Goal: Task Accomplishment & Management: Use online tool/utility

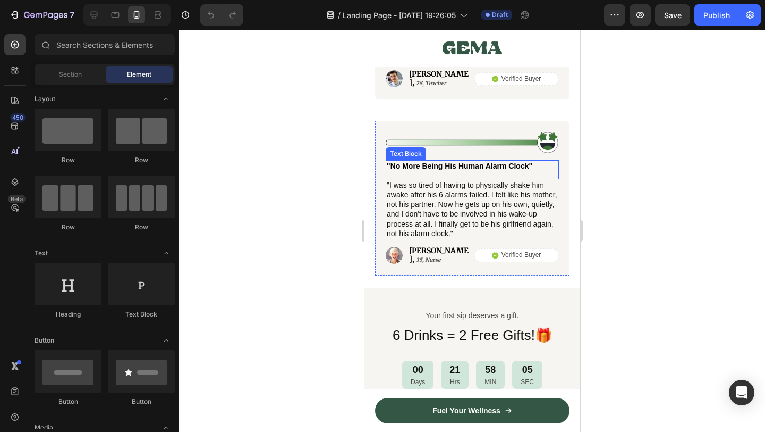
scroll to position [4106, 0]
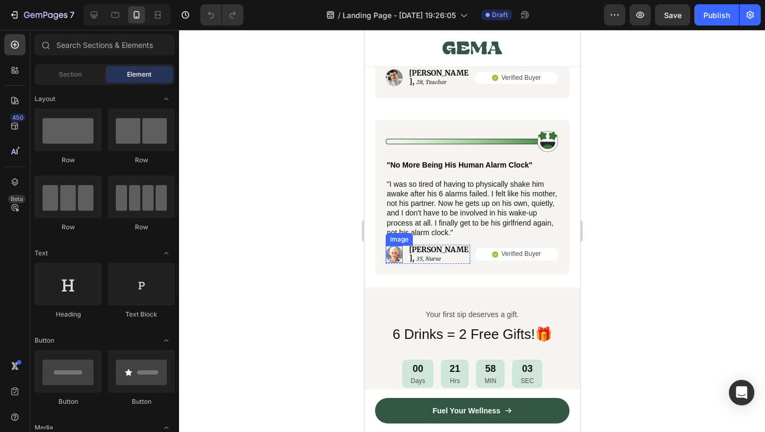
click at [396, 248] on img at bounding box center [393, 254] width 17 height 17
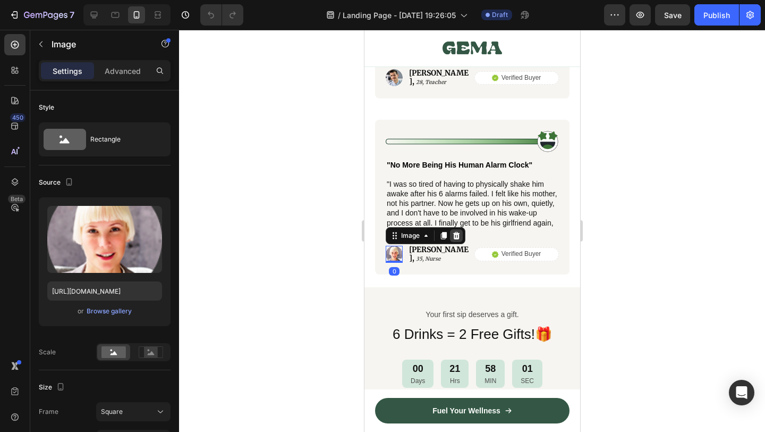
click at [457, 231] on icon at bounding box center [456, 235] width 9 height 9
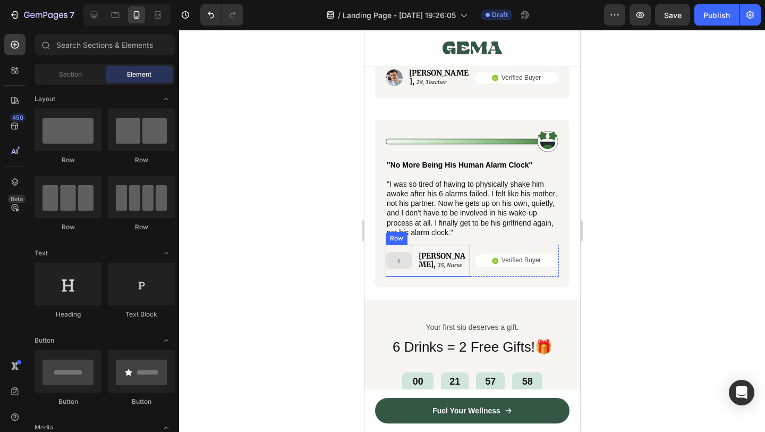
click at [399, 252] on div at bounding box center [399, 260] width 26 height 17
click at [419, 264] on div "[PERSON_NAME], 35, Nurse Text Block" at bounding box center [443, 260] width 53 height 32
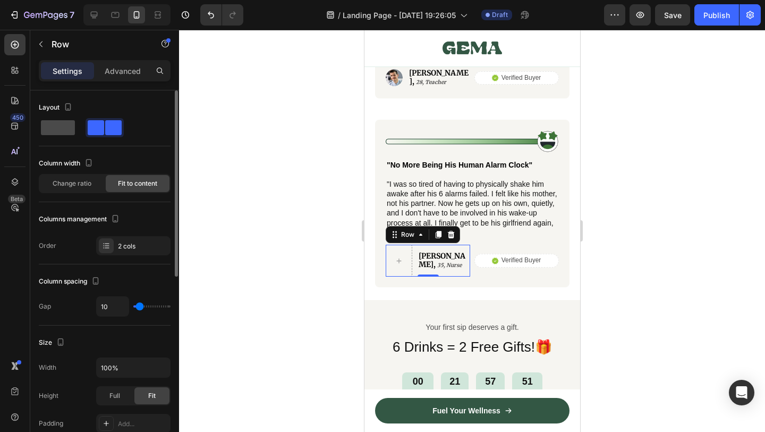
click at [64, 129] on span at bounding box center [58, 127] width 34 height 15
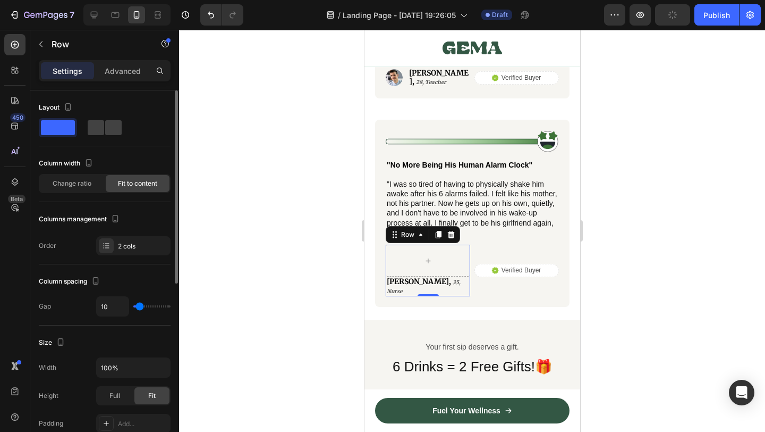
type input "0"
click at [95, 188] on div "Change ratio" at bounding box center [72, 183] width 64 height 17
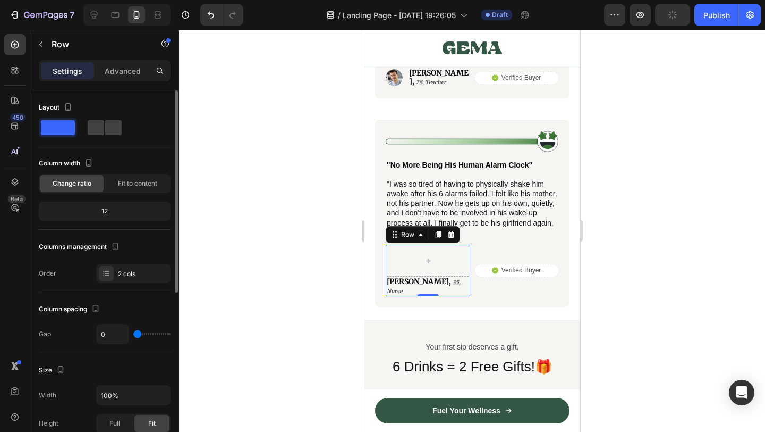
click at [129, 174] on div "Change ratio Fit to content" at bounding box center [105, 183] width 132 height 19
click at [113, 275] on div at bounding box center [106, 273] width 15 height 15
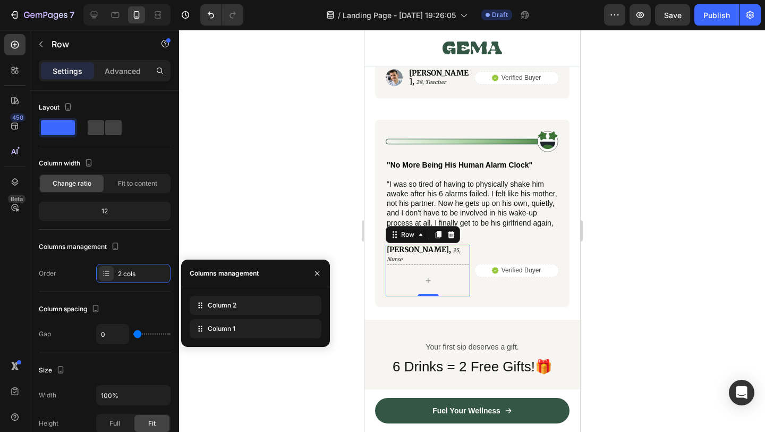
click at [738, 288] on div at bounding box center [472, 231] width 586 height 402
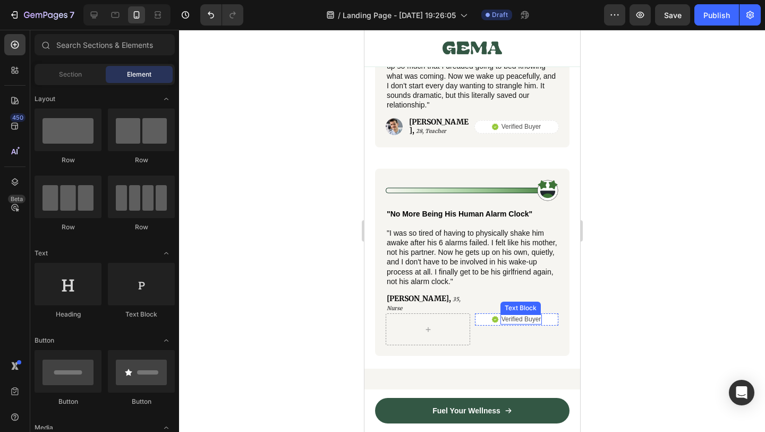
scroll to position [4032, 0]
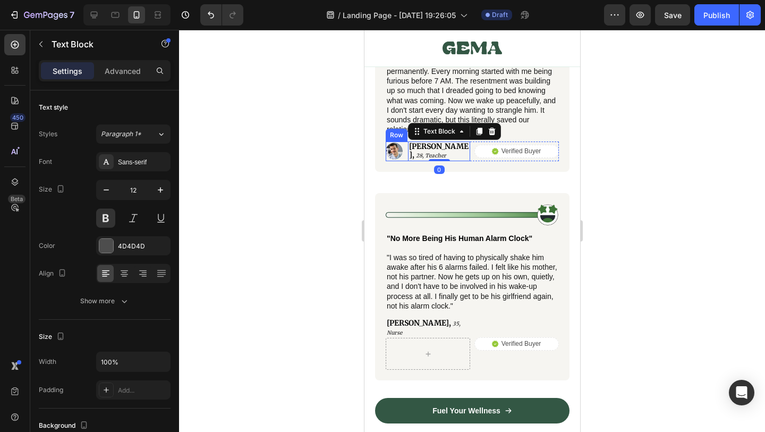
click at [403, 149] on div "Image [PERSON_NAME], 28, Teacher Text Block 0 Row" at bounding box center [427, 150] width 85 height 19
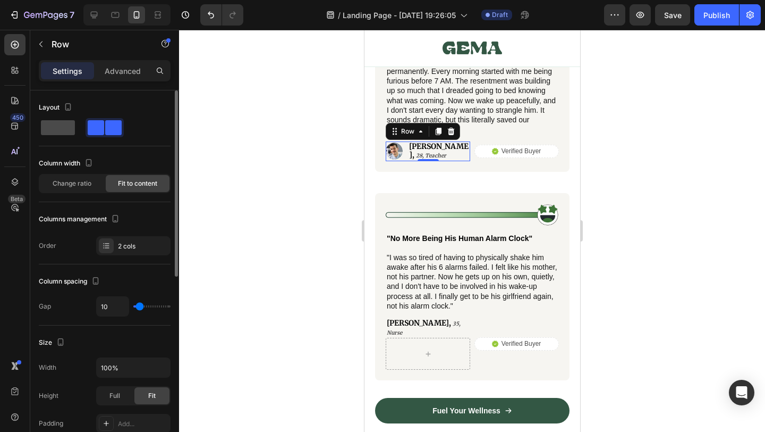
click at [62, 132] on span at bounding box center [58, 127] width 34 height 15
type input "0"
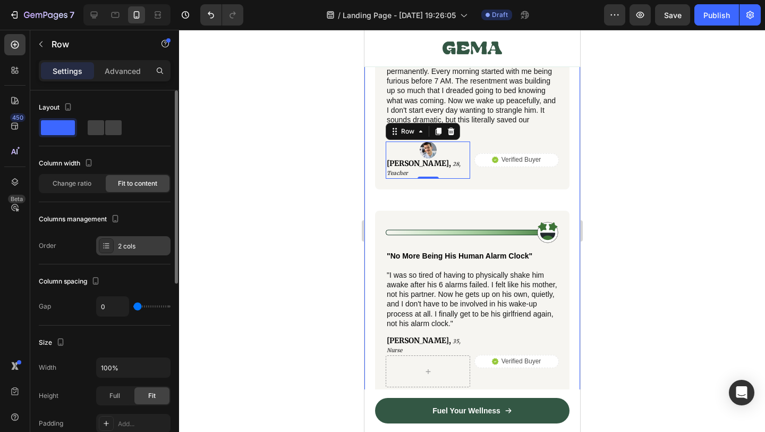
click at [166, 249] on div "2 cols" at bounding box center [143, 246] width 50 height 10
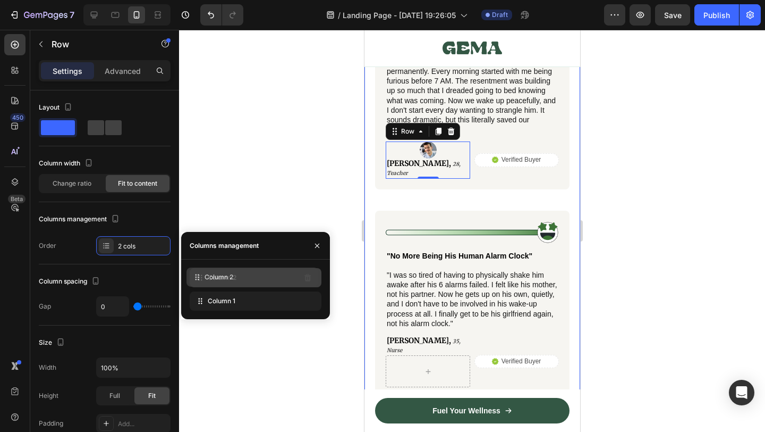
drag, startPoint x: 199, startPoint y: 307, endPoint x: 196, endPoint y: 280, distance: 27.4
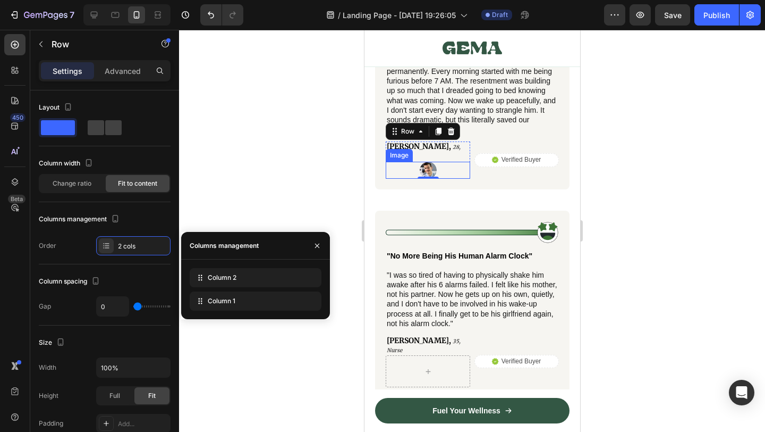
click at [424, 162] on img at bounding box center [427, 170] width 17 height 17
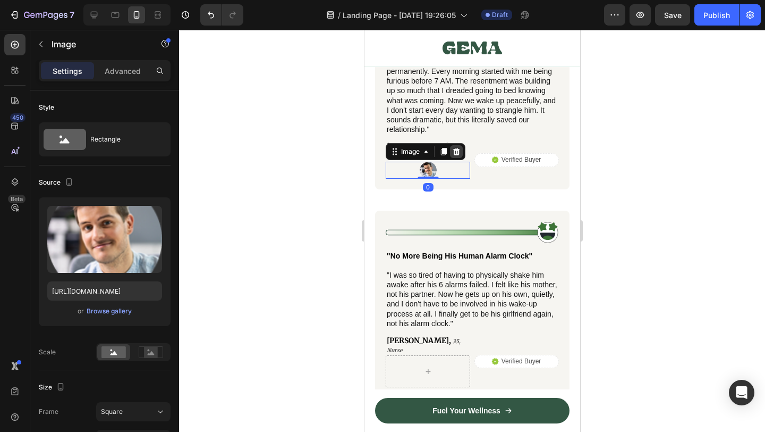
click at [455, 147] on icon at bounding box center [456, 150] width 7 height 7
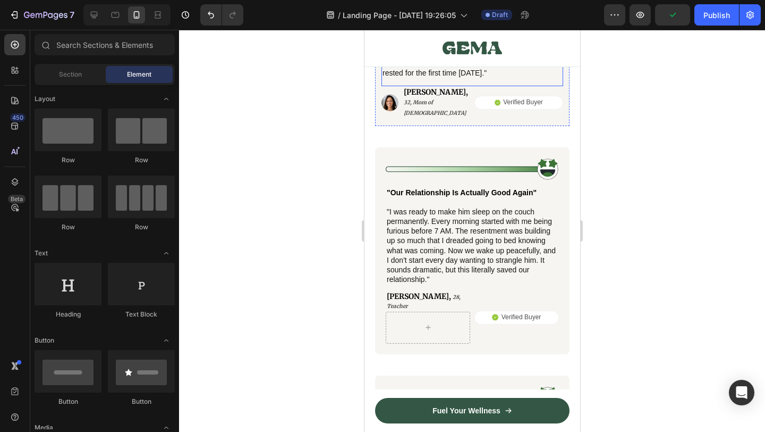
scroll to position [3885, 0]
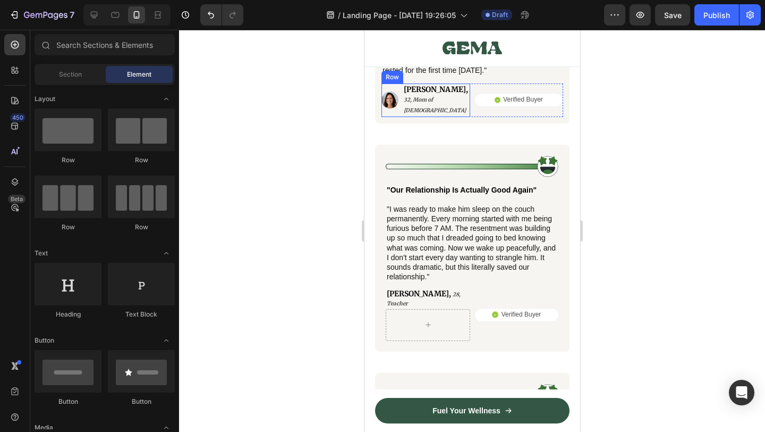
click at [399, 105] on div "Image [PERSON_NAME], 32, Mom of [DEMOGRAPHIC_DATA] Text Block Row" at bounding box center [425, 99] width 89 height 33
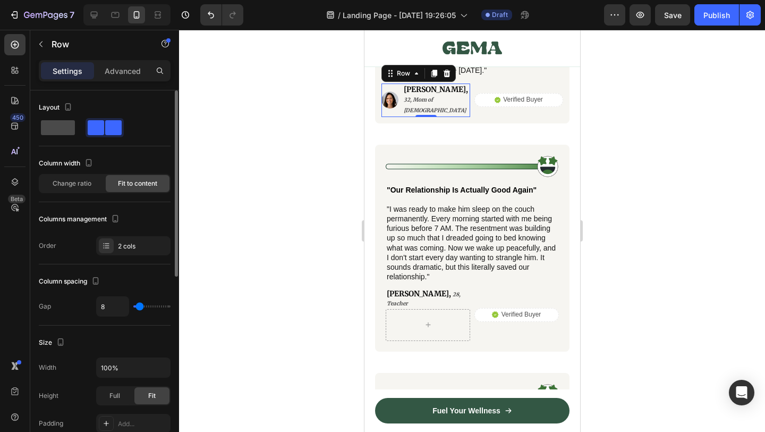
click at [67, 133] on span at bounding box center [58, 127] width 34 height 15
type input "0"
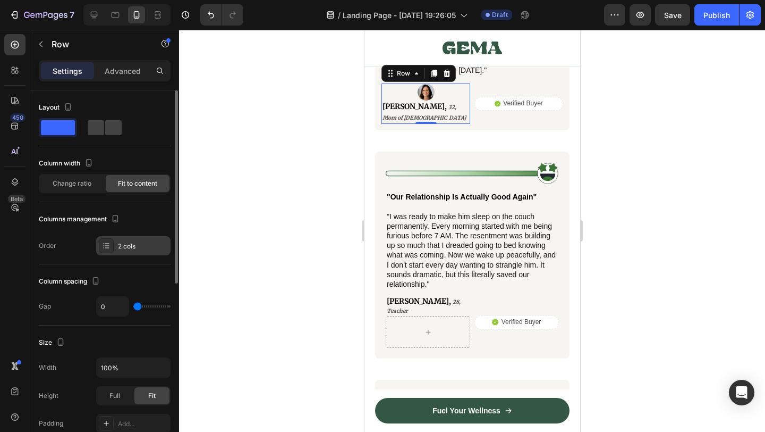
click at [149, 241] on div "2 cols" at bounding box center [143, 246] width 50 height 10
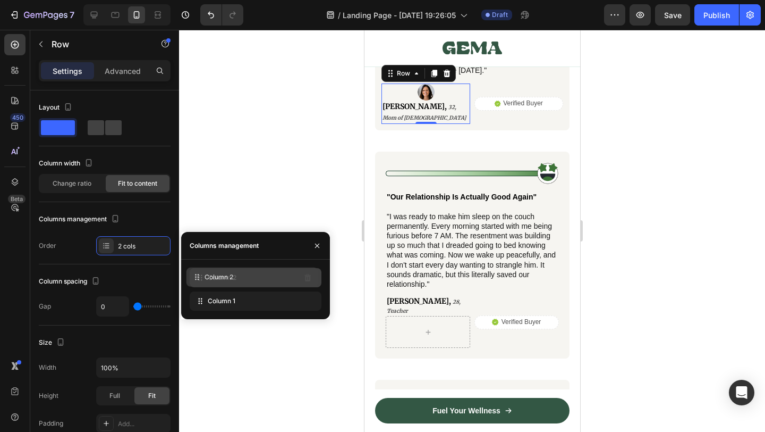
drag, startPoint x: 203, startPoint y: 303, endPoint x: 200, endPoint y: 279, distance: 24.1
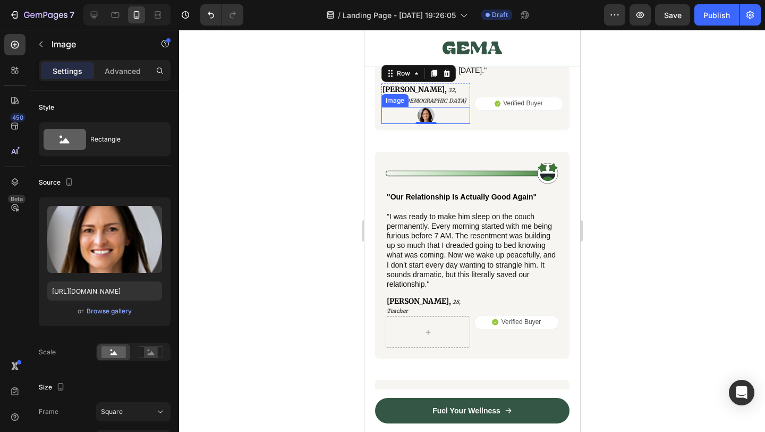
click at [424, 107] on img at bounding box center [425, 115] width 17 height 17
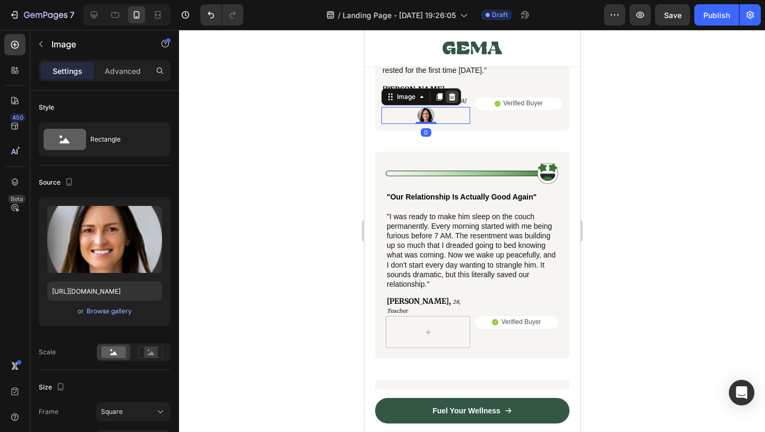
click at [452, 93] on icon at bounding box center [452, 96] width 7 height 7
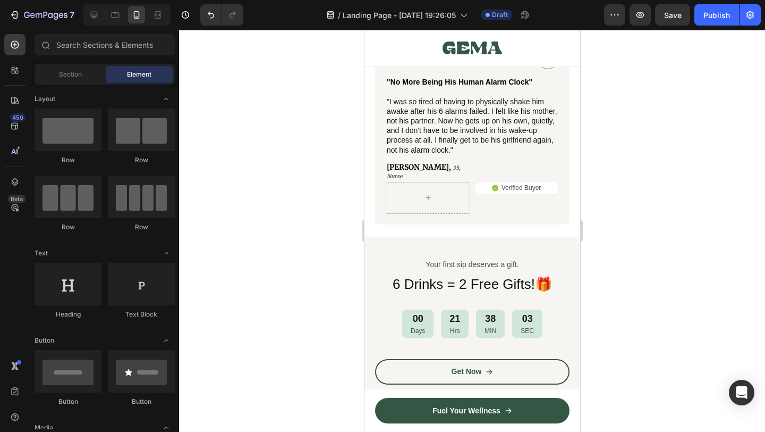
scroll to position [4226, 0]
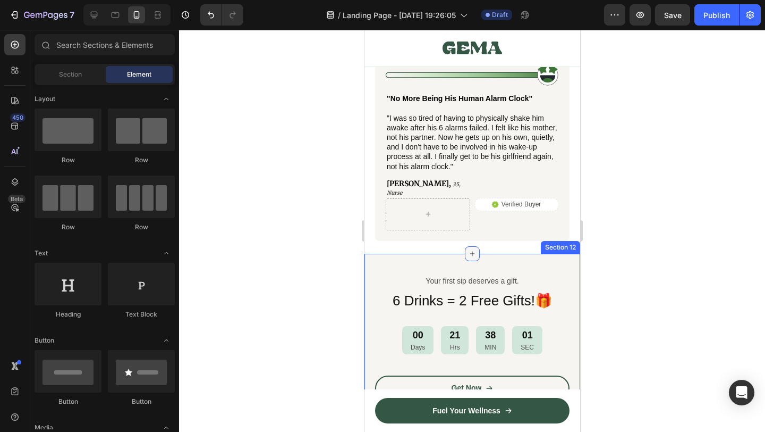
click at [468, 249] on icon at bounding box center [472, 253] width 9 height 9
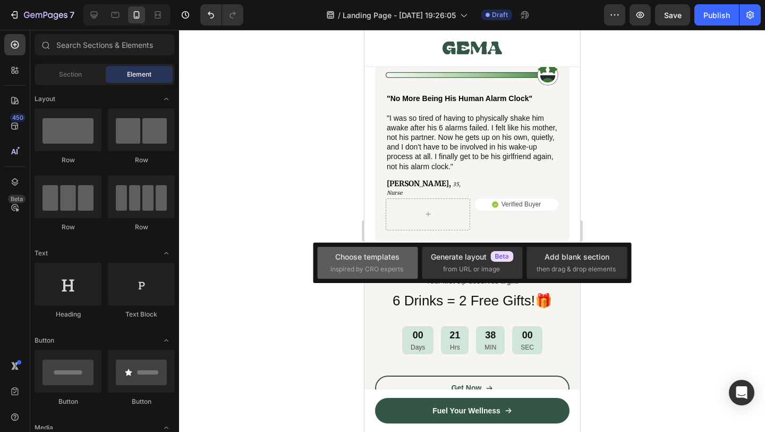
click at [389, 267] on span "inspired by CRO experts" at bounding box center [367, 269] width 73 height 10
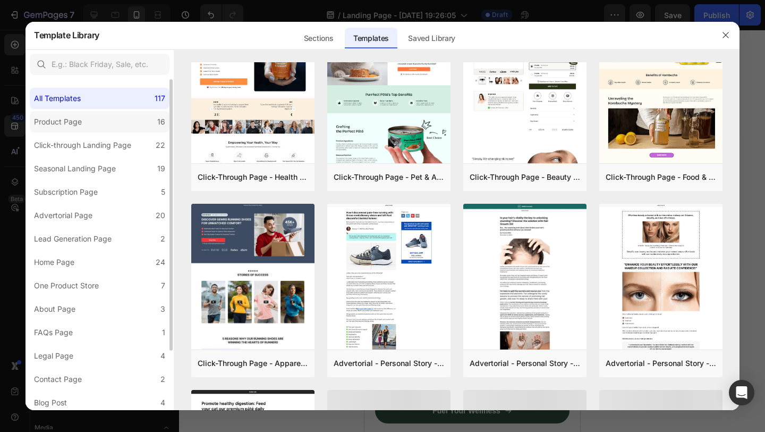
scroll to position [1134, 0]
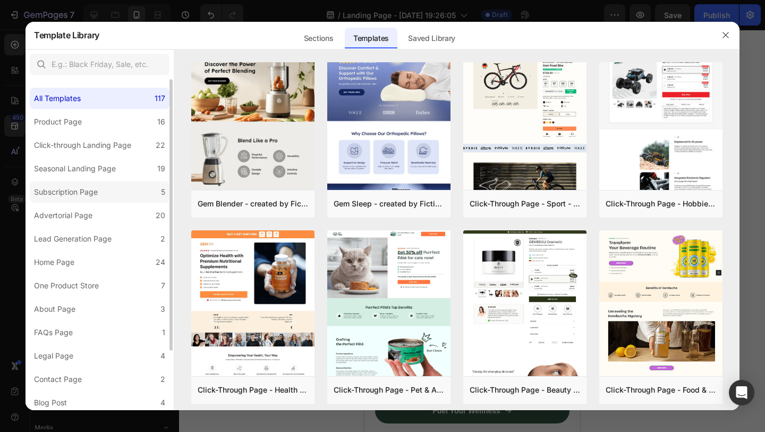
click at [114, 199] on label "Subscription Page 5" at bounding box center [100, 191] width 140 height 21
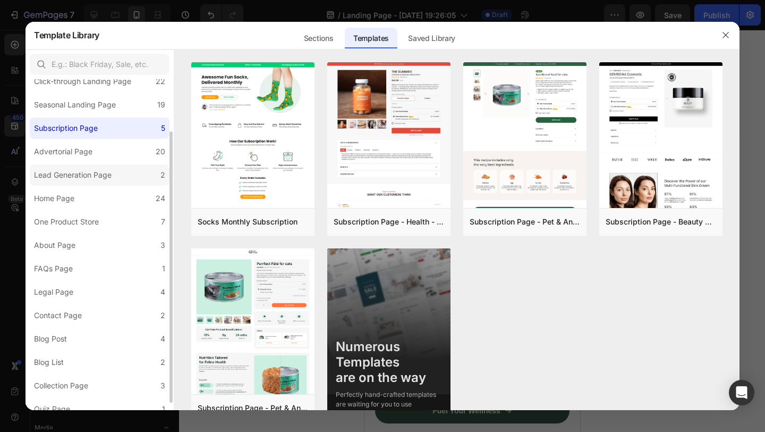
scroll to position [73, 0]
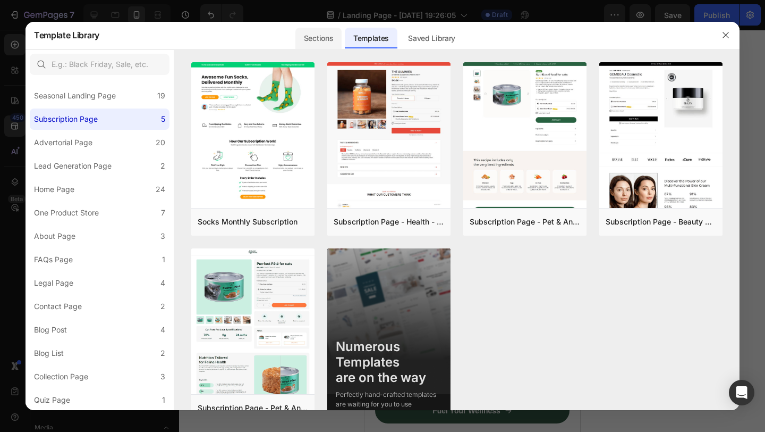
click at [330, 37] on div "Sections" at bounding box center [319, 38] width 46 height 21
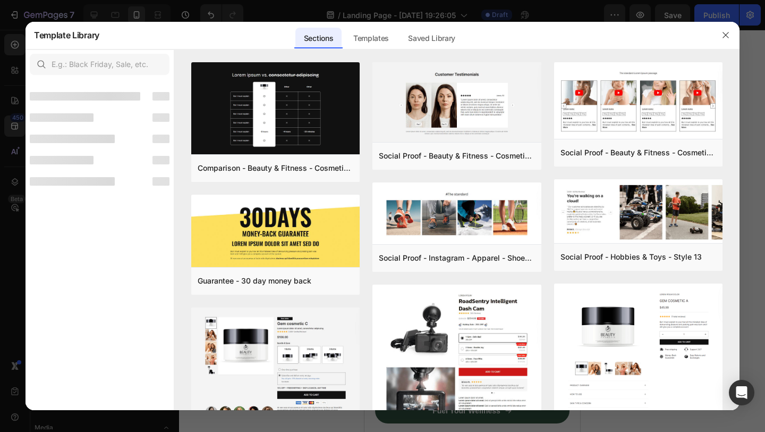
scroll to position [0, 0]
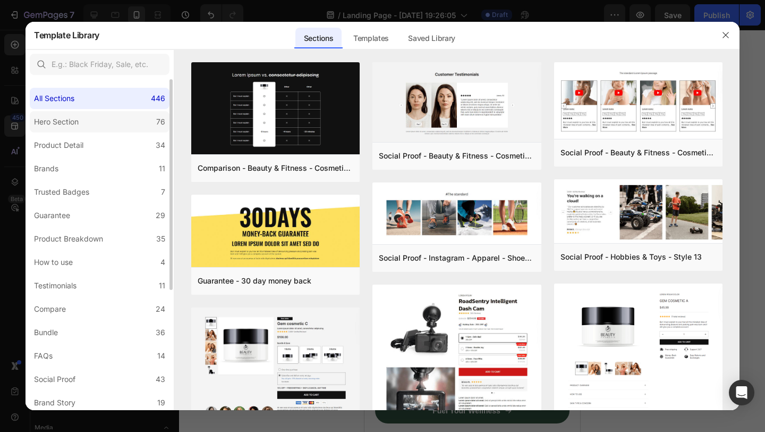
click at [85, 146] on div "Product Detail" at bounding box center [61, 145] width 54 height 13
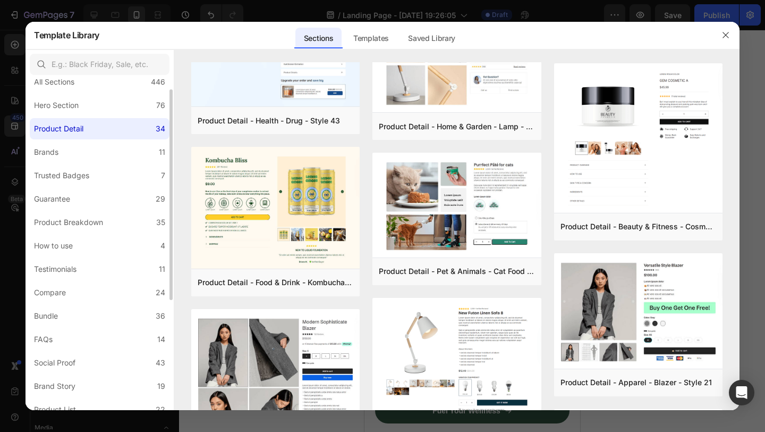
scroll to position [24, 0]
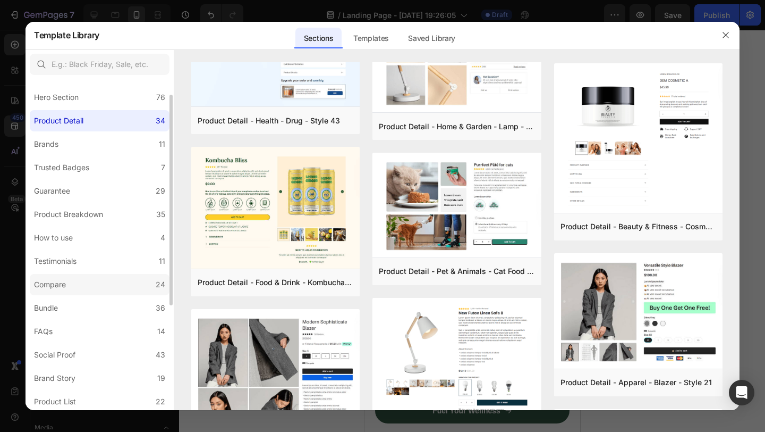
click at [126, 286] on label "Compare 24" at bounding box center [100, 284] width 140 height 21
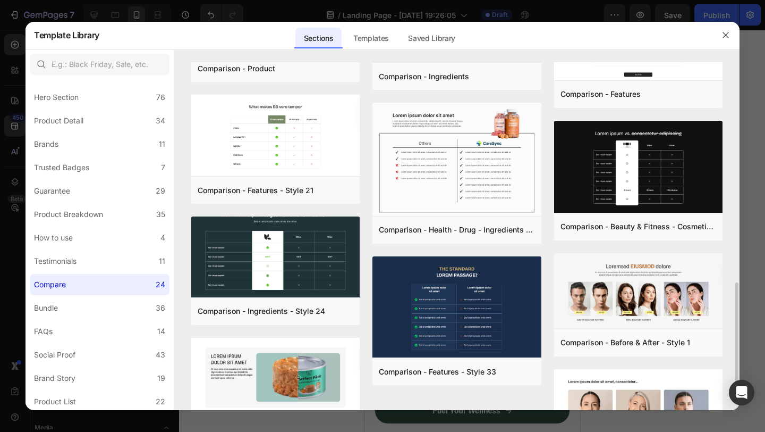
scroll to position [843, 0]
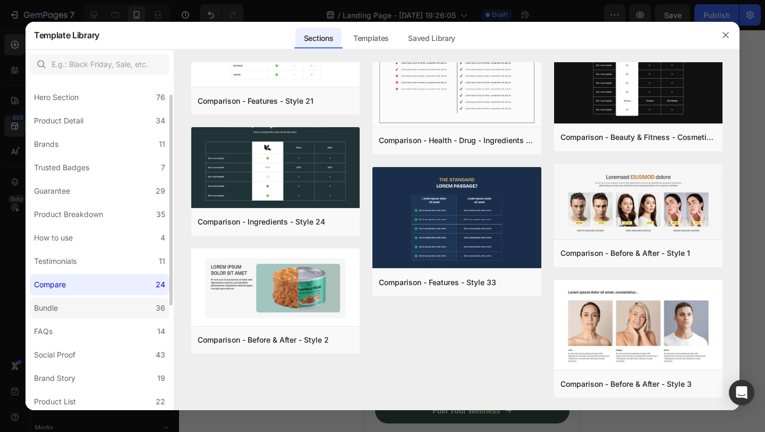
click at [111, 307] on label "Bundle 36" at bounding box center [100, 307] width 140 height 21
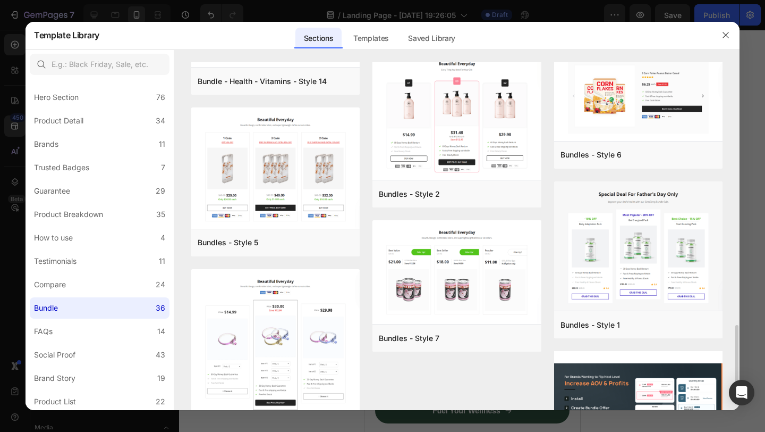
scroll to position [1661, 0]
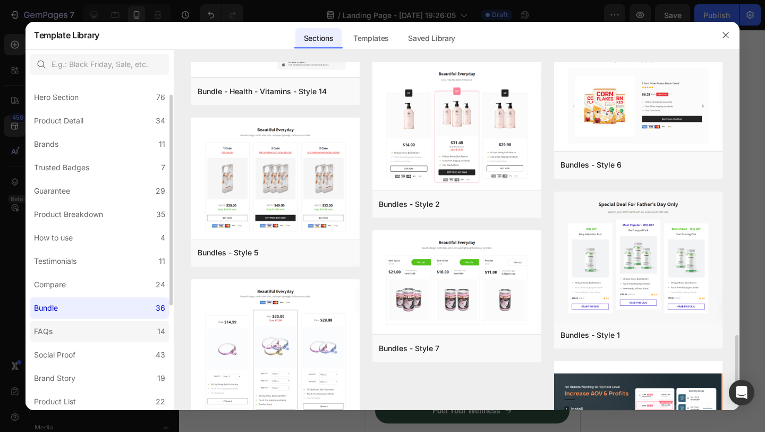
click at [71, 341] on label "FAQs 14" at bounding box center [100, 330] width 140 height 21
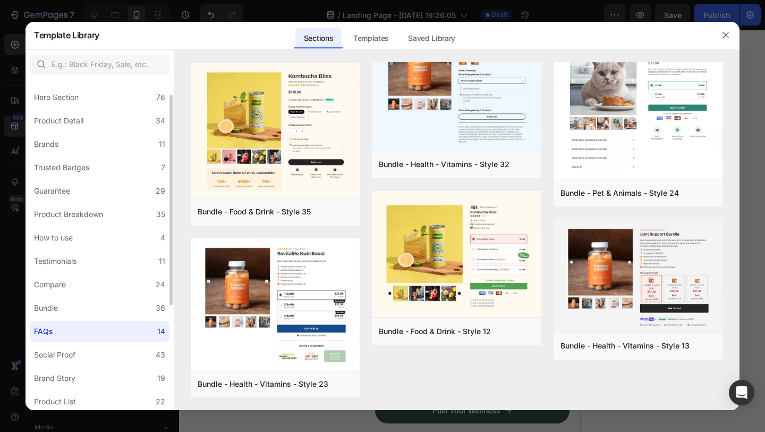
scroll to position [0, 0]
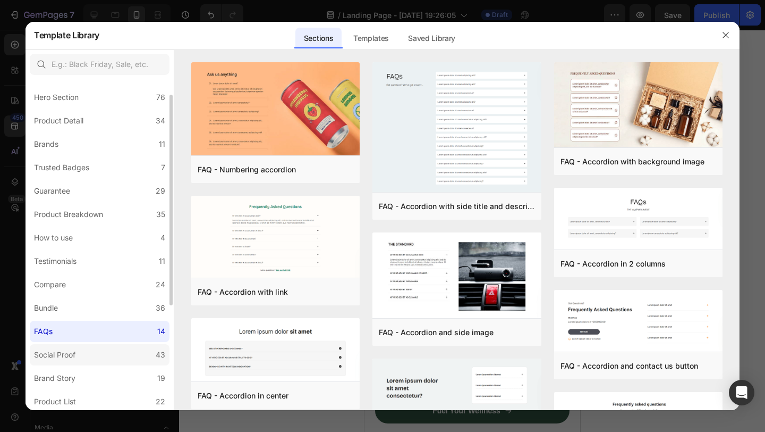
click at [71, 354] on div "Social Proof" at bounding box center [54, 354] width 41 height 13
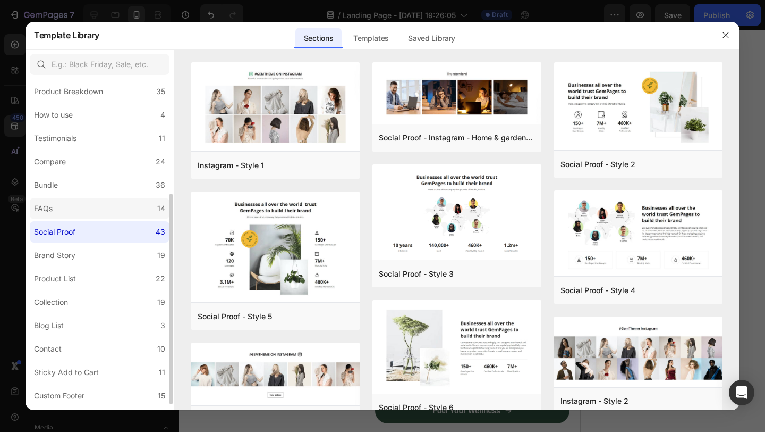
scroll to position [190, 0]
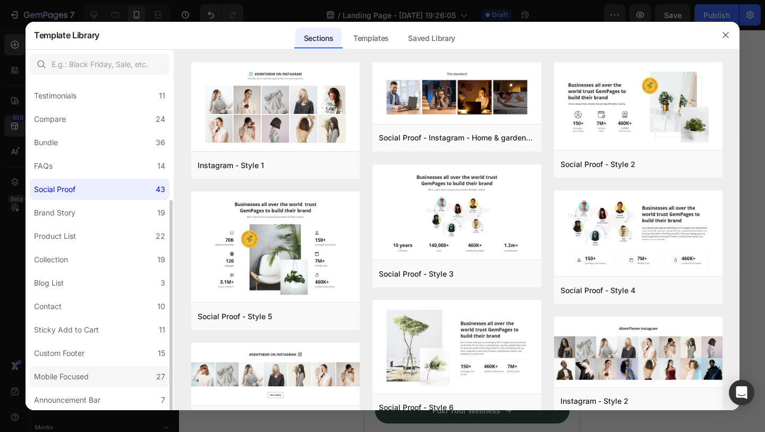
click at [97, 372] on label "Mobile Focused 27" at bounding box center [100, 376] width 140 height 21
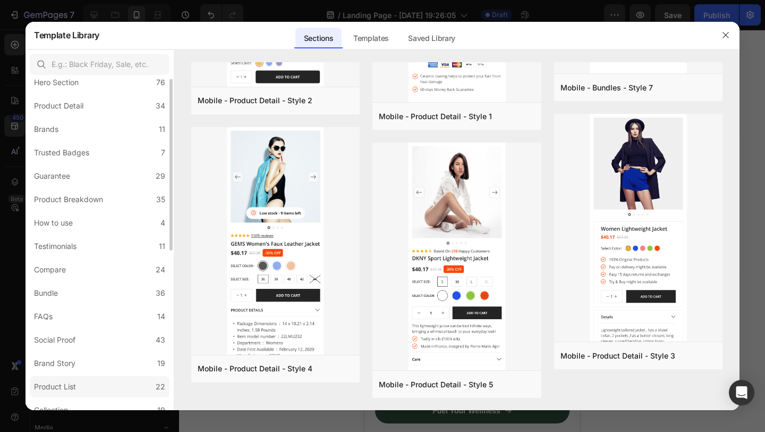
scroll to position [0, 0]
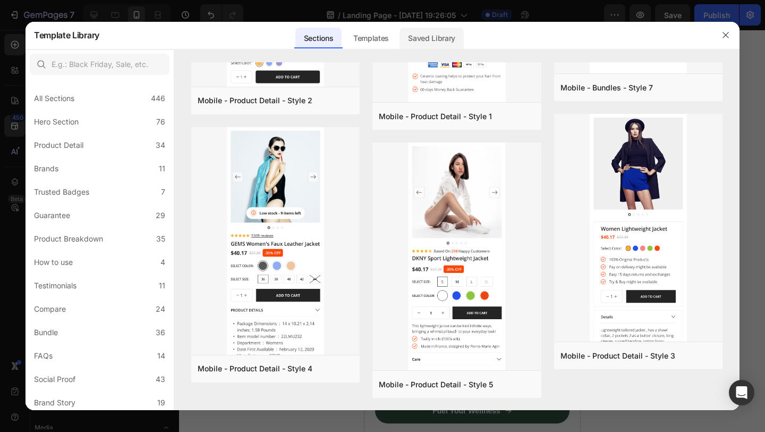
click at [424, 39] on div "Saved Library" at bounding box center [432, 38] width 64 height 21
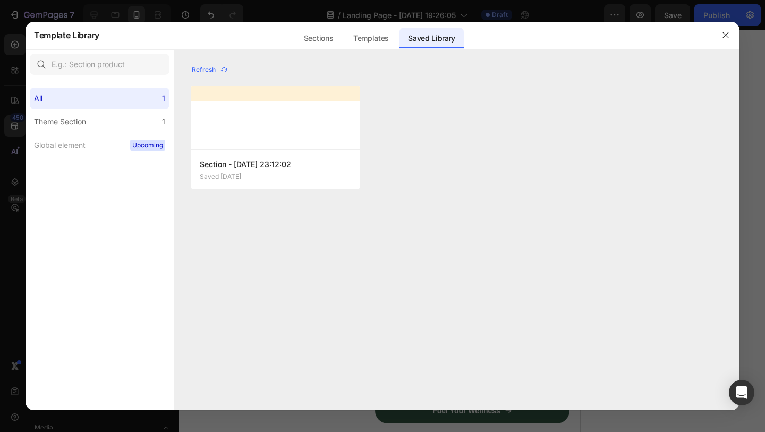
scroll to position [1120, 0]
click at [729, 38] on icon "button" at bounding box center [726, 35] width 9 height 9
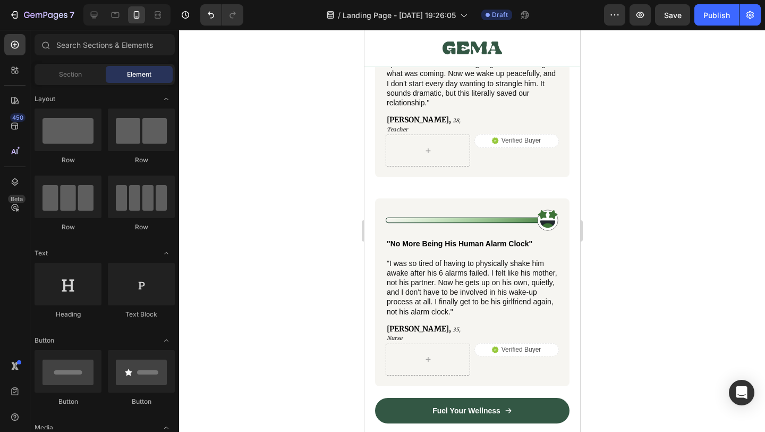
scroll to position [4251, 0]
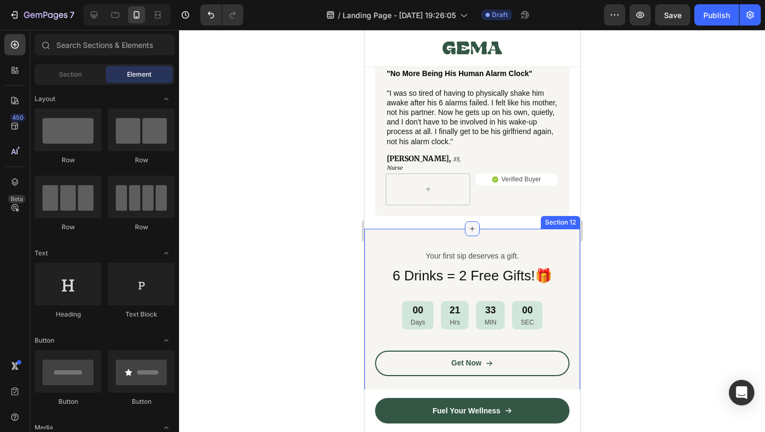
click at [470, 221] on div at bounding box center [472, 228] width 15 height 15
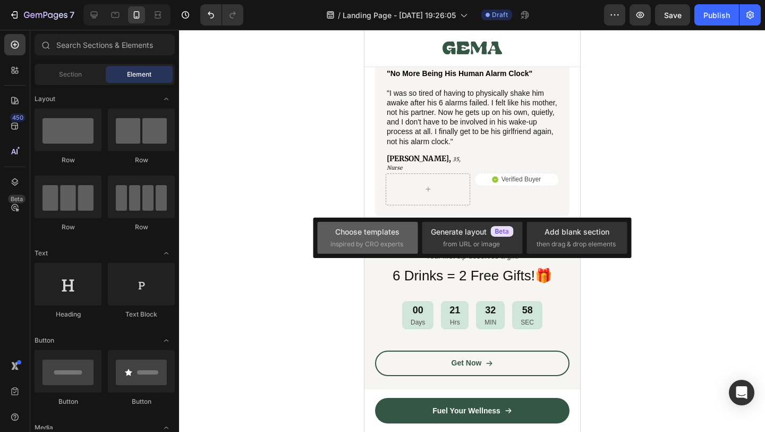
click at [382, 232] on div "Choose templates" at bounding box center [367, 231] width 64 height 11
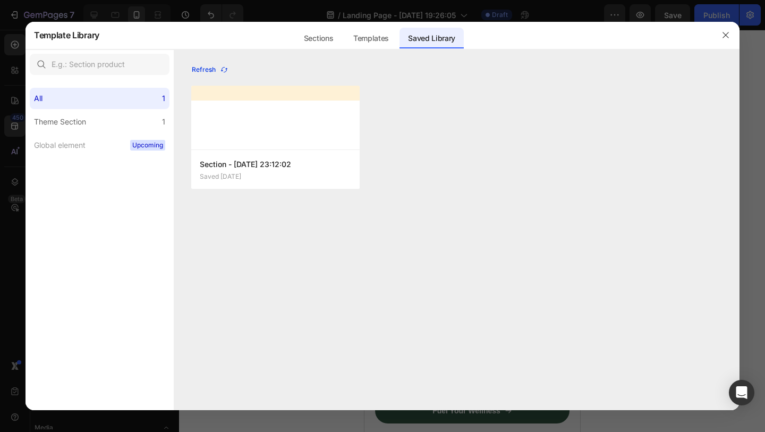
click at [214, 69] on div "Refresh" at bounding box center [210, 70] width 37 height 10
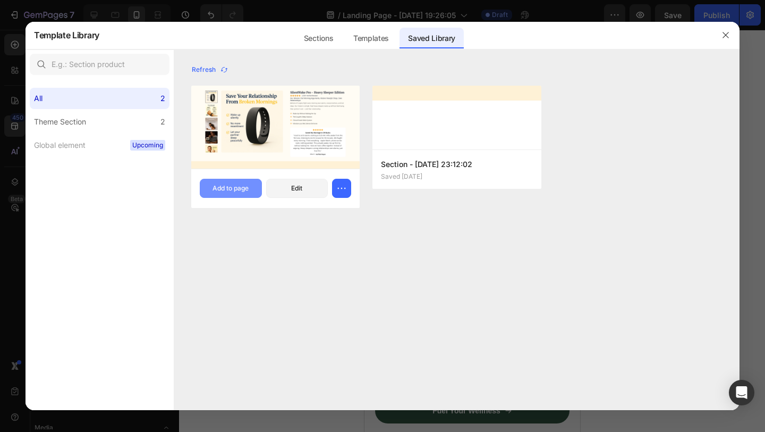
click at [234, 187] on div "Add to page" at bounding box center [231, 188] width 36 height 10
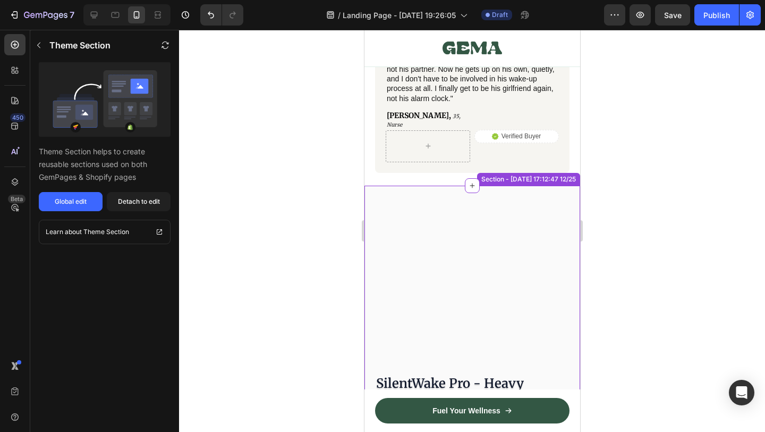
scroll to position [4294, 0]
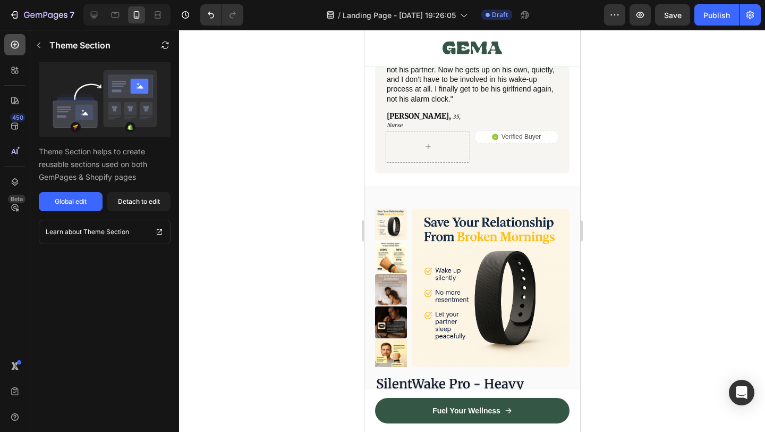
click at [15, 49] on icon at bounding box center [15, 44] width 11 height 11
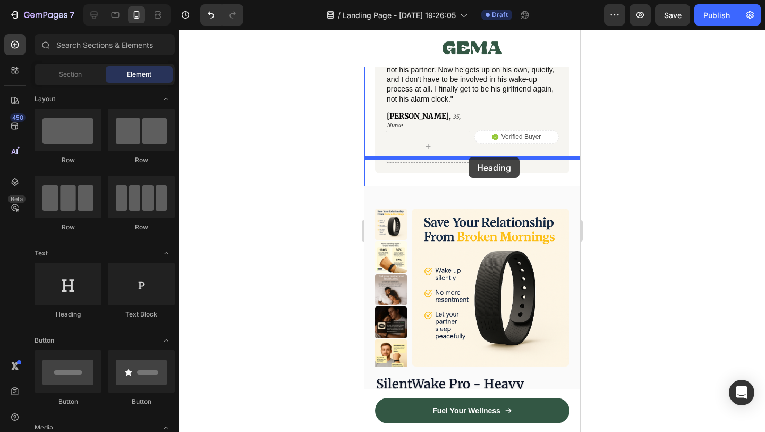
drag, startPoint x: 439, startPoint y: 302, endPoint x: 468, endPoint y: 157, distance: 148.5
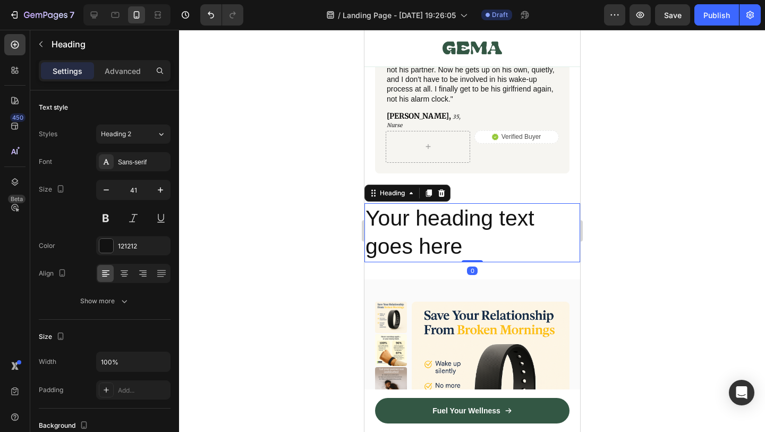
click at [477, 203] on h2 "Your heading text goes here" at bounding box center [472, 232] width 216 height 59
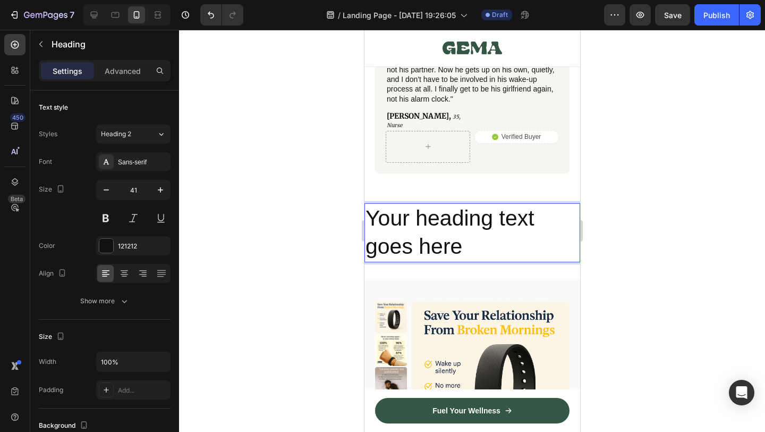
click at [477, 204] on p "Your heading text goes here" at bounding box center [472, 232] width 214 height 57
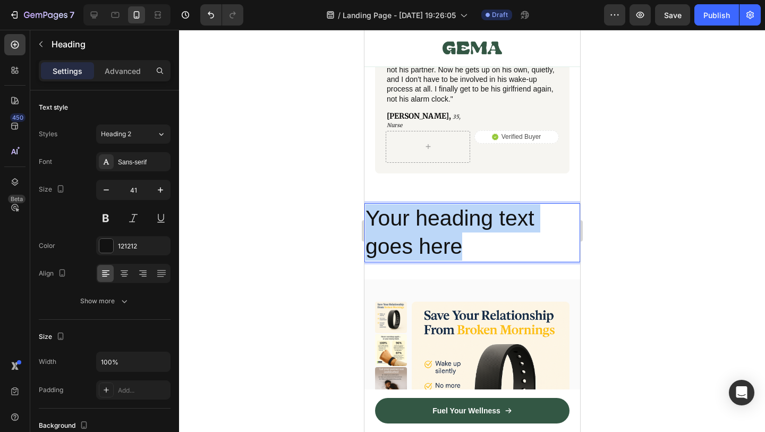
click at [477, 204] on p "Your heading text goes here" at bounding box center [472, 232] width 214 height 57
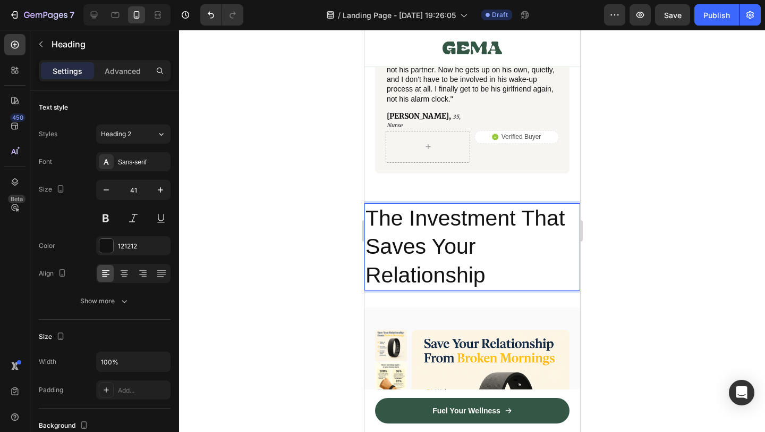
click at [446, 236] on p "The Investment That Saves Your Relationship" at bounding box center [472, 246] width 214 height 85
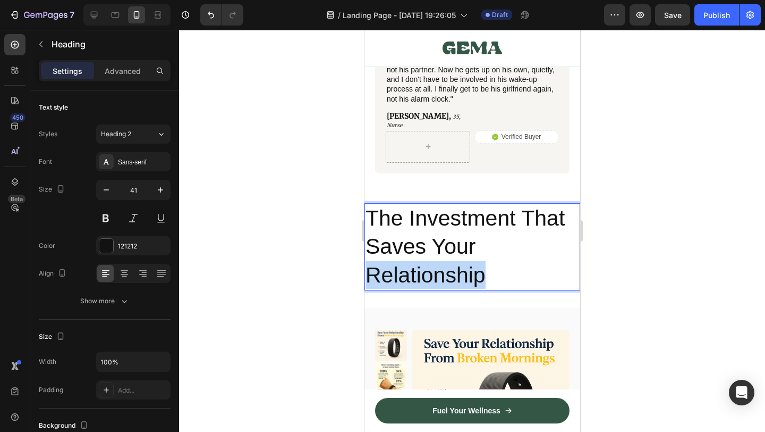
click at [446, 236] on p "The Investment That Saves Your Relationship" at bounding box center [472, 246] width 214 height 85
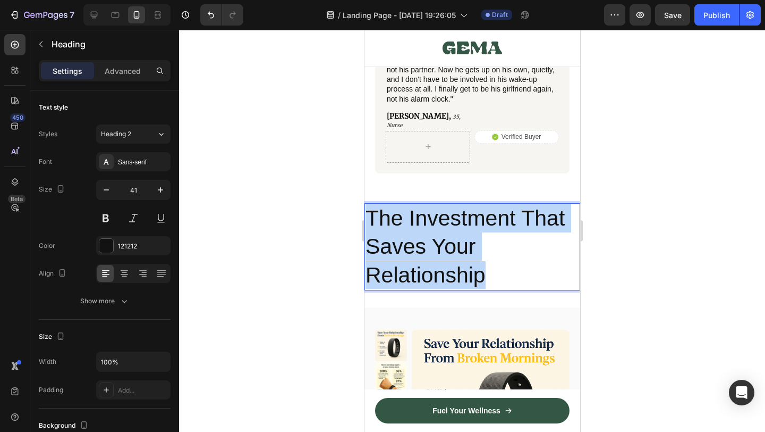
click at [446, 236] on p "The Investment That Saves Your Relationship" at bounding box center [472, 246] width 214 height 85
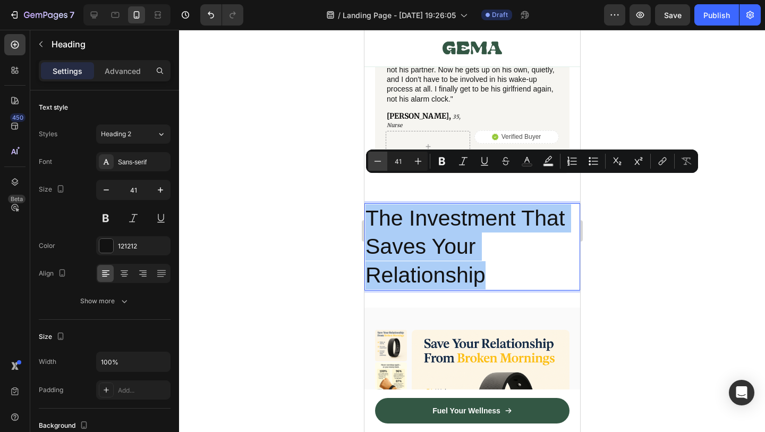
click at [380, 162] on icon "Editor contextual toolbar" at bounding box center [378, 161] width 11 height 11
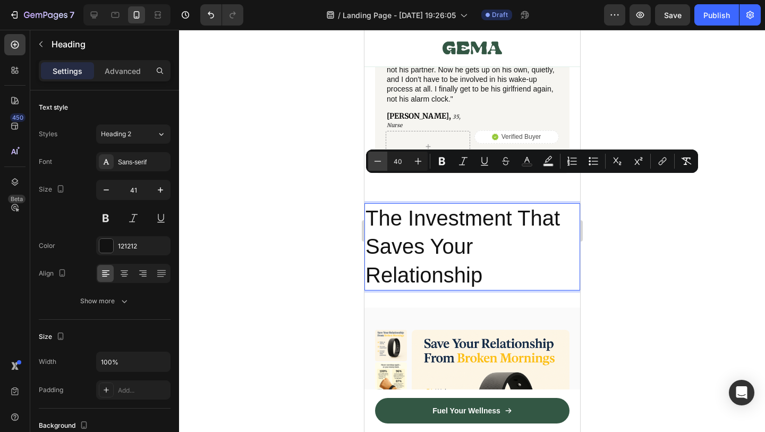
click at [380, 162] on icon "Editor contextual toolbar" at bounding box center [378, 161] width 11 height 11
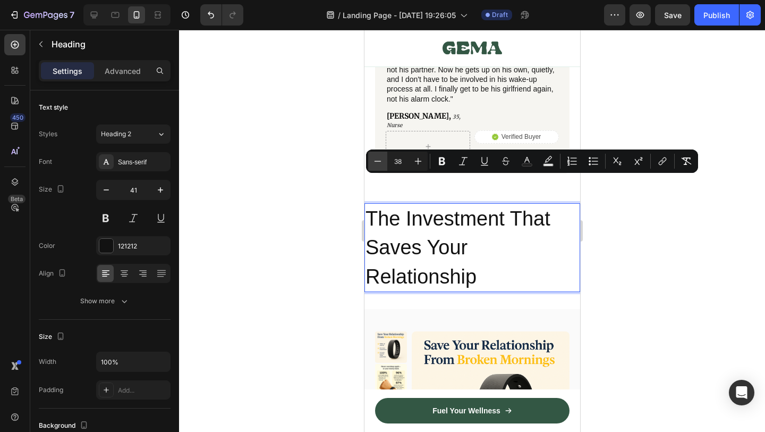
click at [380, 162] on icon "Editor contextual toolbar" at bounding box center [378, 161] width 11 height 11
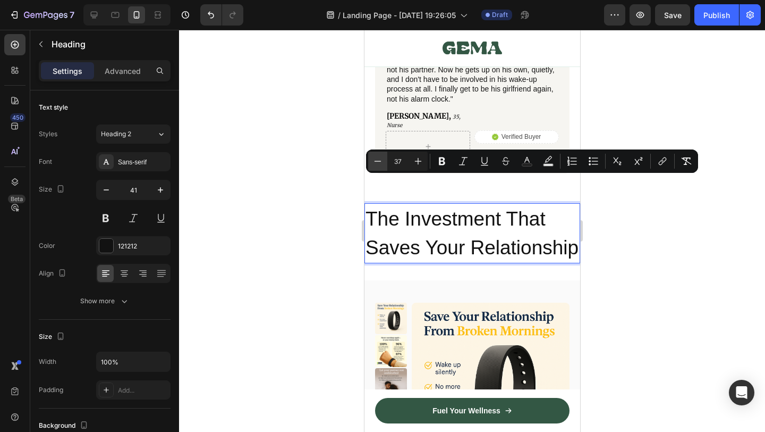
click at [380, 162] on icon "Editor contextual toolbar" at bounding box center [378, 161] width 11 height 11
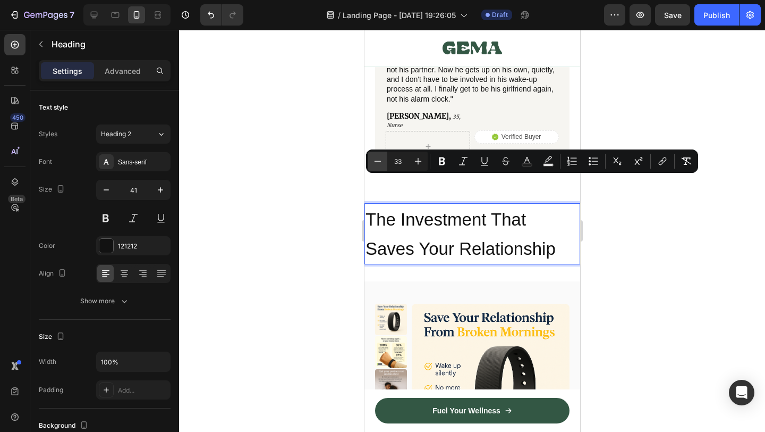
click at [380, 162] on icon "Editor contextual toolbar" at bounding box center [378, 161] width 11 height 11
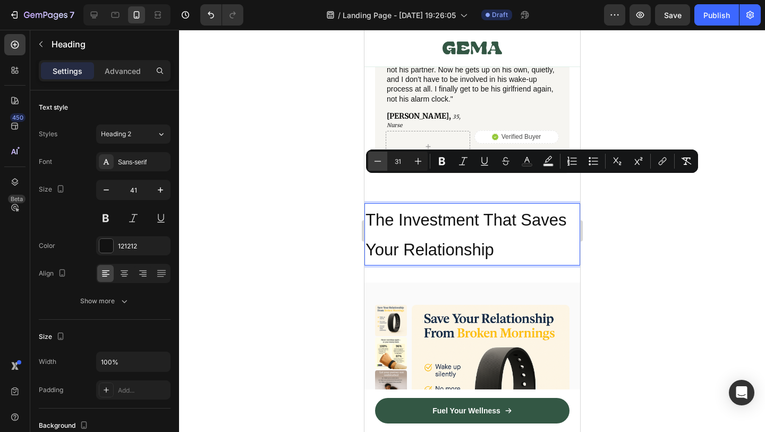
click at [380, 162] on icon "Editor contextual toolbar" at bounding box center [378, 161] width 11 height 11
type input "28"
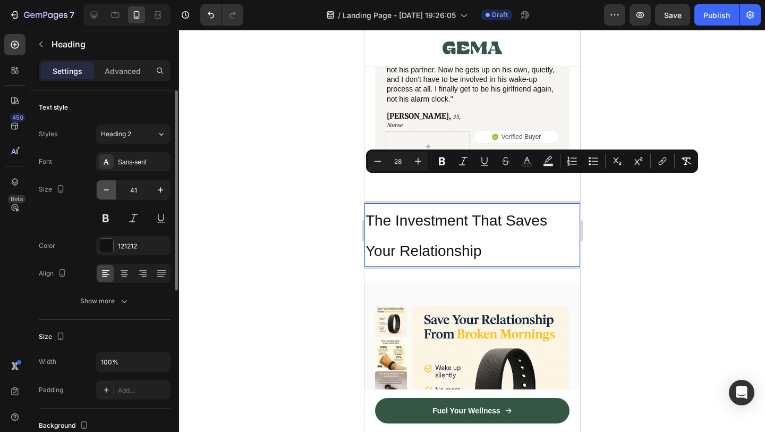
click at [106, 194] on icon "button" at bounding box center [106, 189] width 11 height 11
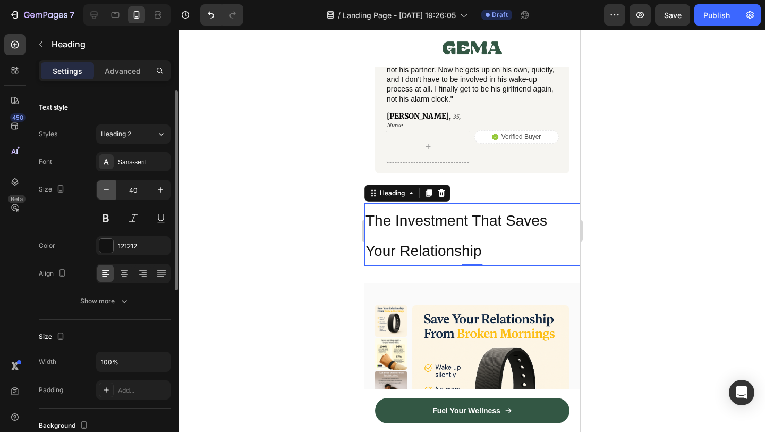
click at [106, 194] on icon "button" at bounding box center [106, 189] width 11 height 11
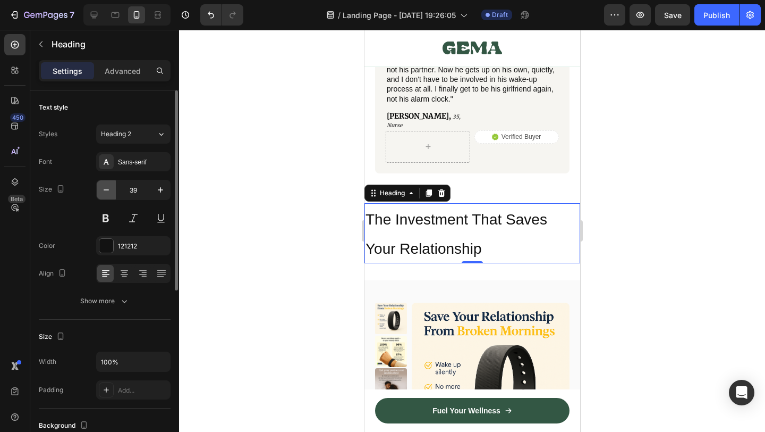
click at [106, 194] on icon "button" at bounding box center [106, 189] width 11 height 11
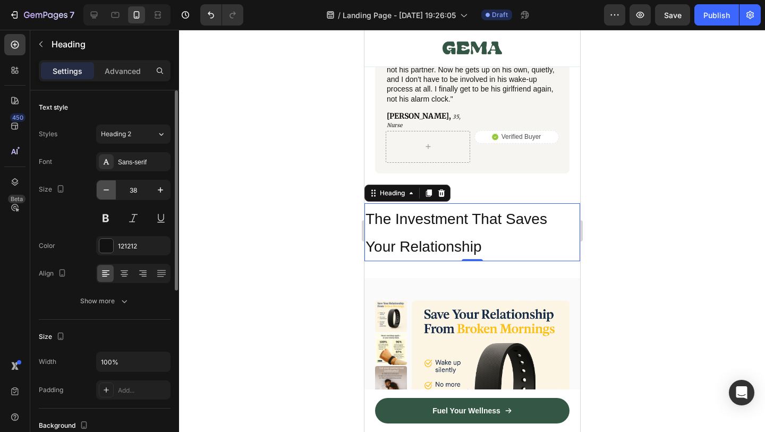
click at [106, 194] on icon "button" at bounding box center [106, 189] width 11 height 11
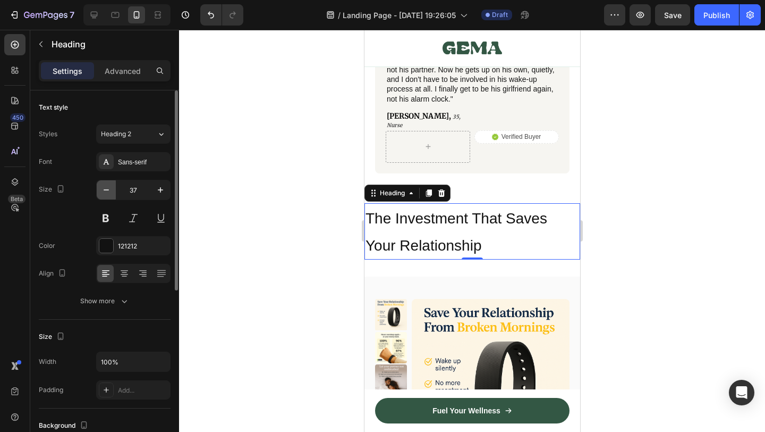
click at [106, 194] on icon "button" at bounding box center [106, 189] width 11 height 11
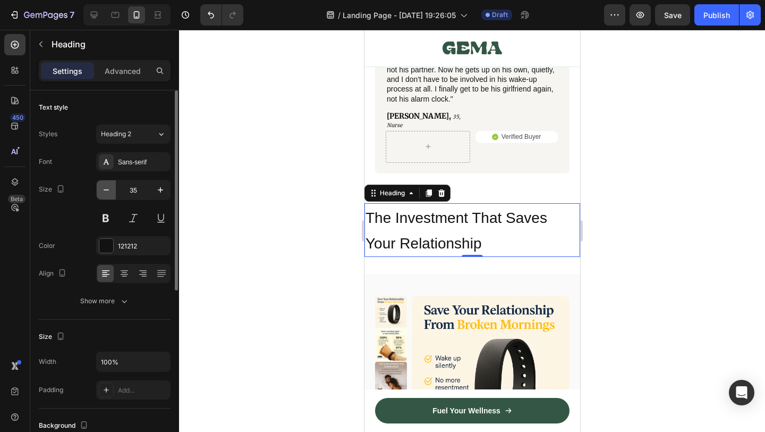
click at [106, 194] on icon "button" at bounding box center [106, 189] width 11 height 11
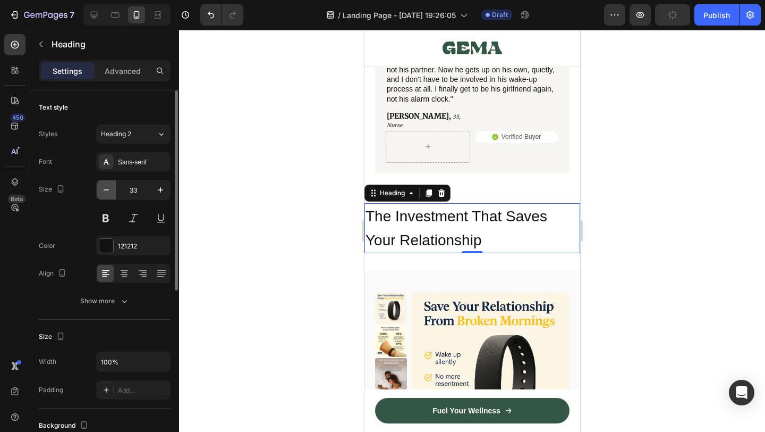
click at [106, 194] on icon "button" at bounding box center [106, 189] width 11 height 11
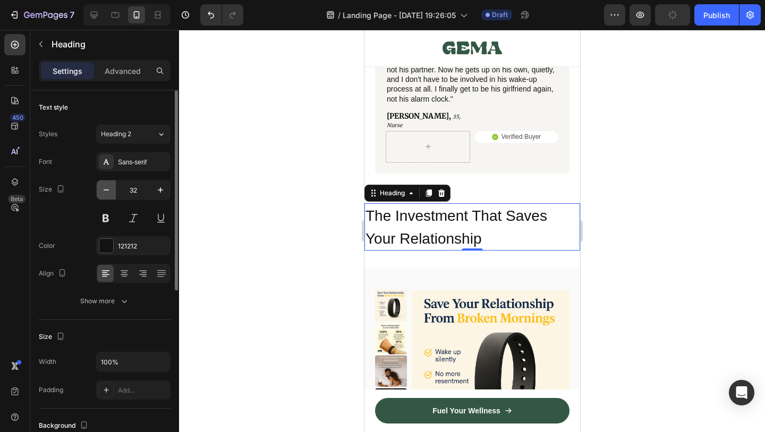
click at [106, 194] on icon "button" at bounding box center [106, 189] width 11 height 11
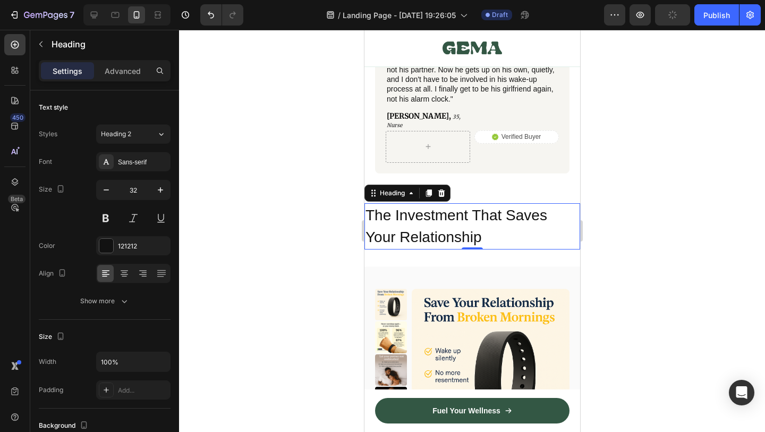
type input "31"
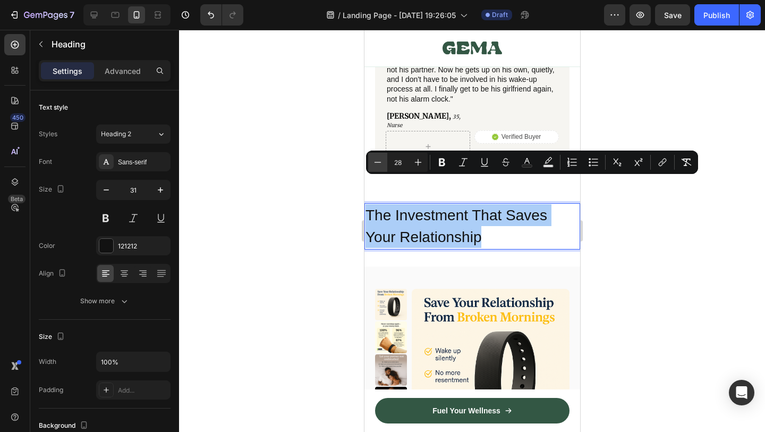
click at [370, 161] on button "Minus" at bounding box center [377, 162] width 19 height 19
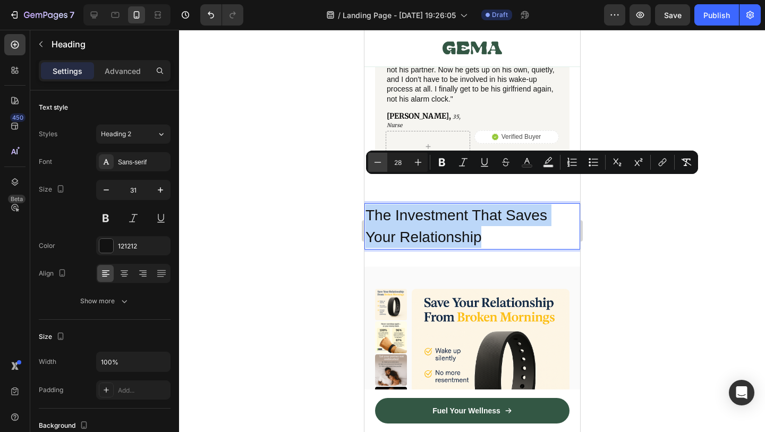
type input "27"
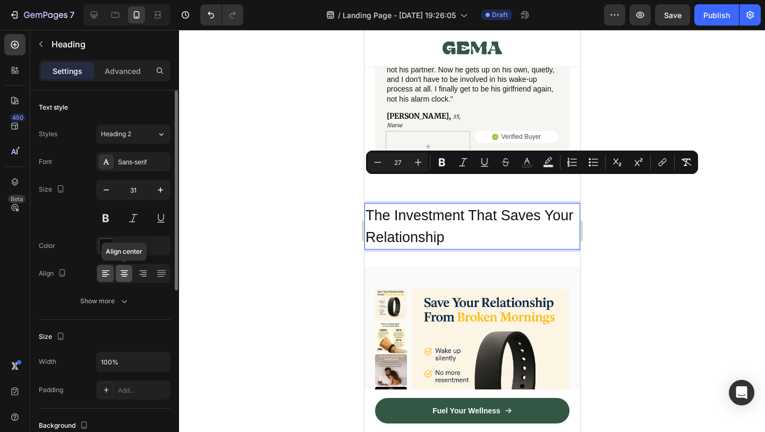
click at [119, 274] on icon at bounding box center [124, 273] width 11 height 11
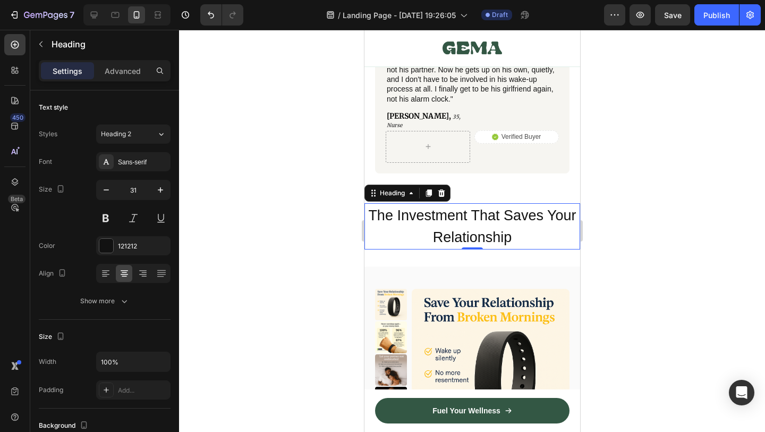
click at [532, 207] on span "The Investment That Saves Your Relationship" at bounding box center [472, 226] width 208 height 38
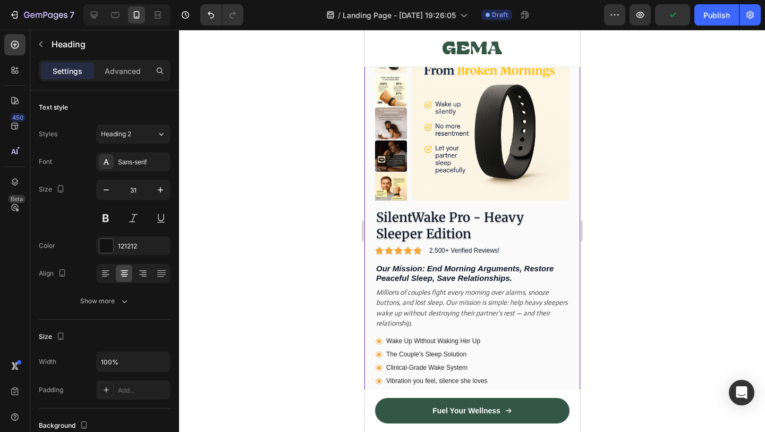
scroll to position [4565, 0]
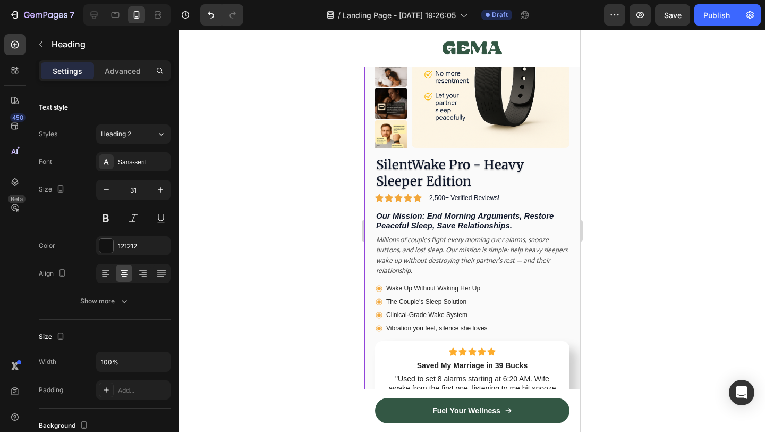
click at [435, 222] on icon "Our Mission: End Morning Arguments, Restore Peaceful Sleep, Save Relationships." at bounding box center [465, 220] width 178 height 19
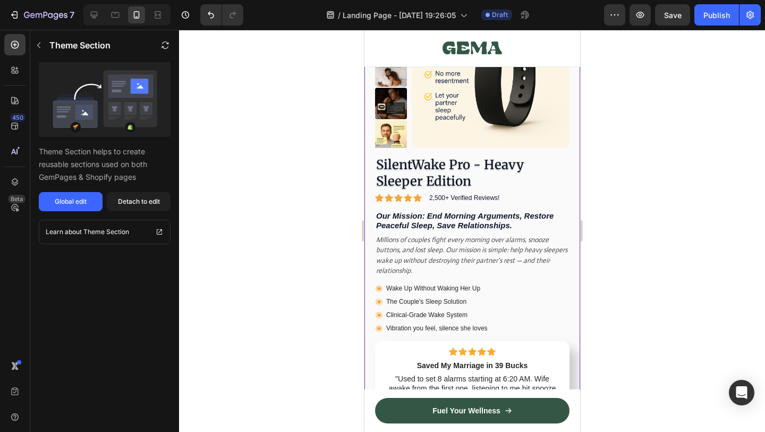
click at [466, 220] on icon "Our Mission: End Morning Arguments, Restore Peaceful Sleep, Save Relationships." at bounding box center [465, 220] width 178 height 19
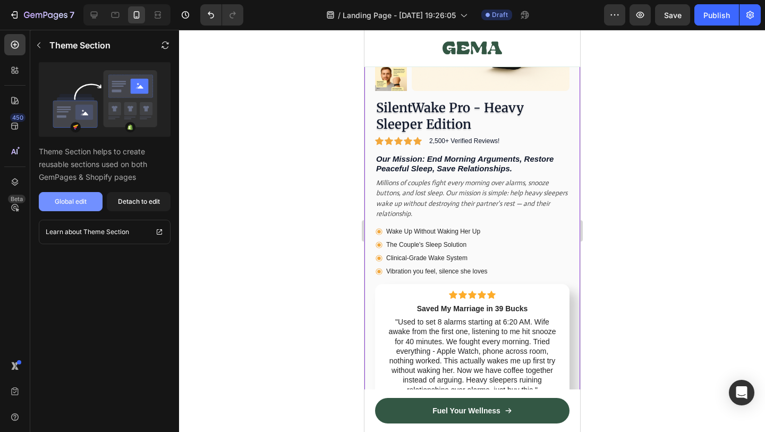
click at [83, 200] on div "Global edit" at bounding box center [71, 202] width 32 height 10
click at [144, 201] on div "Detach to edit" at bounding box center [139, 202] width 42 height 10
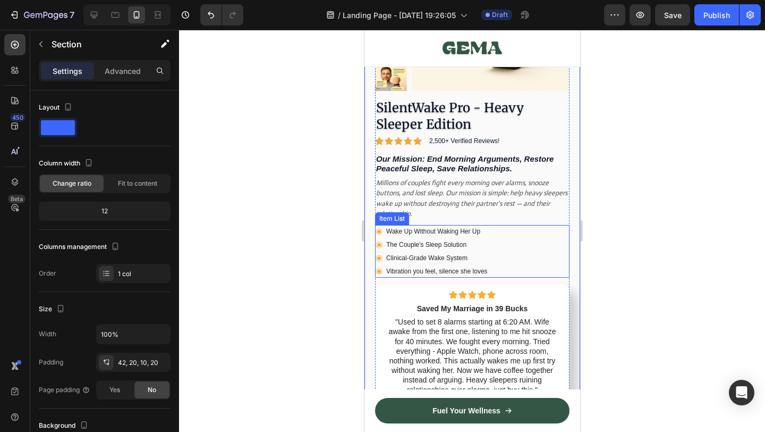
scroll to position [4569, 0]
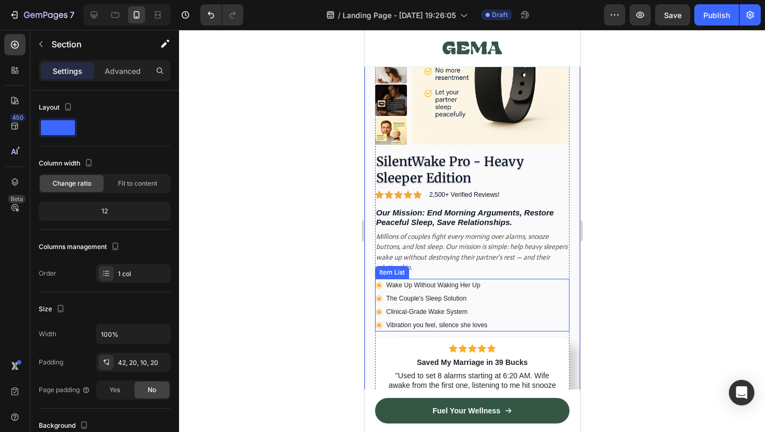
click at [443, 235] on icon "Millions of couples fight every morning over alarms, snooze buttons, and lost s…" at bounding box center [471, 252] width 191 height 40
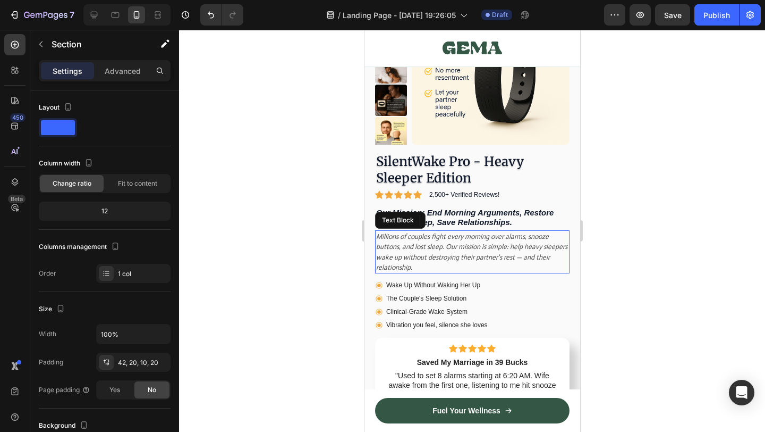
click at [443, 235] on icon "Millions of couples fight every morning over alarms, snooze buttons, and lost s…" at bounding box center [471, 252] width 191 height 40
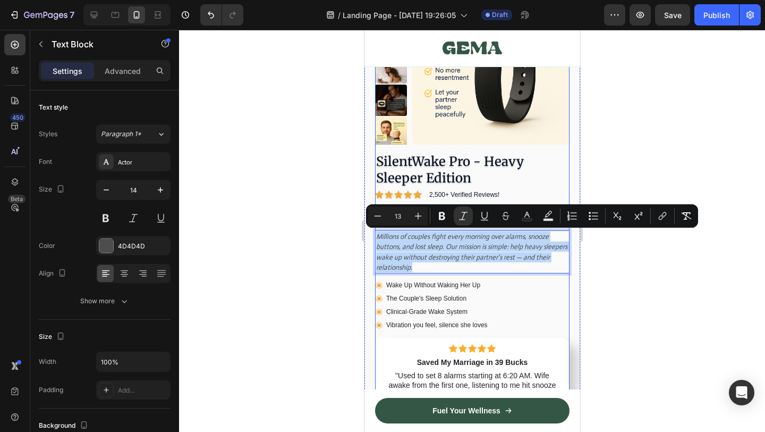
click at [493, 182] on h2 "SilentWake Pro - Heavy Sleeper Edition" at bounding box center [472, 169] width 195 height 35
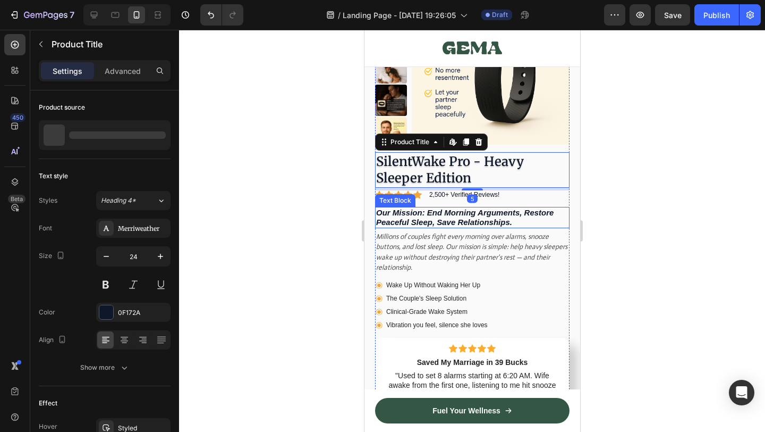
click at [477, 220] on icon "Our Mission: End Morning Arguments, Restore Peaceful Sleep, Save Relationships." at bounding box center [465, 217] width 178 height 19
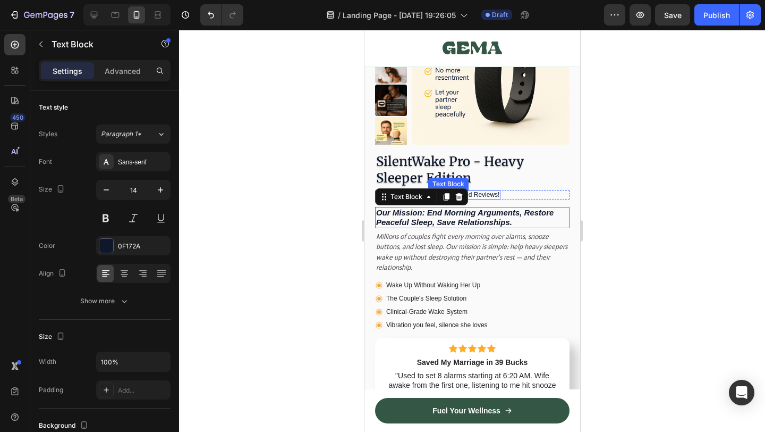
click at [445, 175] on h2 "SilentWake Pro - Heavy Sleeper Edition" at bounding box center [472, 169] width 195 height 35
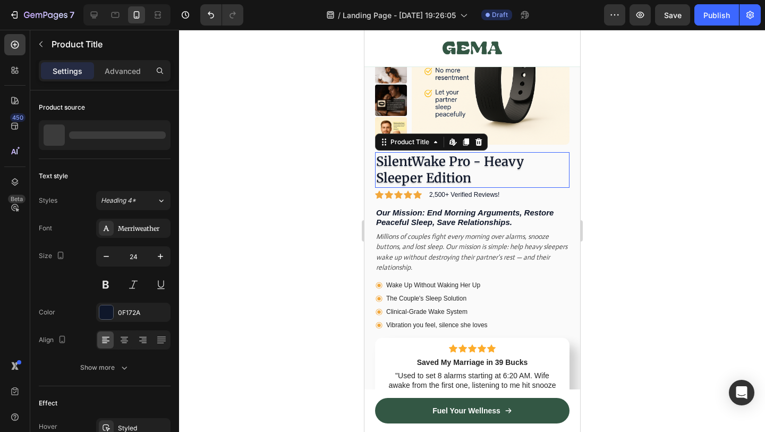
click at [445, 175] on h2 "SilentWake Pro - Heavy Sleeper Edition" at bounding box center [472, 169] width 195 height 35
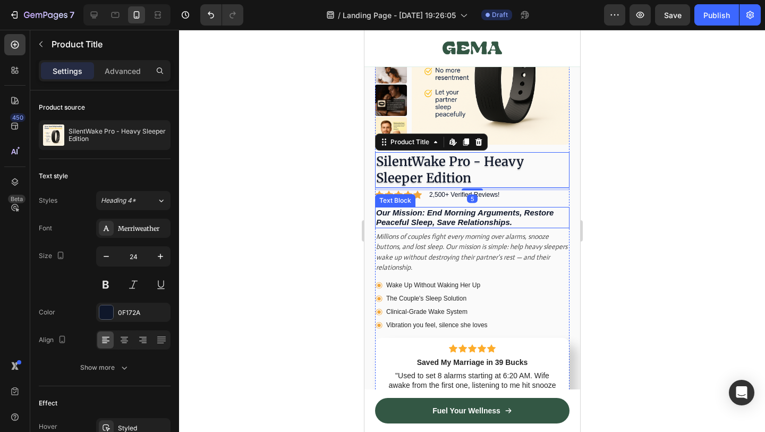
click at [438, 218] on icon "Our Mission: End Morning Arguments, Restore Peaceful Sleep, Save Relationships." at bounding box center [465, 217] width 178 height 19
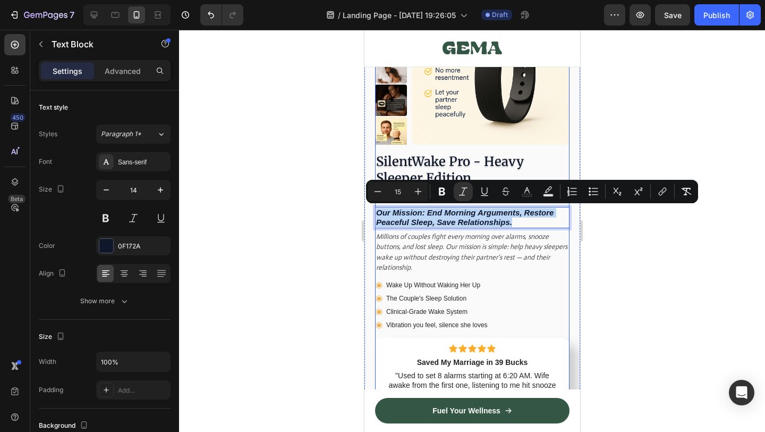
click at [491, 264] on p "Millions of couples fight every morning over alarms, snooze buttons, and lost s…" at bounding box center [472, 251] width 192 height 41
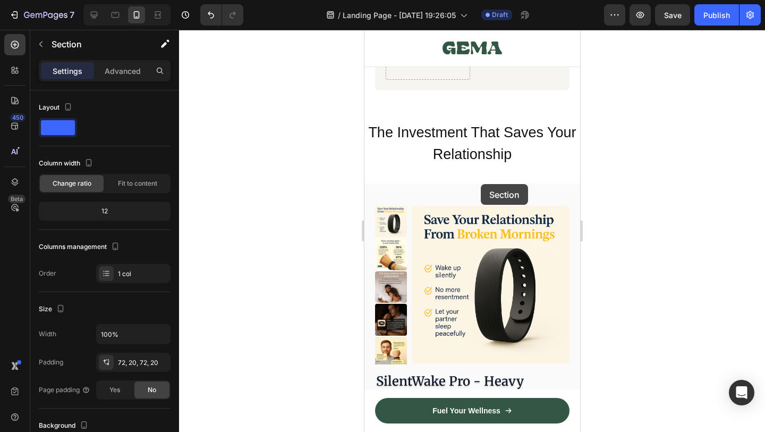
scroll to position [4350, 0]
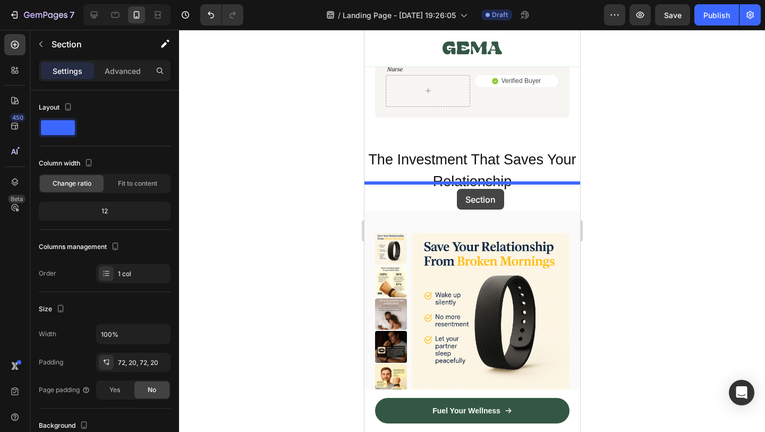
drag, startPoint x: 382, startPoint y: 92, endPoint x: 536, endPoint y: 203, distance: 189.2
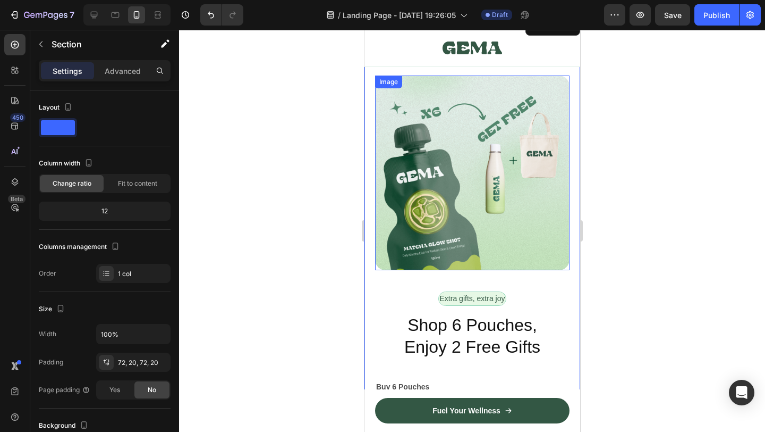
scroll to position [4383, 0]
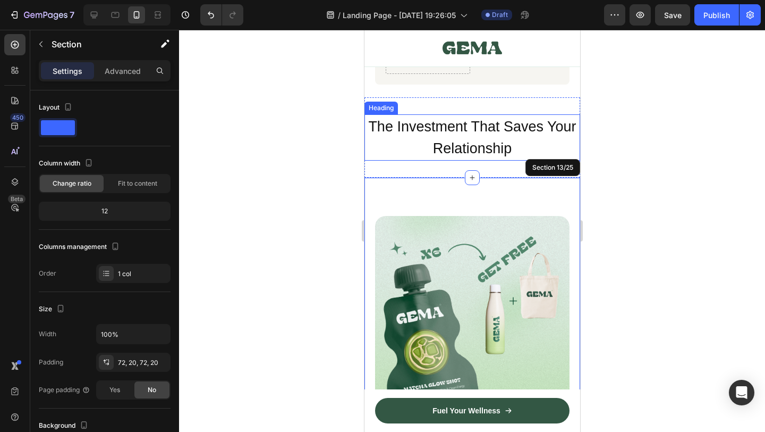
click at [459, 119] on span "The Investment That Saves Your Relationship" at bounding box center [472, 138] width 208 height 38
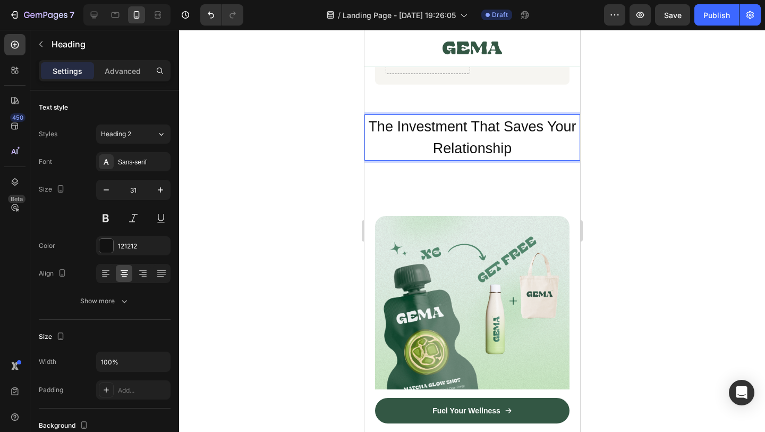
click at [459, 119] on span "The Investment That Saves Your Relationship" at bounding box center [472, 138] width 208 height 38
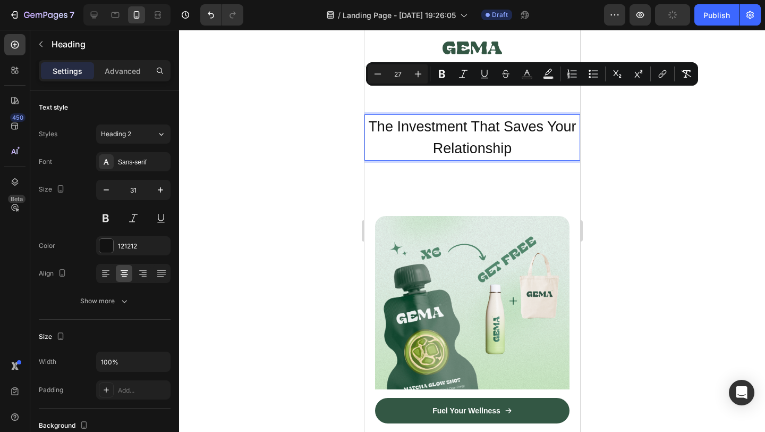
click at [654, 129] on div at bounding box center [472, 231] width 586 height 402
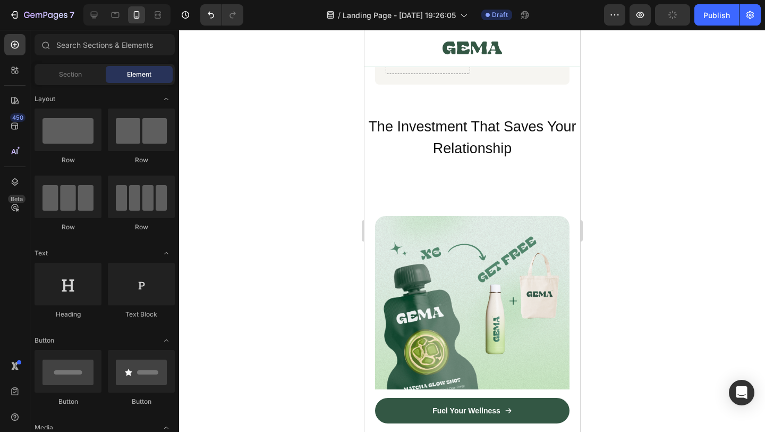
click at [535, 119] on span "The Investment That Saves Your Relationship" at bounding box center [472, 138] width 208 height 38
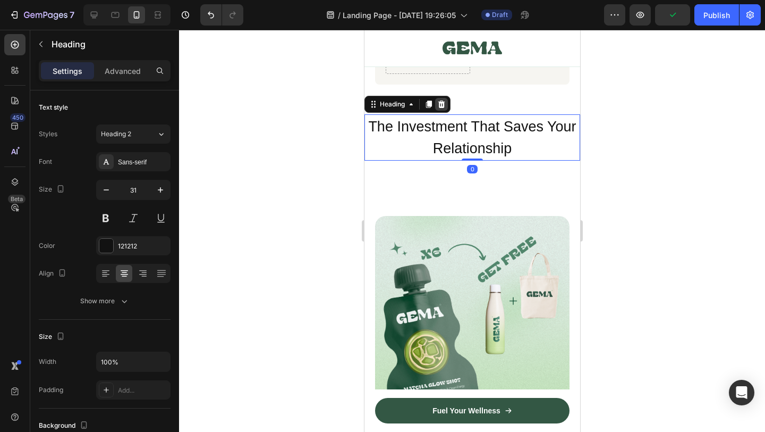
click at [439, 100] on icon at bounding box center [441, 103] width 7 height 7
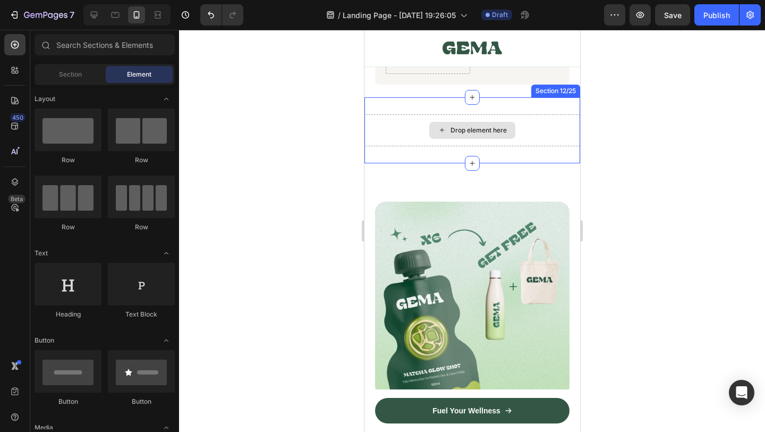
click at [391, 114] on div "Drop element here" at bounding box center [472, 130] width 216 height 32
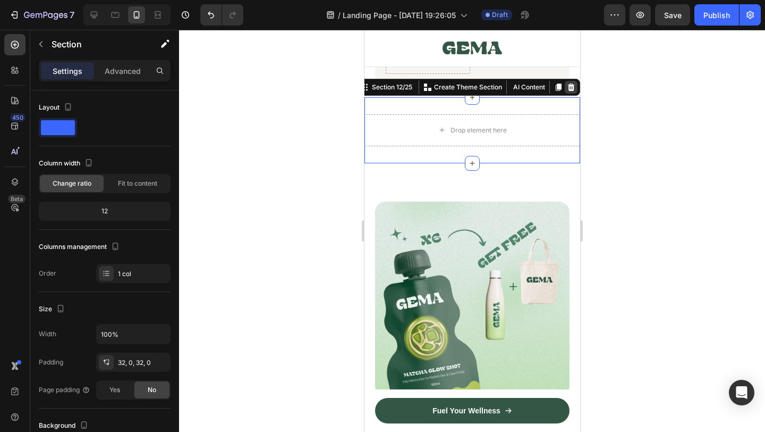
click at [571, 81] on div at bounding box center [570, 87] width 13 height 13
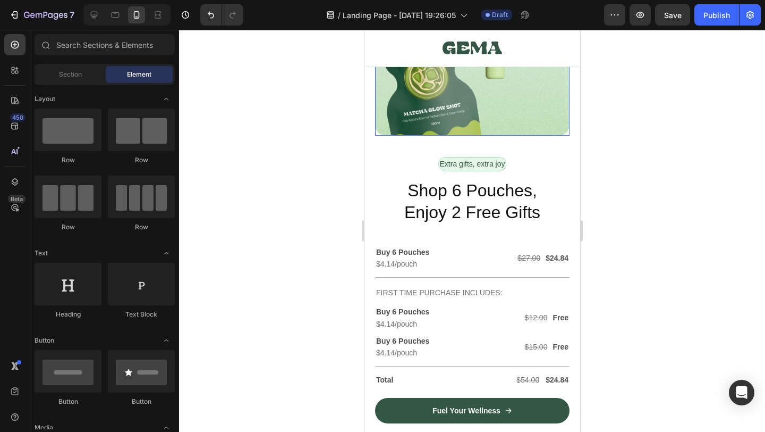
scroll to position [4557, 0]
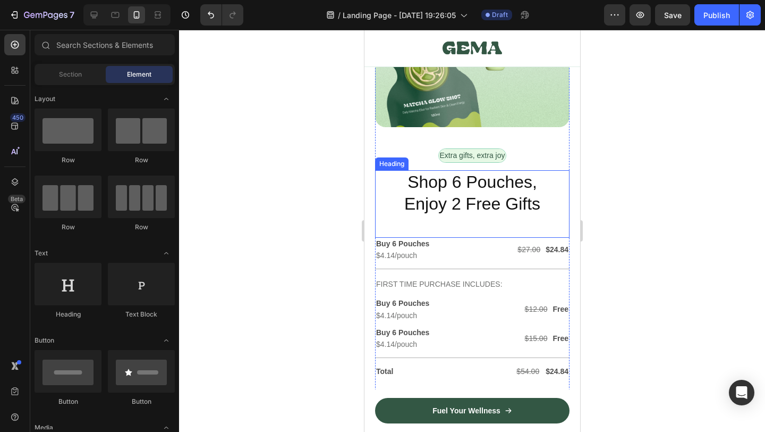
click at [465, 201] on h2 "Shop 6 Pouches, Enjoy 2 Free Gifts" at bounding box center [472, 193] width 195 height 46
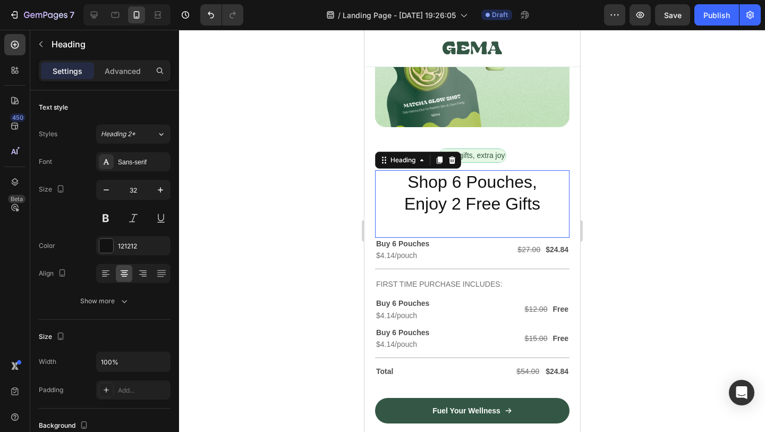
click at [465, 201] on h2 "Shop 6 Pouches, Enjoy 2 Free Gifts" at bounding box center [472, 193] width 195 height 46
click at [465, 201] on p "Shop 6 Pouches, Enjoy 2 Free Gifts" at bounding box center [472, 193] width 192 height 44
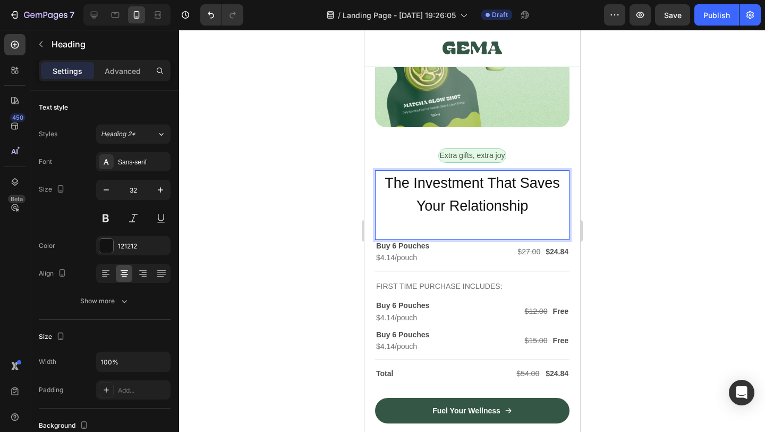
click at [517, 204] on span "The Investment That Saves Your Relationship" at bounding box center [471, 194] width 175 height 39
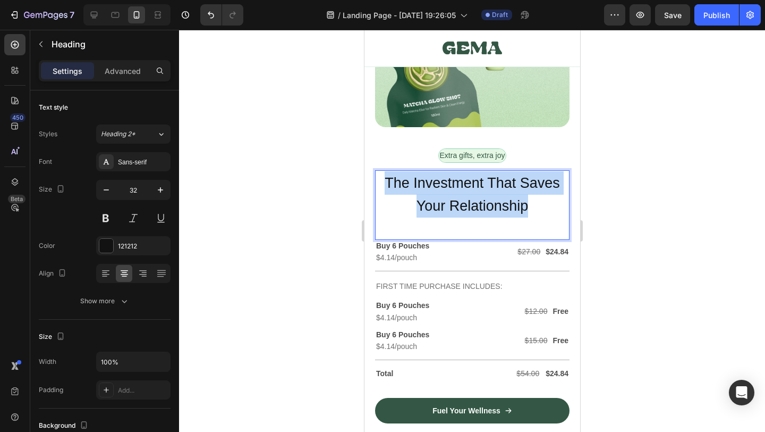
click at [517, 204] on span "The Investment That Saves Your Relationship" at bounding box center [471, 194] width 175 height 39
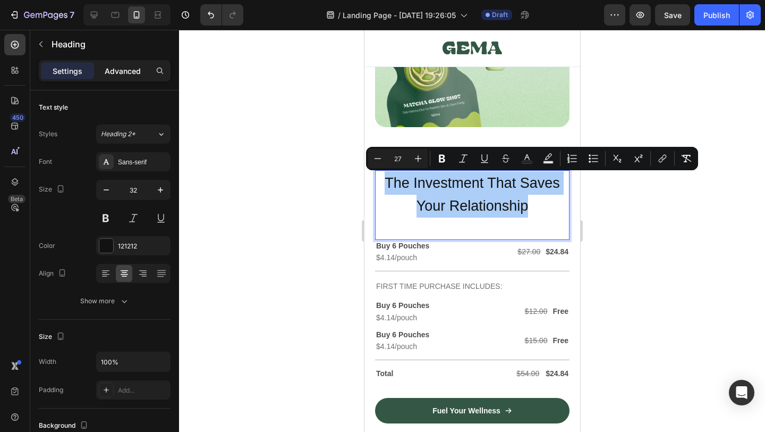
click at [131, 63] on div "Advanced" at bounding box center [122, 70] width 53 height 17
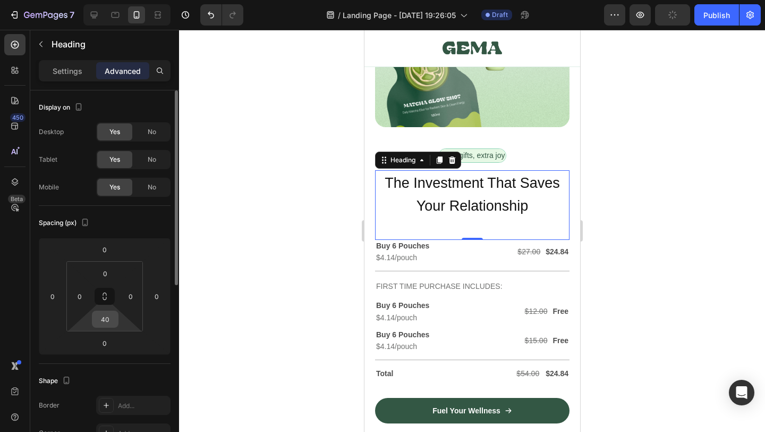
click at [109, 324] on input "40" at bounding box center [105, 319] width 21 height 16
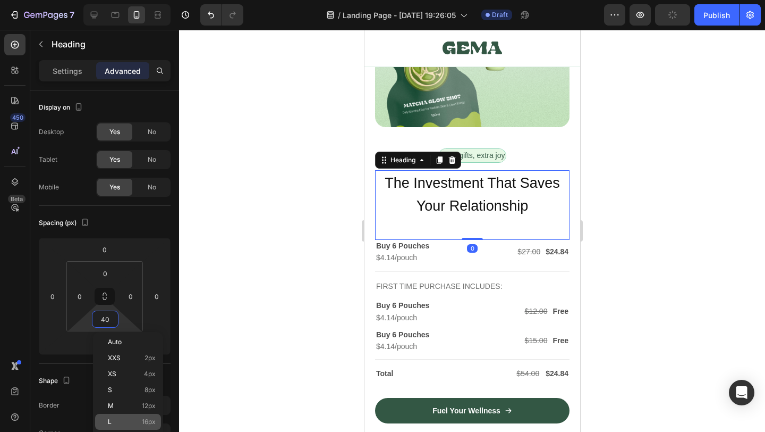
click at [140, 422] on p "L 16px" at bounding box center [132, 421] width 48 height 7
type input "16"
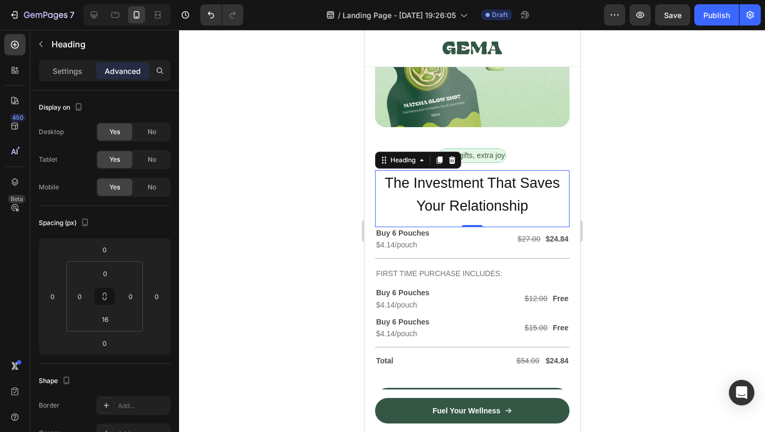
click at [312, 247] on div at bounding box center [472, 231] width 586 height 402
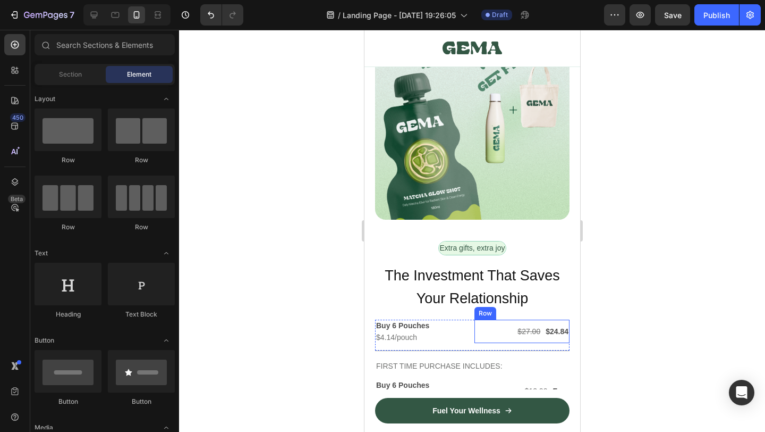
scroll to position [4483, 0]
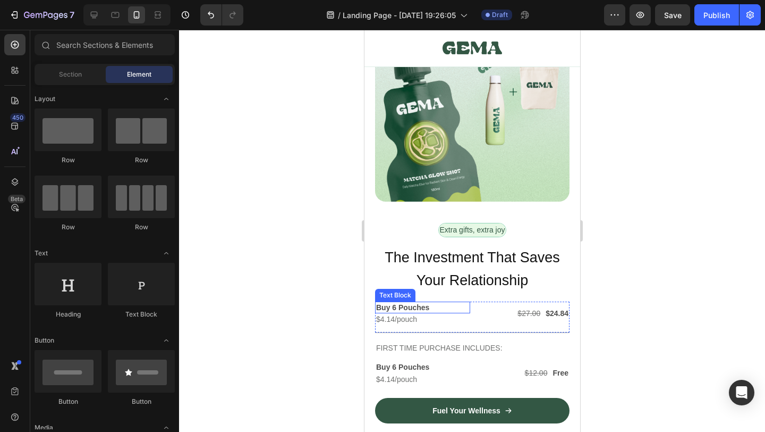
click at [412, 306] on p "Buy 6 Pouches" at bounding box center [422, 307] width 93 height 10
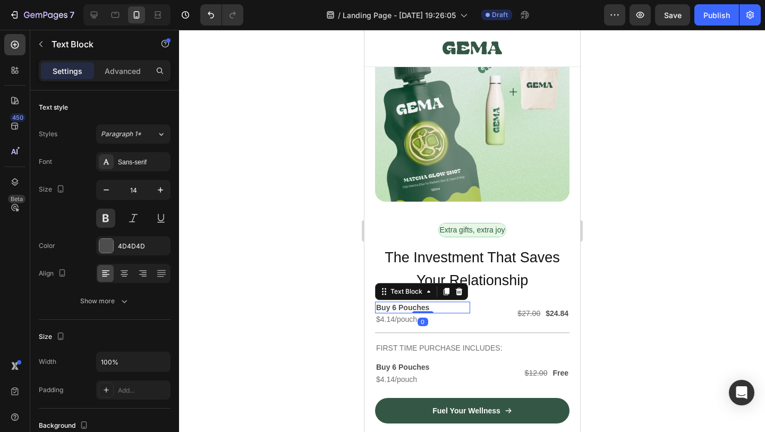
click at [412, 306] on p "Buy 6 Pouches" at bounding box center [422, 307] width 93 height 10
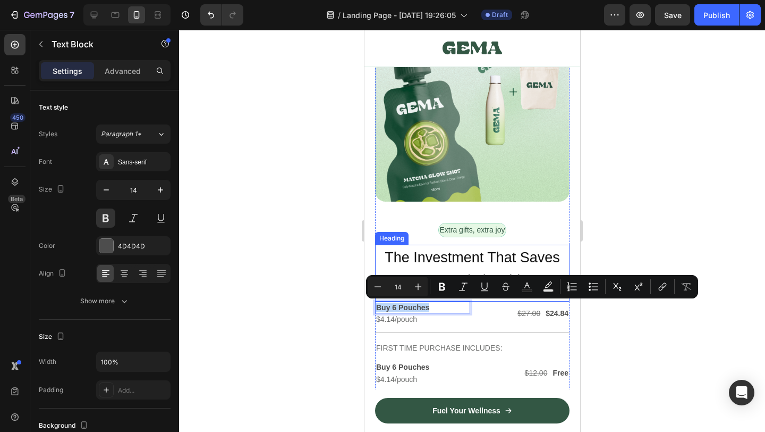
click at [499, 255] on span "The Investment That Saves Your Relationship" at bounding box center [471, 268] width 175 height 39
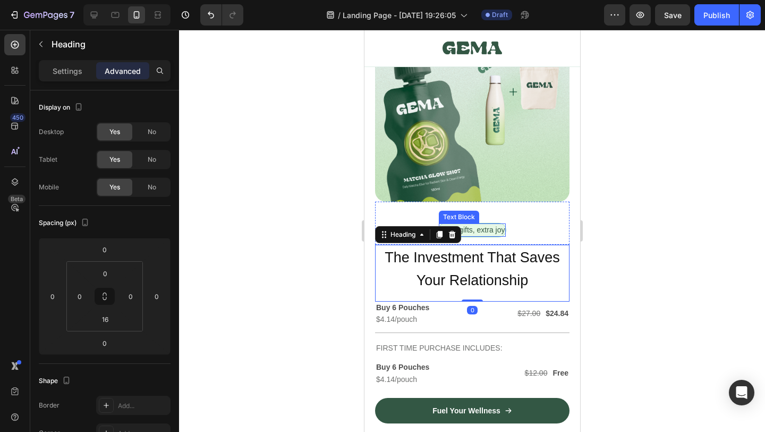
click at [480, 229] on p "Extra gifts, extra joy" at bounding box center [472, 229] width 65 height 11
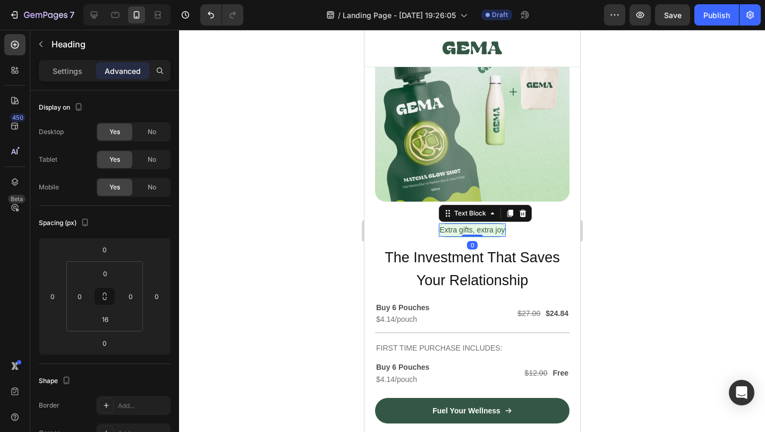
click at [480, 229] on p "Extra gifts, extra joy" at bounding box center [472, 229] width 65 height 11
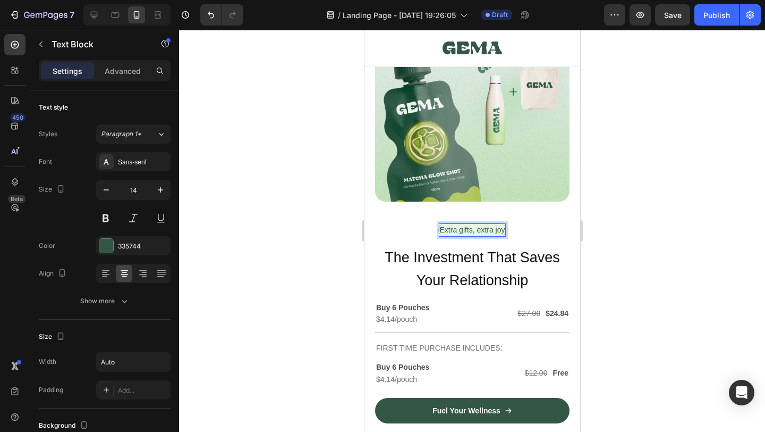
click at [480, 229] on p "Extra gifts, extra joy" at bounding box center [472, 229] width 65 height 11
click at [721, 215] on div at bounding box center [472, 231] width 586 height 402
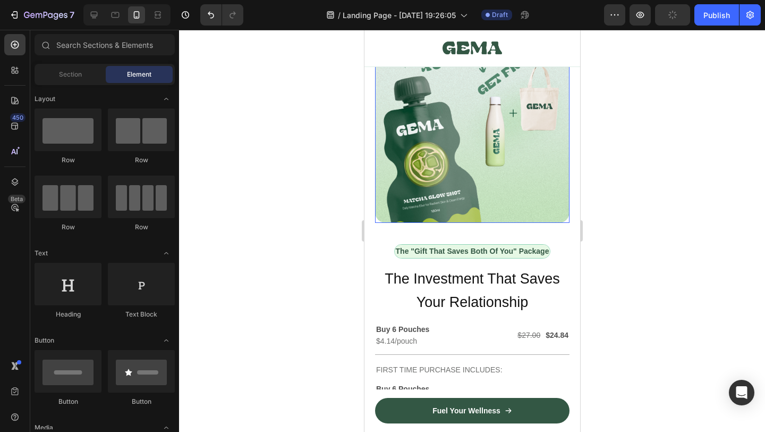
scroll to position [4404, 0]
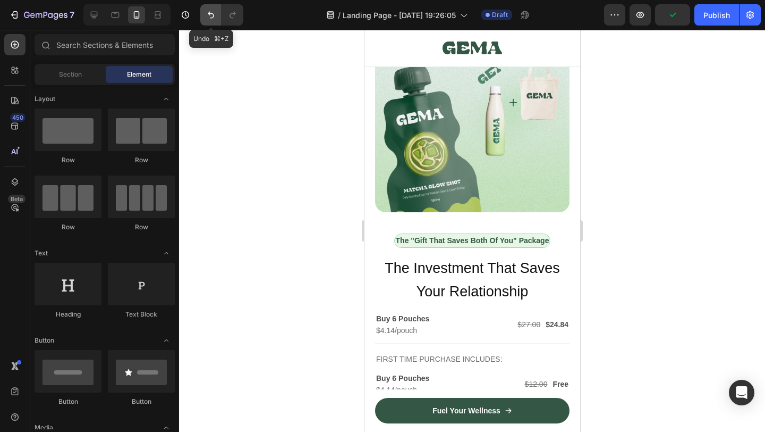
click at [210, 15] on icon "Undo/Redo" at bounding box center [211, 15] width 6 height 7
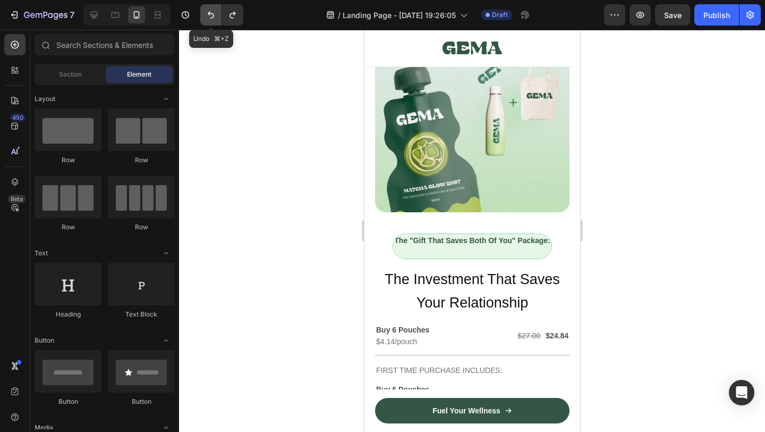
click at [210, 15] on icon "Undo/Redo" at bounding box center [211, 15] width 6 height 7
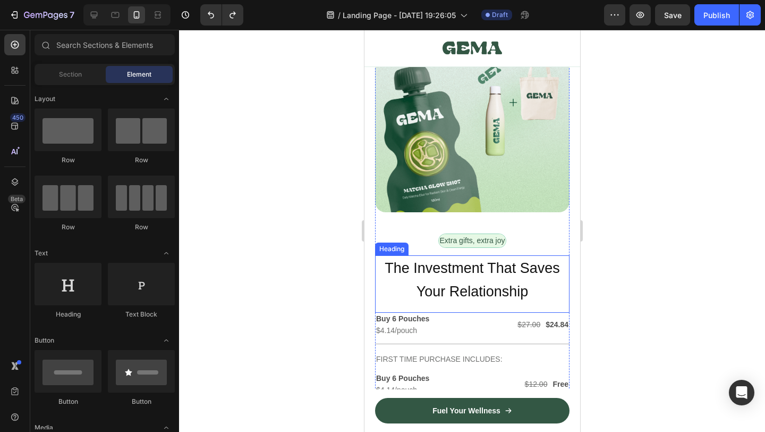
click at [454, 286] on span "The Investment That Saves Your Relationship" at bounding box center [471, 279] width 175 height 39
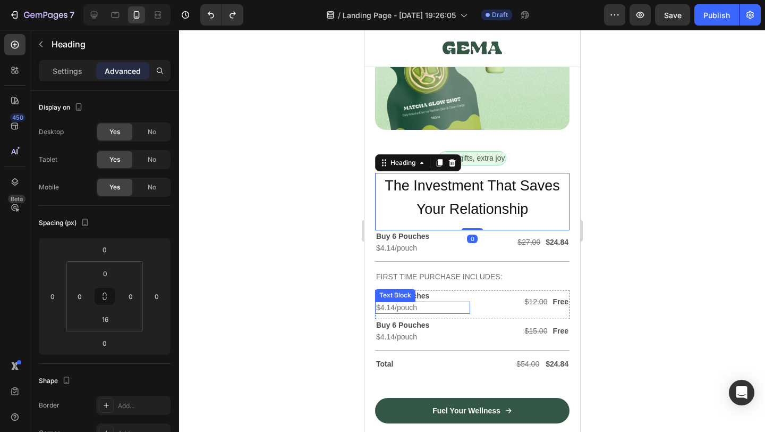
scroll to position [4492, 0]
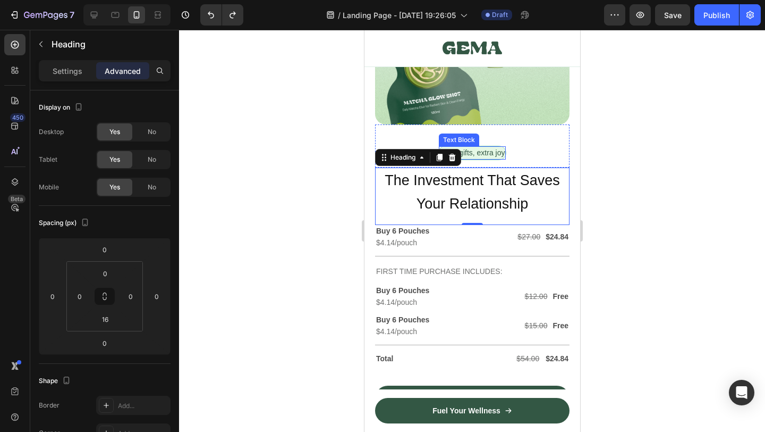
click at [486, 157] on p "Extra gifts, extra joy" at bounding box center [472, 152] width 65 height 11
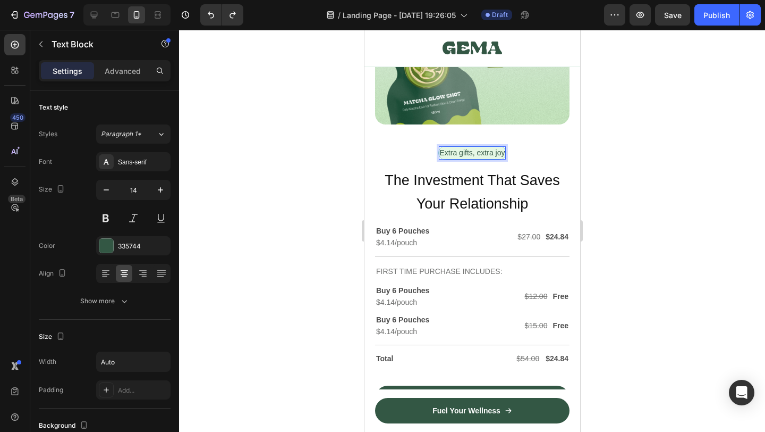
click at [486, 157] on p "Extra gifts, extra joy" at bounding box center [472, 152] width 65 height 11
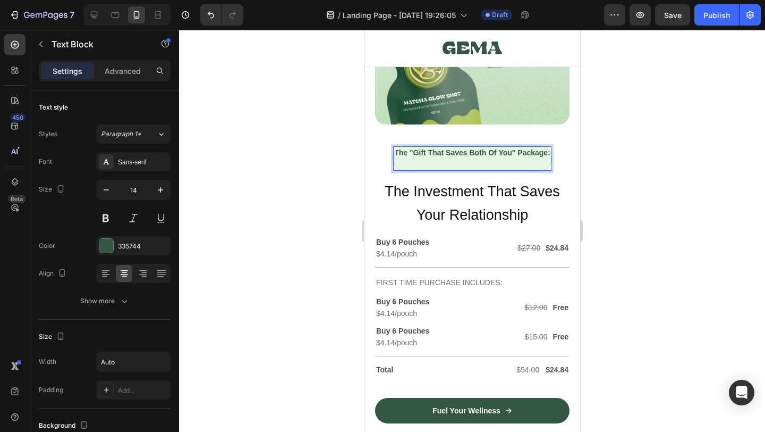
click at [517, 153] on strong "The "Gift That Saves Both Of You" Package:" at bounding box center [472, 152] width 156 height 9
drag, startPoint x: 515, startPoint y: 153, endPoint x: 555, endPoint y: 163, distance: 41.6
click at [555, 163] on div "The "Gift That Saves Both Of You" Package: Text Block 0 Row" at bounding box center [472, 151] width 195 height 54
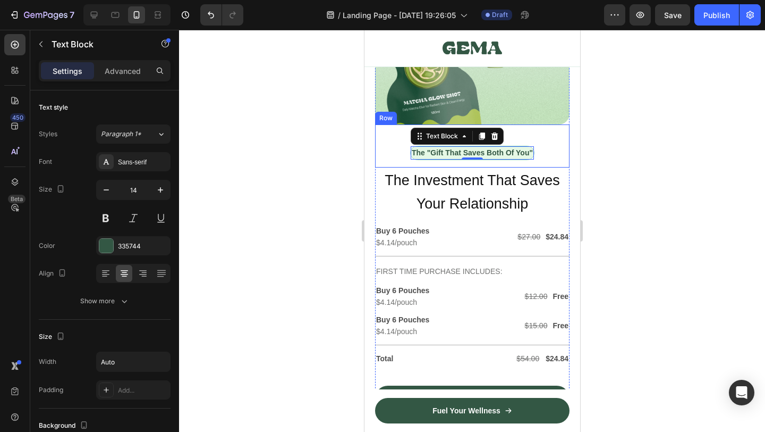
click at [680, 179] on div at bounding box center [472, 231] width 586 height 402
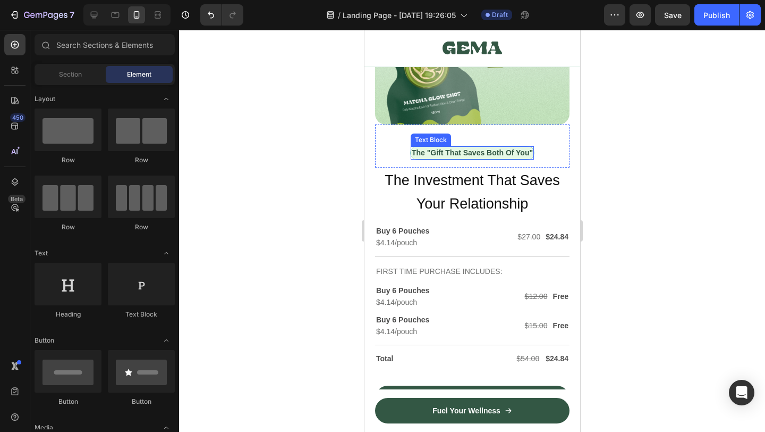
click at [500, 148] on strong "The "Gift That Saves Both Of You"" at bounding box center [471, 152] width 121 height 9
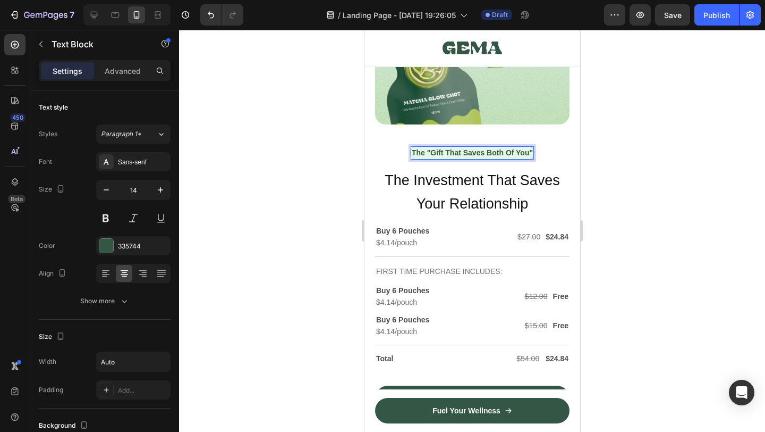
click at [500, 148] on strong "The "Gift That Saves Both Of You"" at bounding box center [471, 152] width 121 height 9
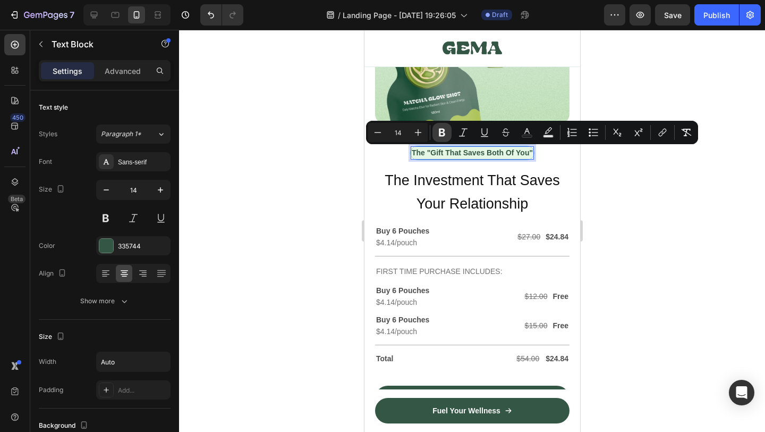
click at [438, 135] on icon "Editor contextual toolbar" at bounding box center [442, 132] width 11 height 11
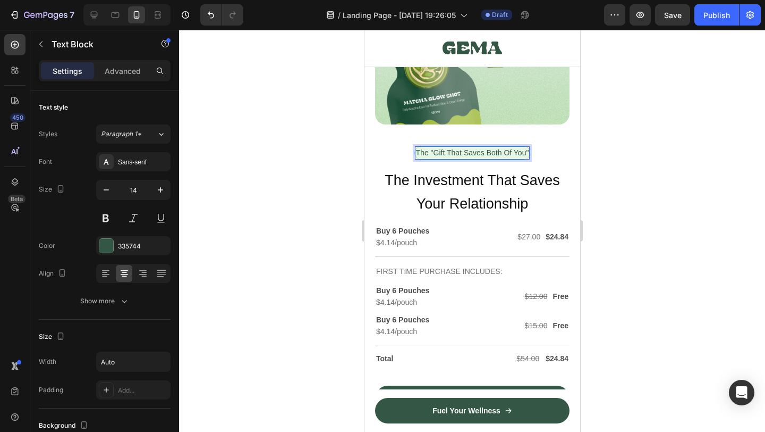
click at [596, 216] on div at bounding box center [472, 231] width 586 height 402
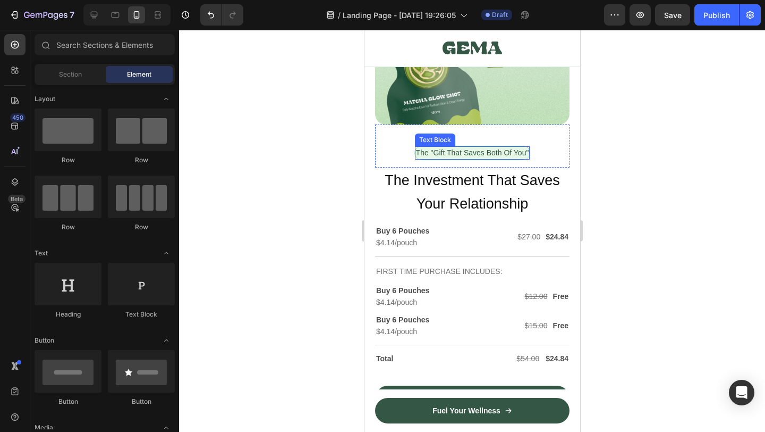
click at [479, 151] on p "The "Gift That Saves Both Of You"" at bounding box center [472, 152] width 113 height 11
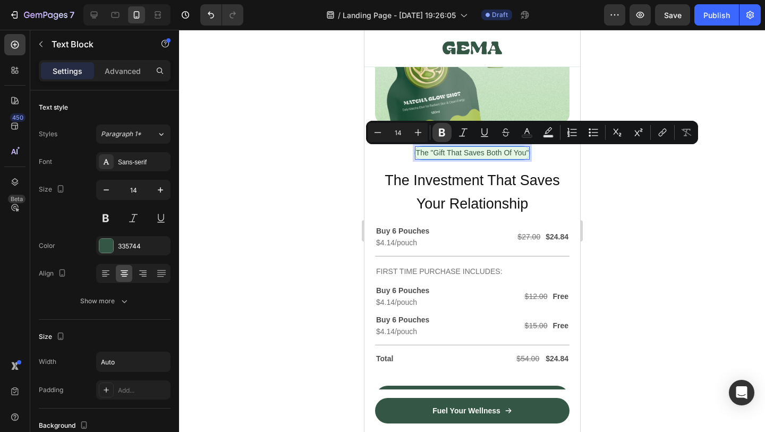
click at [442, 130] on icon "Editor contextual toolbar" at bounding box center [442, 132] width 11 height 11
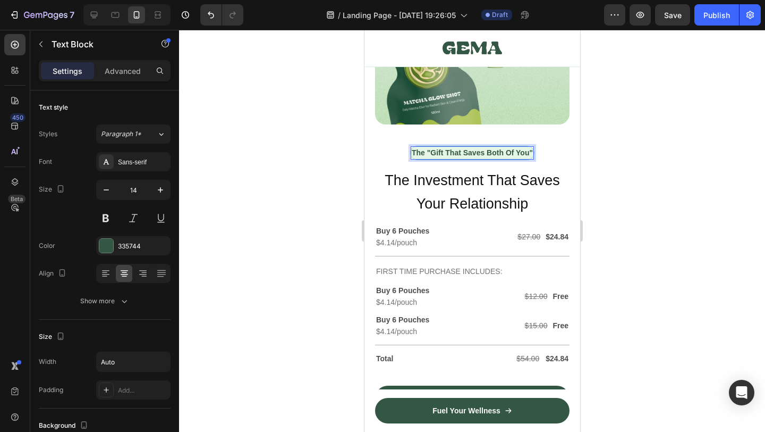
click at [632, 222] on div at bounding box center [472, 231] width 586 height 402
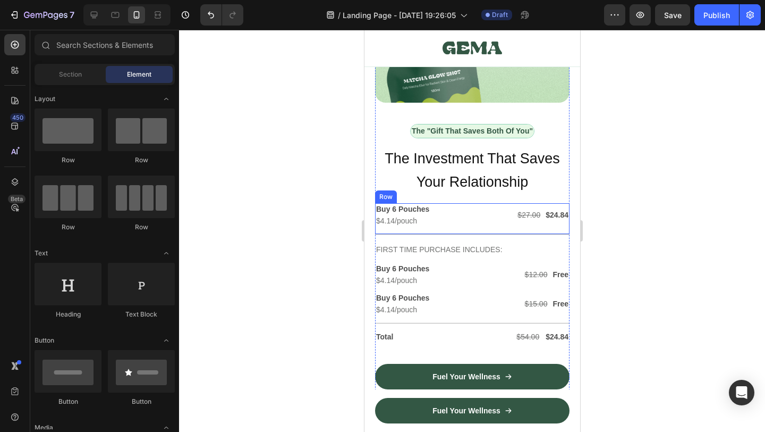
scroll to position [4516, 0]
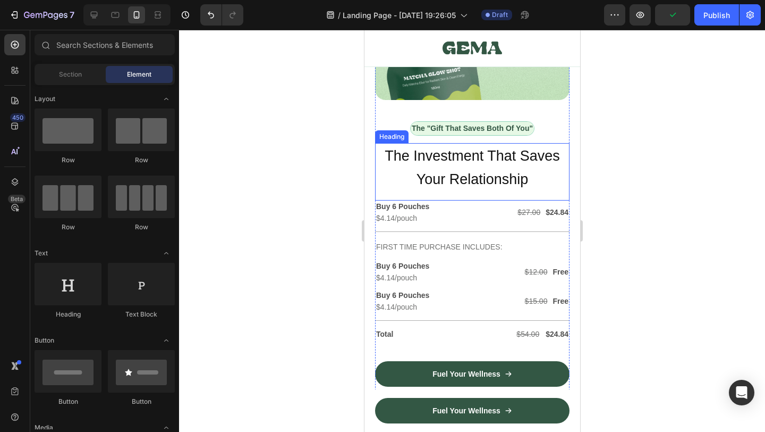
click at [500, 159] on span "The Investment That Saves Your Relationship" at bounding box center [471, 167] width 175 height 39
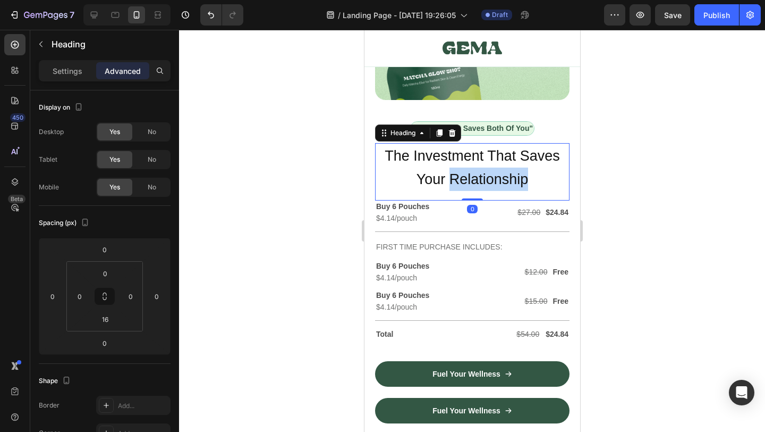
click at [471, 171] on span "The Investment That Saves Your Relationship" at bounding box center [471, 167] width 175 height 39
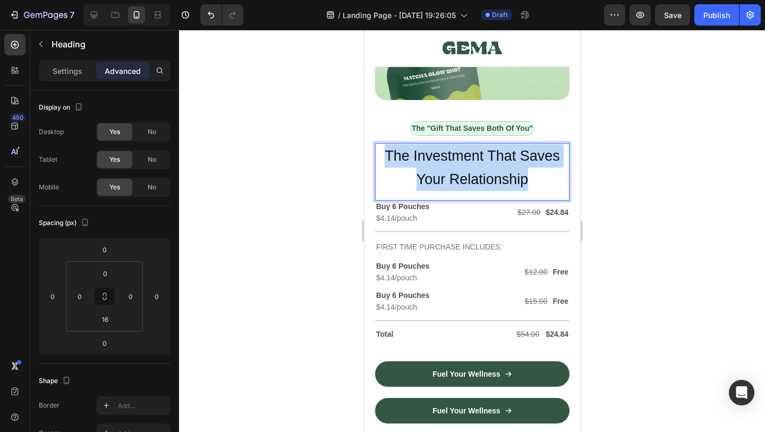
click at [471, 171] on span "The Investment That Saves Your Relationship" at bounding box center [471, 167] width 175 height 39
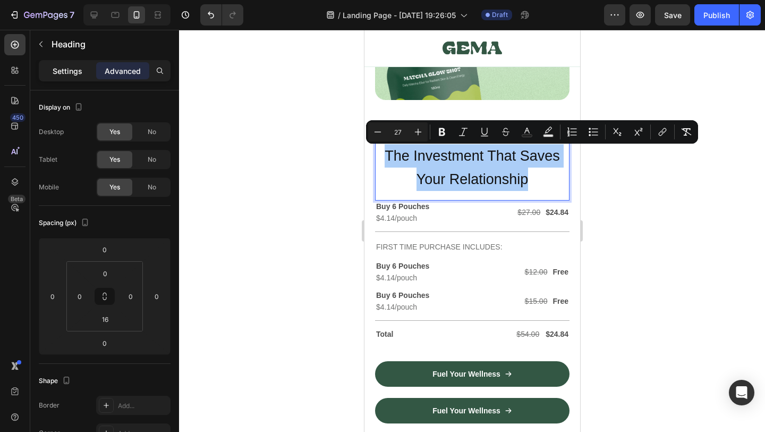
click at [72, 63] on div "Settings" at bounding box center [67, 70] width 53 height 17
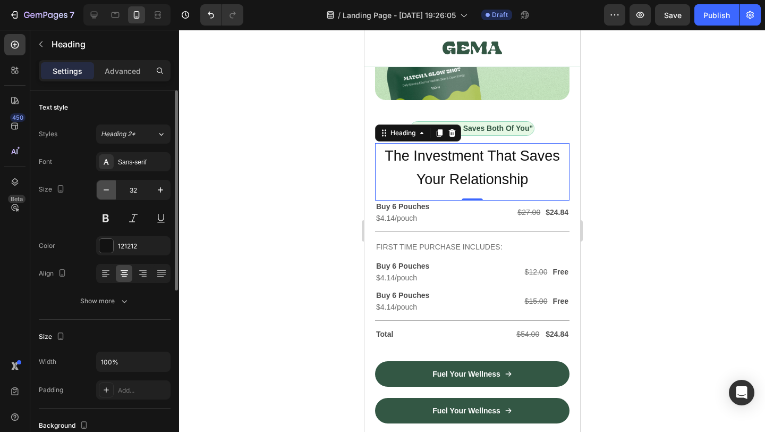
click at [104, 186] on icon "button" at bounding box center [106, 189] width 11 height 11
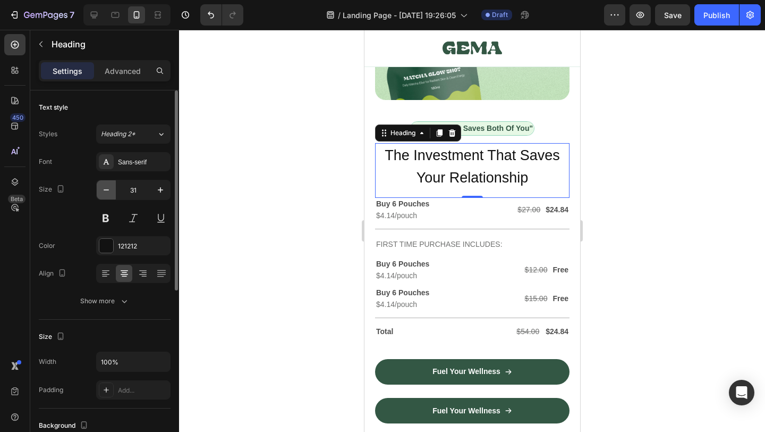
click at [104, 186] on icon "button" at bounding box center [106, 189] width 11 height 11
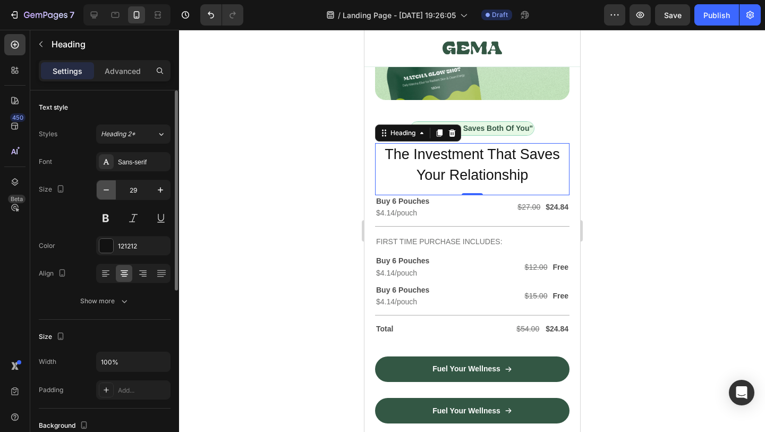
click at [104, 186] on icon "button" at bounding box center [106, 189] width 11 height 11
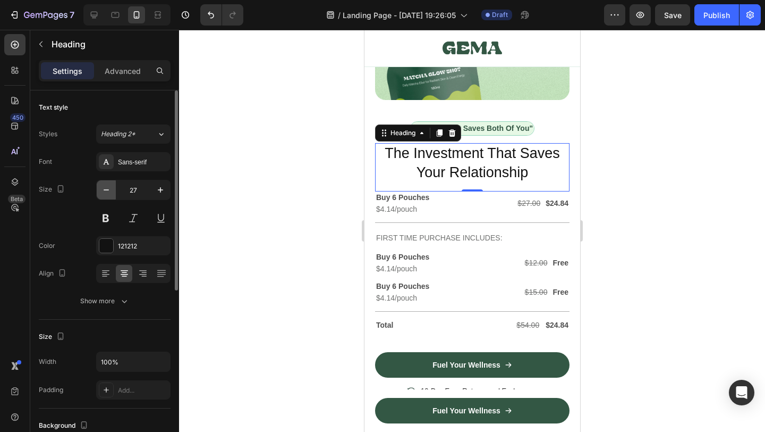
click at [104, 186] on icon "button" at bounding box center [106, 189] width 11 height 11
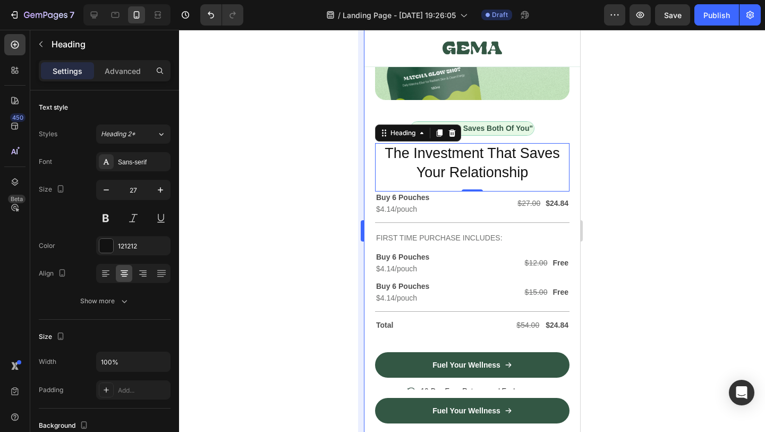
type input "26"
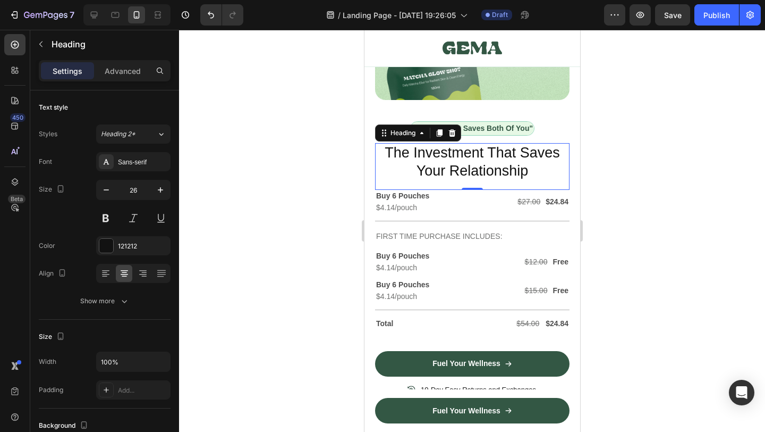
click at [283, 207] on div at bounding box center [472, 231] width 586 height 402
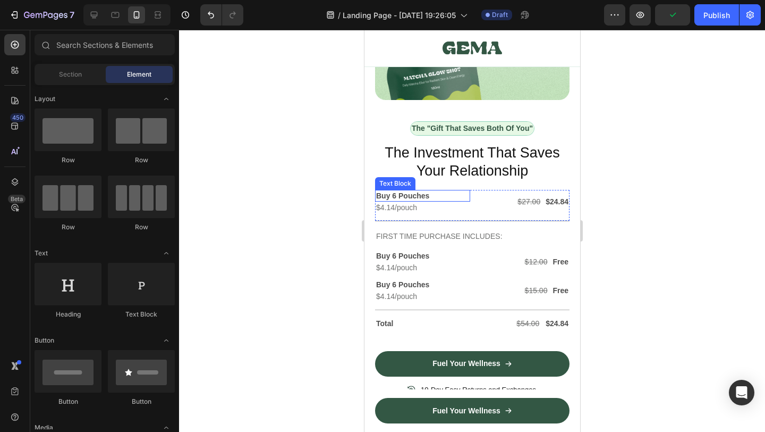
click at [411, 197] on p "Buy 6 Pouches" at bounding box center [422, 196] width 93 height 10
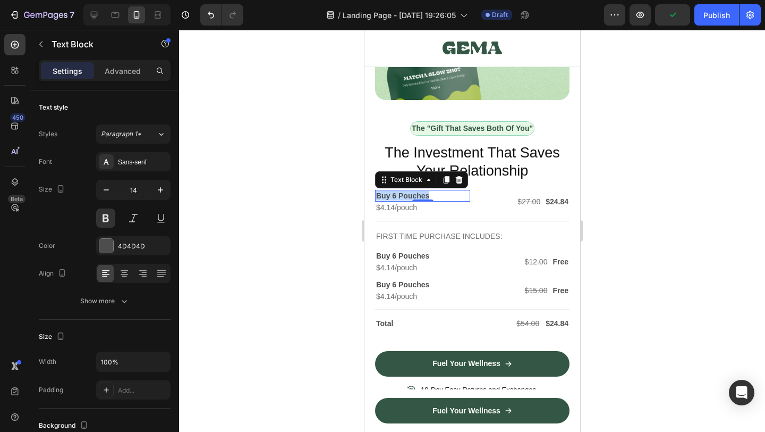
click at [411, 197] on p "Buy 6 Pouches" at bounding box center [422, 196] width 93 height 10
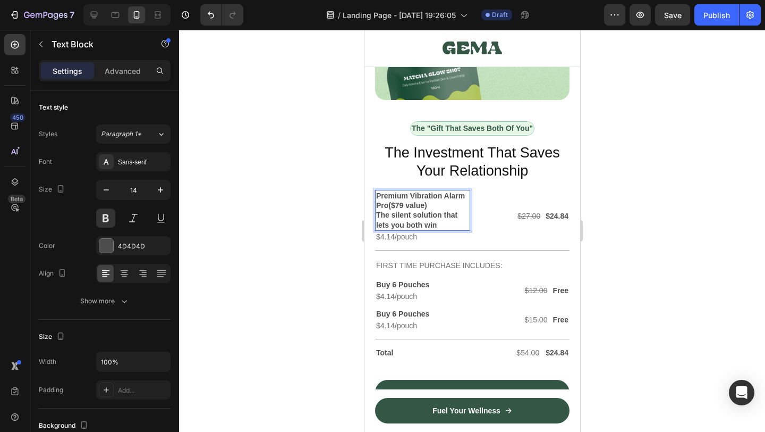
click at [437, 208] on p "Premium Vibration Alarm Pro ($79 value) The silent solution that lets you both …" at bounding box center [422, 210] width 93 height 39
drag, startPoint x: 450, startPoint y: 222, endPoint x: 391, endPoint y: 206, distance: 60.6
click at [391, 206] on p "Premium Vibration Alarm Pro ($79 value) The silent solution that lets you both …" at bounding box center [422, 210] width 93 height 39
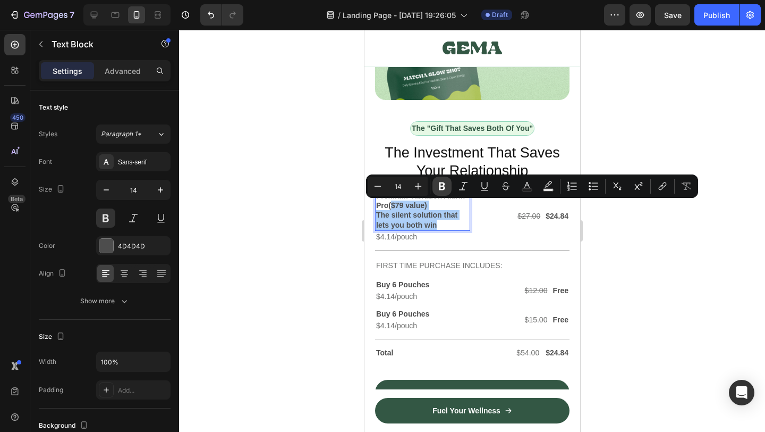
click at [440, 190] on icon "Editor contextual toolbar" at bounding box center [442, 186] width 6 height 8
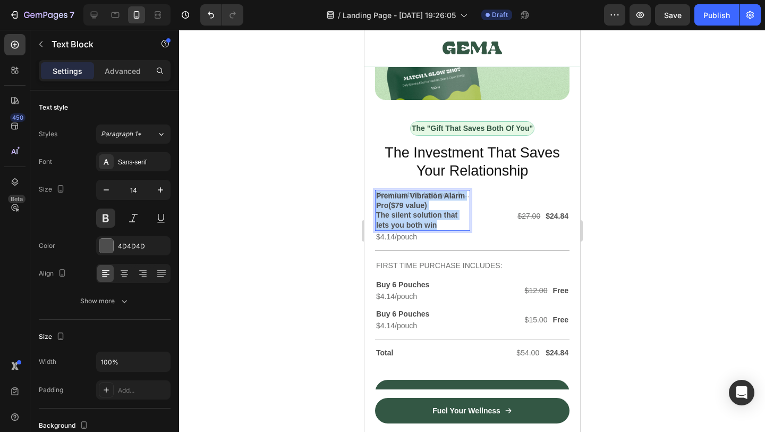
drag, startPoint x: 441, startPoint y: 223, endPoint x: 346, endPoint y: 191, distance: 100.2
copy p "Premium Vibration Alarm Pro ($79 value) The silent solution that lets you both …"
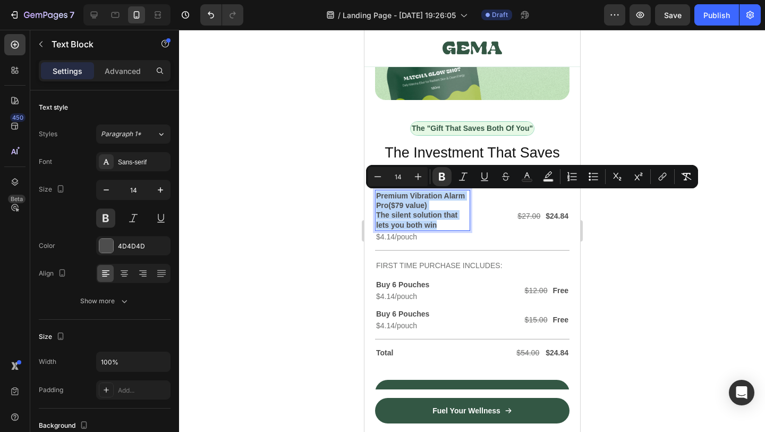
click at [435, 211] on p "Premium Vibration Alarm Pro ($79 value) The silent solution that lets you both …" at bounding box center [422, 210] width 93 height 39
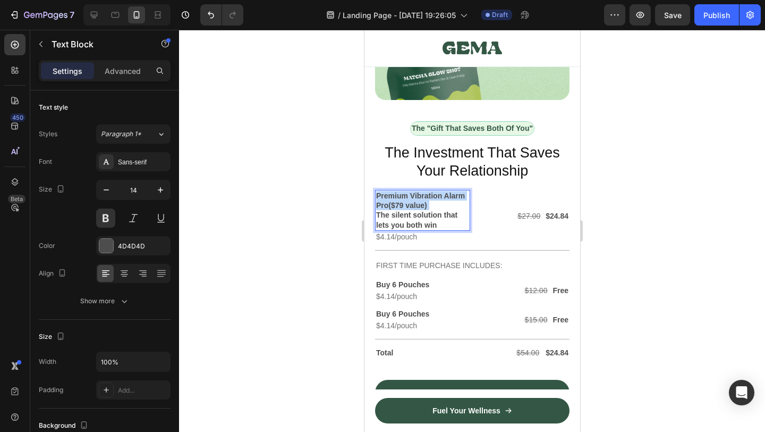
click at [435, 211] on p "Premium Vibration Alarm Pro ($79 value) The silent solution that lets you both …" at bounding box center [422, 210] width 93 height 39
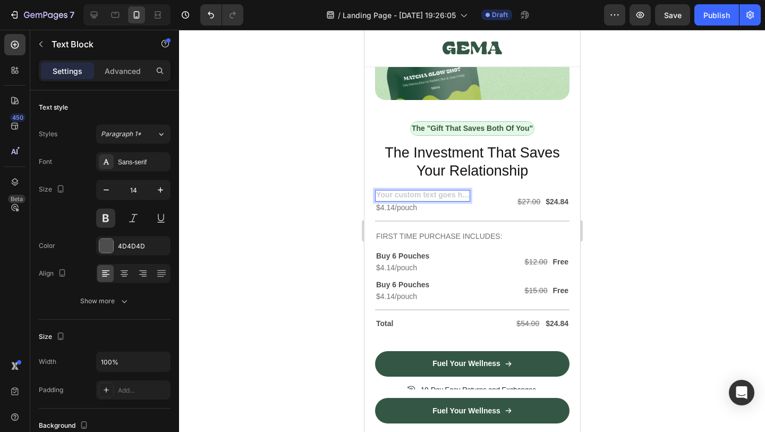
click at [755, 222] on div at bounding box center [472, 231] width 586 height 402
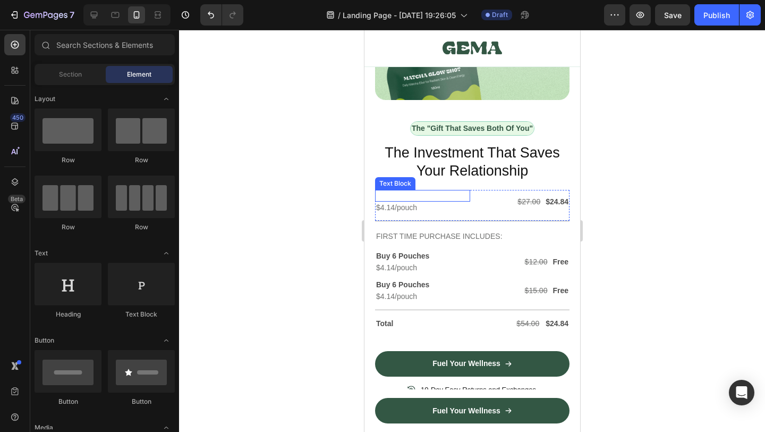
click at [448, 197] on p "Rich Text Editor. Editing area: main" at bounding box center [422, 196] width 93 height 10
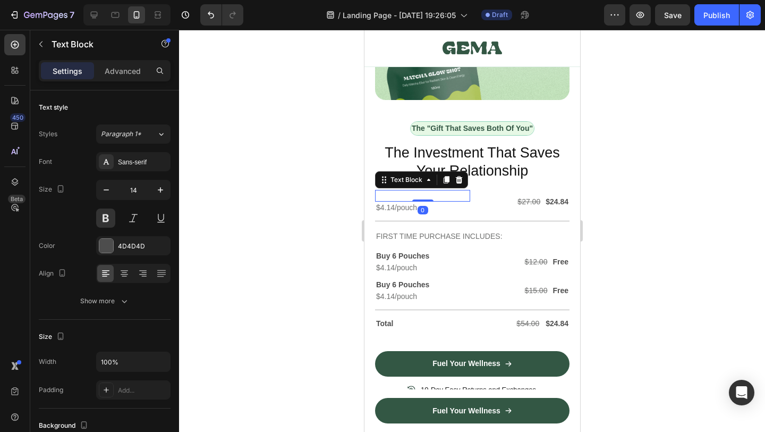
click at [448, 197] on div "Rich Text Editor. Editing area: main" at bounding box center [422, 196] width 95 height 12
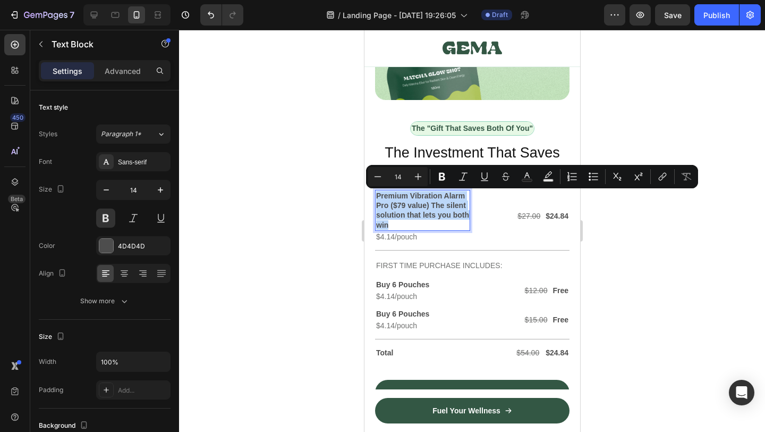
drag, startPoint x: 430, startPoint y: 229, endPoint x: 341, endPoint y: 183, distance: 100.6
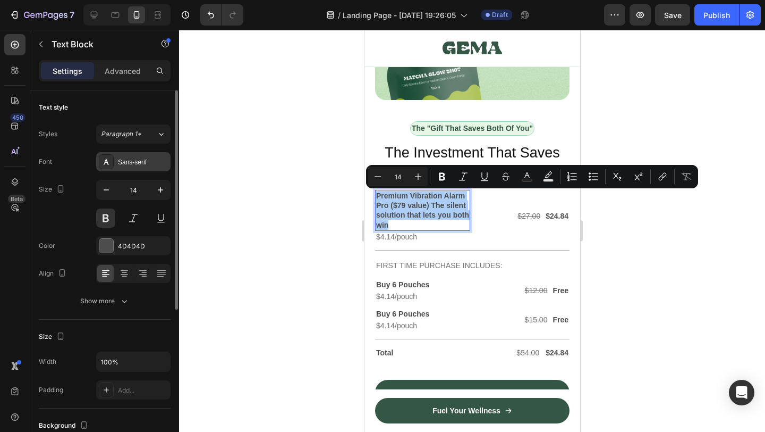
click at [122, 157] on div "Sans-serif" at bounding box center [143, 162] width 50 height 10
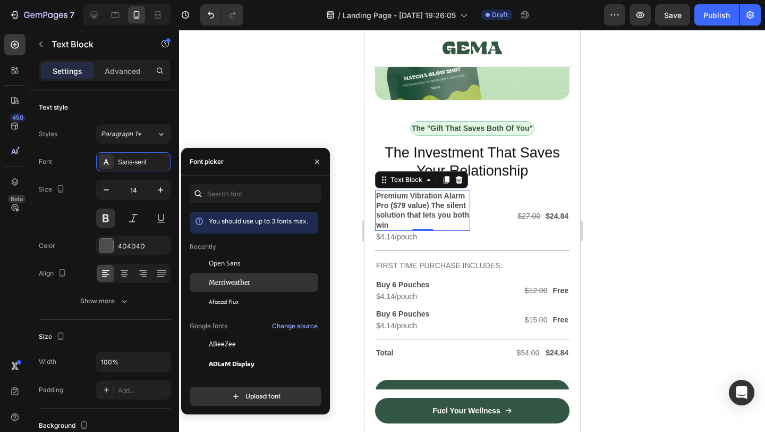
click at [237, 283] on span "Merriweather" at bounding box center [229, 282] width 41 height 10
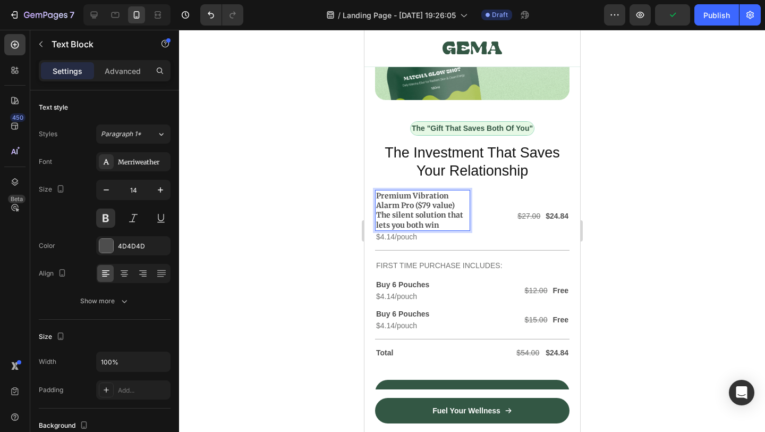
drag, startPoint x: 413, startPoint y: 205, endPoint x: 374, endPoint y: 194, distance: 40.9
click at [375, 194] on div "Premium Vibration Alarm Pro ($79 value) The silent solution that lets you both …" at bounding box center [422, 210] width 95 height 41
click at [416, 210] on p "Premium Vibration Alarm Pro ($79 value) The silent solution that lets you both …" at bounding box center [422, 210] width 93 height 39
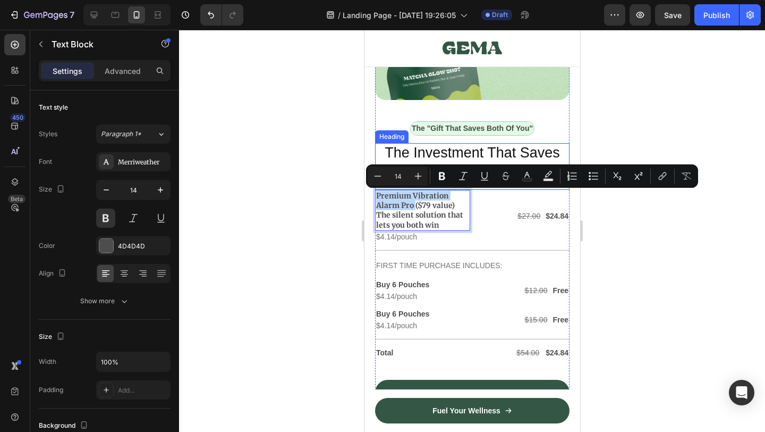
drag, startPoint x: 414, startPoint y: 209, endPoint x: 375, endPoint y: 188, distance: 44.2
click at [375, 188] on div "The "Gift That Saves Both Of You" Text Block Row ⁠⁠⁠⁠⁠⁠⁠ The Investment That Sa…" at bounding box center [472, 262] width 195 height 325
click at [441, 176] on icon "Editor contextual toolbar" at bounding box center [442, 176] width 6 height 8
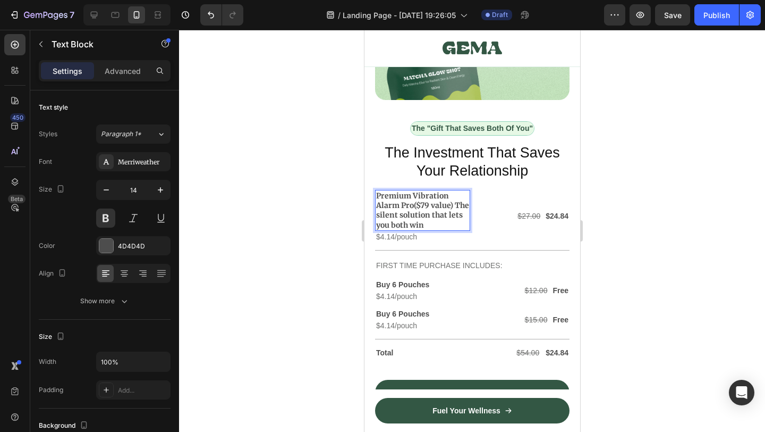
click at [423, 211] on p "Premium Vibration Alarm Pro ($79 value) The silent solution that lets you both …" at bounding box center [422, 210] width 93 height 39
click at [433, 215] on p "Premium Vibration Alarm Pro ($79 value) The silent solution that lets you both …" at bounding box center [422, 210] width 93 height 39
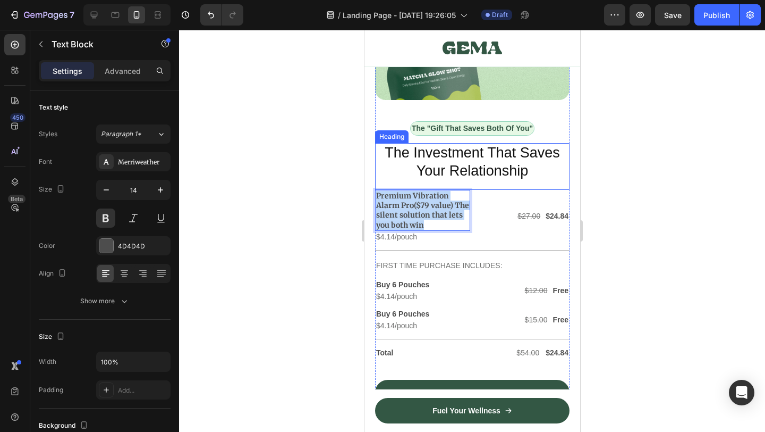
click at [477, 158] on span "The Investment That Saves Your Relationship" at bounding box center [471, 162] width 175 height 34
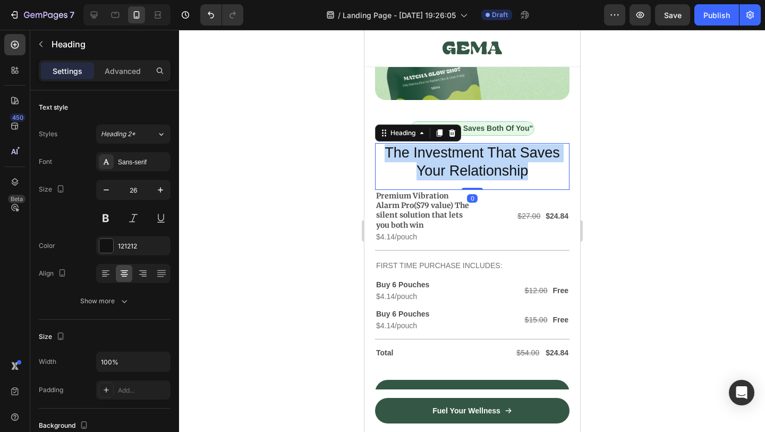
click at [477, 158] on span "The Investment That Saves Your Relationship" at bounding box center [471, 162] width 175 height 34
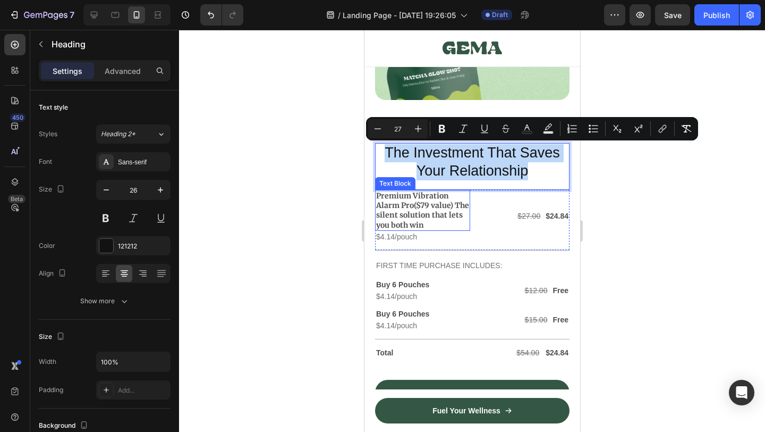
click at [421, 204] on p "Premium Vibration Alarm Pro ($79 value) The silent solution that lets you both …" at bounding box center [422, 210] width 93 height 39
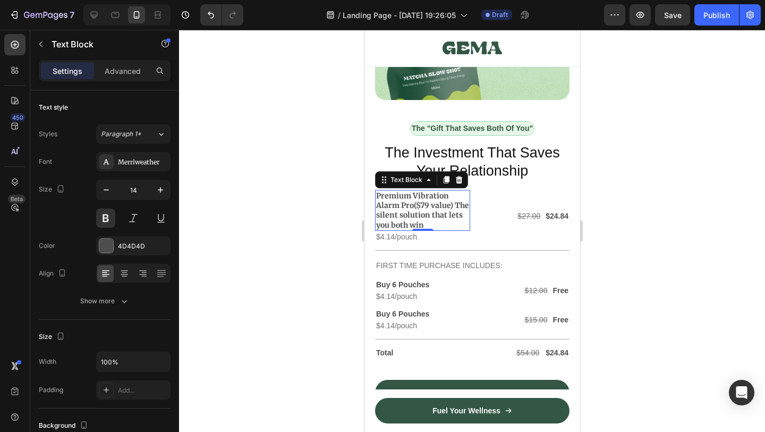
click at [421, 204] on p "Premium Vibration Alarm Pro ($79 value) The silent solution that lets you both …" at bounding box center [422, 210] width 93 height 39
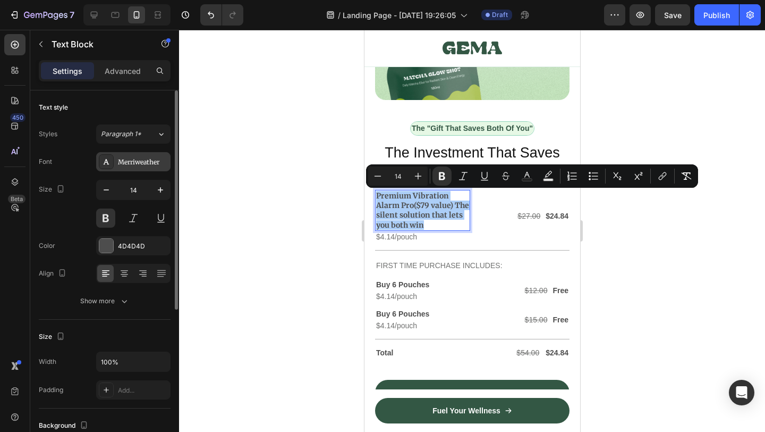
click at [146, 159] on div "Merriweather" at bounding box center [143, 162] width 50 height 10
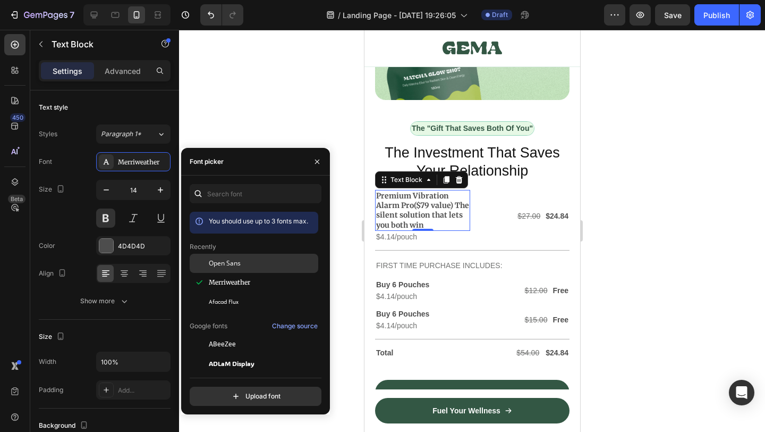
click at [244, 259] on div "Open Sans" at bounding box center [262, 263] width 107 height 10
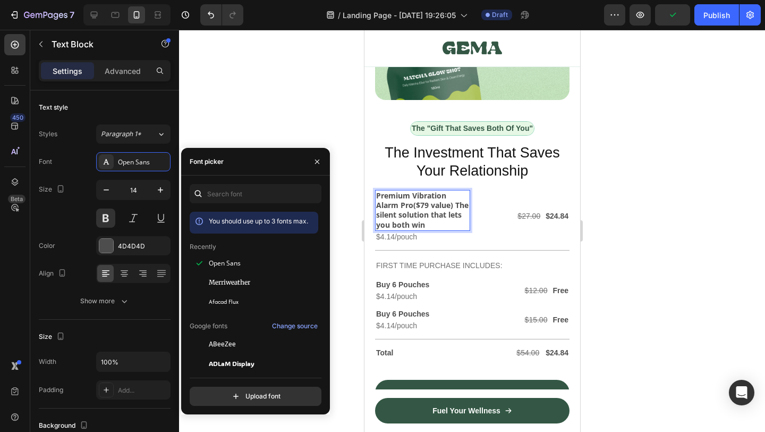
click at [393, 206] on strong "Premium Vibration Alarm Pro" at bounding box center [411, 200] width 70 height 20
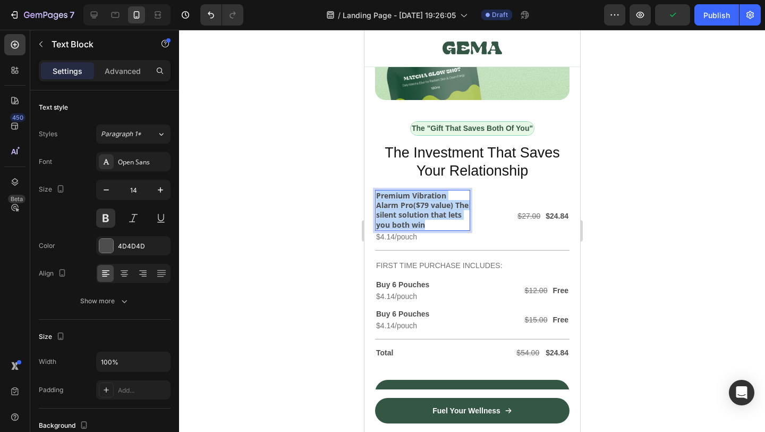
click at [393, 206] on strong "Premium Vibration Alarm Pro" at bounding box center [411, 200] width 70 height 20
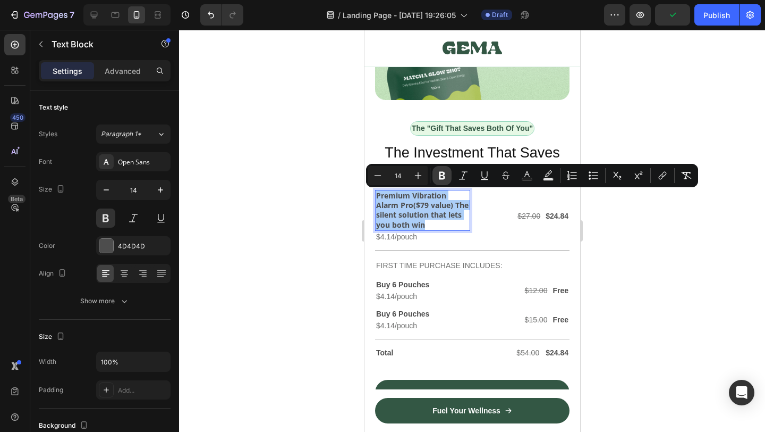
click at [445, 176] on icon "Editor contextual toolbar" at bounding box center [442, 175] width 11 height 11
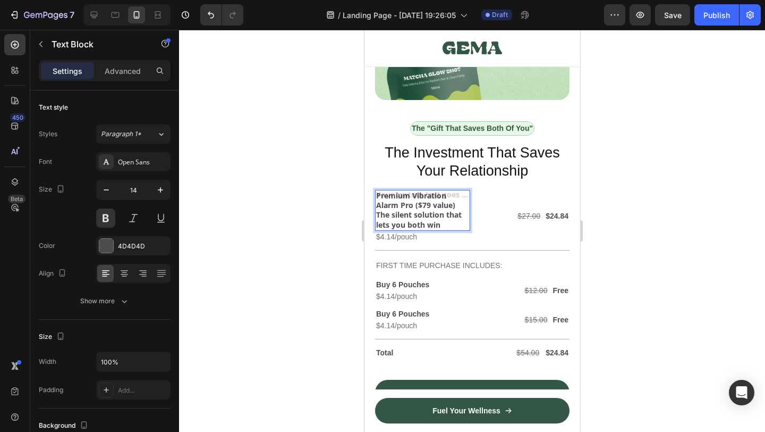
click at [435, 222] on p "Premium Vibration Alarm Pro ($79 value) The silent solution that lets you both …" at bounding box center [422, 210] width 93 height 39
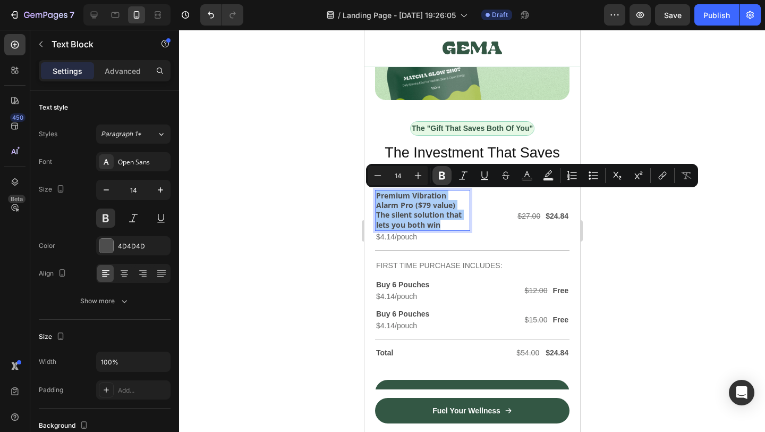
click at [445, 175] on icon "Editor contextual toolbar" at bounding box center [442, 175] width 11 height 11
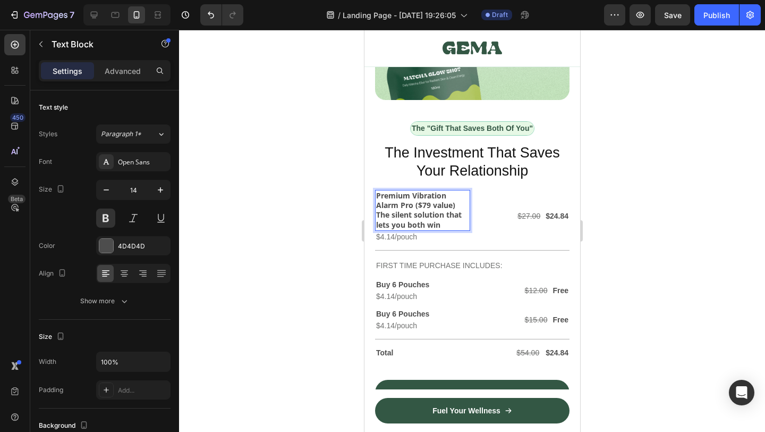
click at [445, 175] on span "The Investment That Saves Your Relationship" at bounding box center [471, 162] width 175 height 34
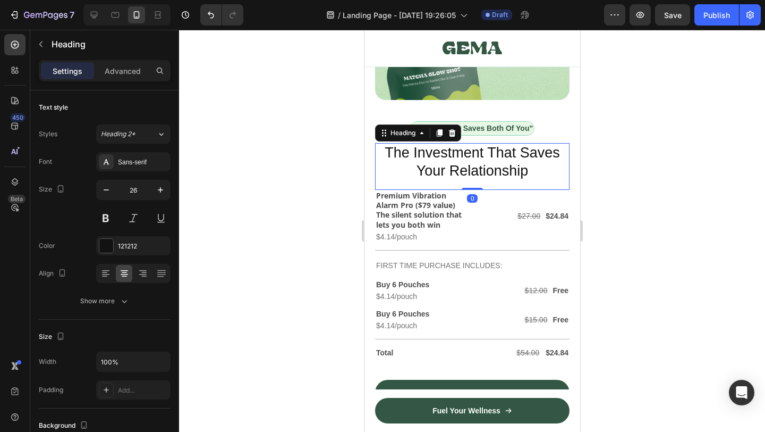
click at [428, 220] on strong "Premium Vibration Alarm Pro ($79 value) The silent solution that lets you both …" at bounding box center [419, 209] width 86 height 39
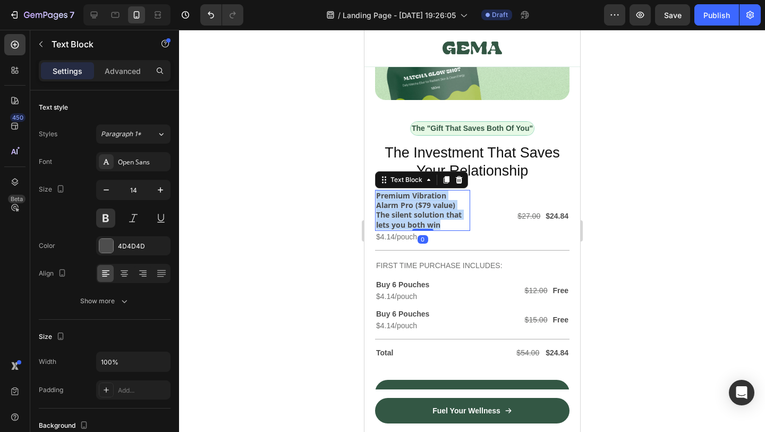
click at [428, 220] on strong "Premium Vibration Alarm Pro ($79 value) The silent solution that lets you both …" at bounding box center [419, 209] width 86 height 39
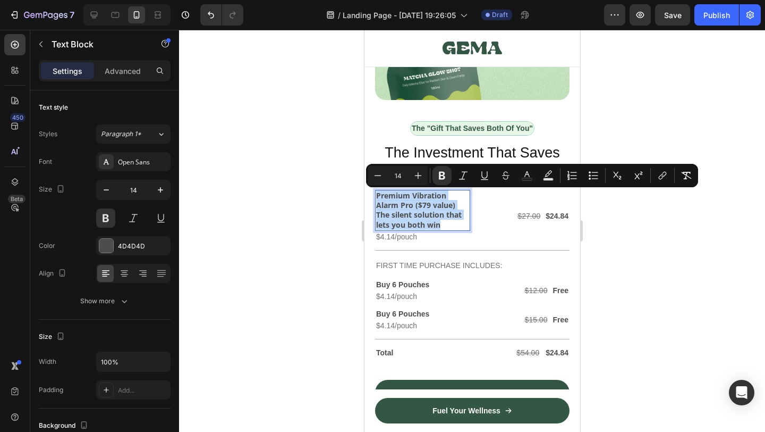
click at [443, 220] on strong "Premium Vibration Alarm Pro ($79 value) The silent solution that lets you both …" at bounding box center [419, 209] width 86 height 39
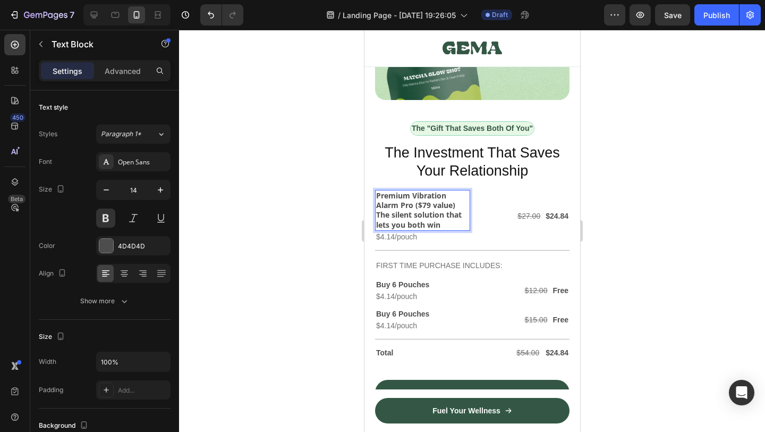
click at [588, 235] on div at bounding box center [472, 231] width 586 height 402
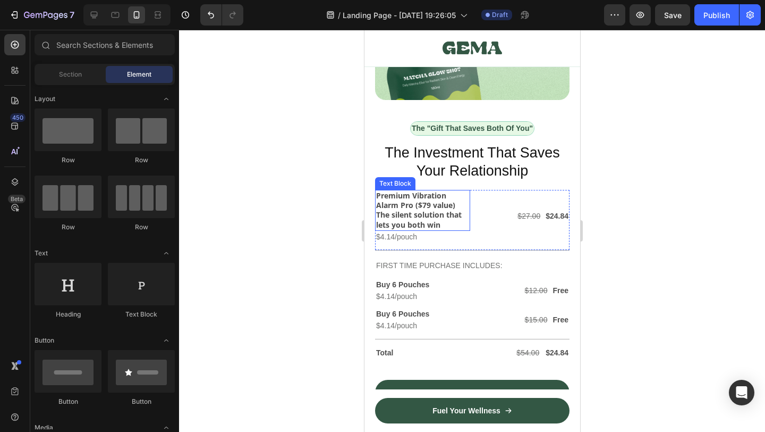
click at [435, 203] on strong "Premium Vibration Alarm Pro ($79 value) The silent solution that lets you both …" at bounding box center [419, 209] width 86 height 39
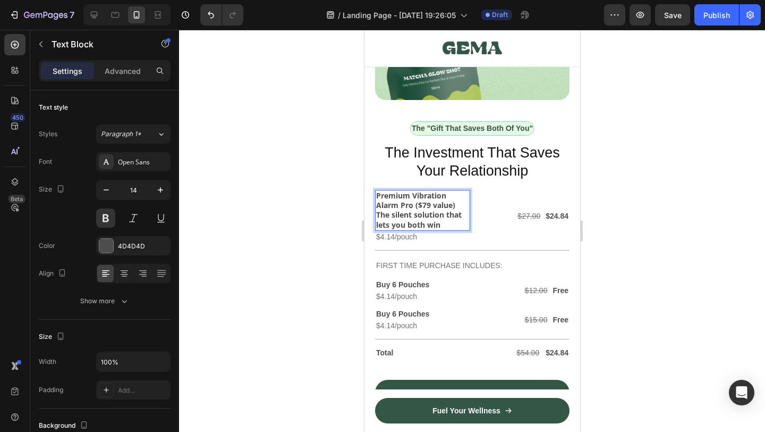
click at [438, 222] on strong "Premium Vibration Alarm Pro ($79 value) The silent solution that lets you both …" at bounding box center [419, 209] width 86 height 39
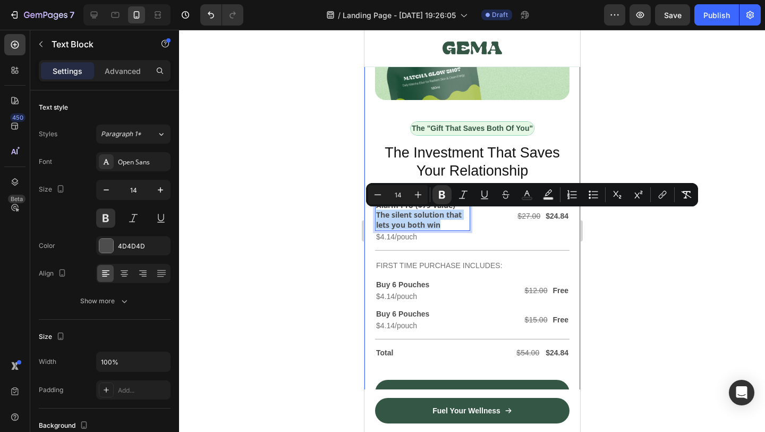
drag, startPoint x: 449, startPoint y: 223, endPoint x: 372, endPoint y: 216, distance: 76.9
click at [372, 216] on div "Image Row The "Gift That Saves Both Of You" Text Block Row ⁠⁠⁠⁠⁠⁠⁠ The Investme…" at bounding box center [472, 169] width 216 height 604
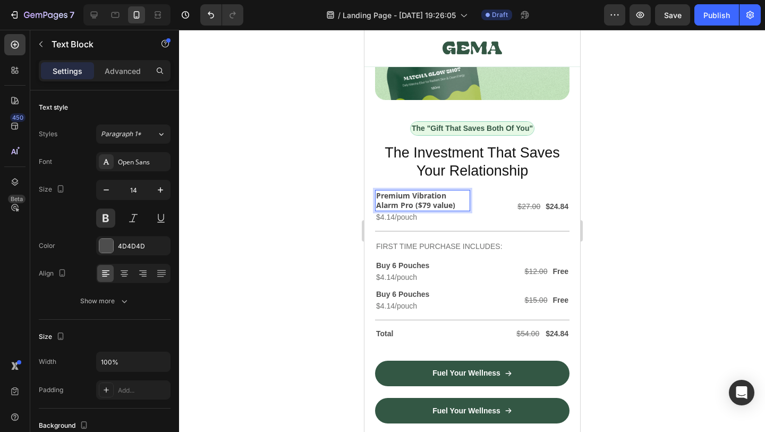
click at [704, 252] on div at bounding box center [472, 231] width 586 height 402
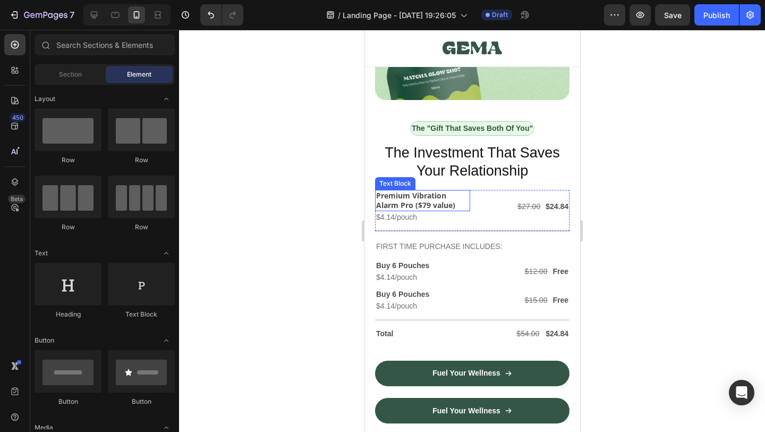
click at [436, 196] on strong "Premium Vibration Alarm Pro ($79 value)" at bounding box center [415, 200] width 79 height 20
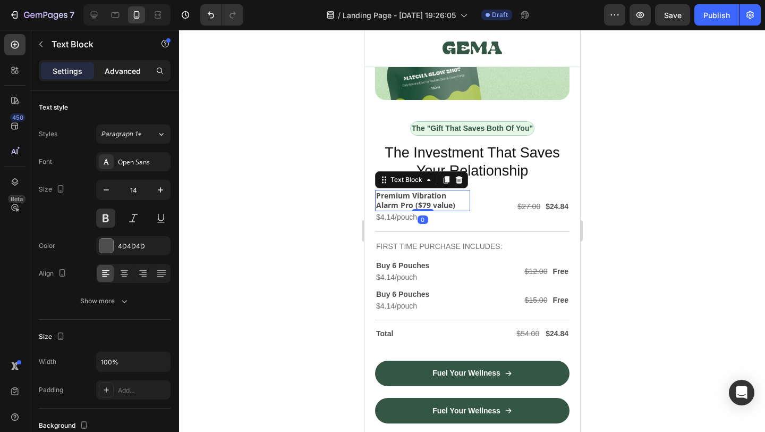
click at [117, 73] on p "Advanced" at bounding box center [123, 70] width 36 height 11
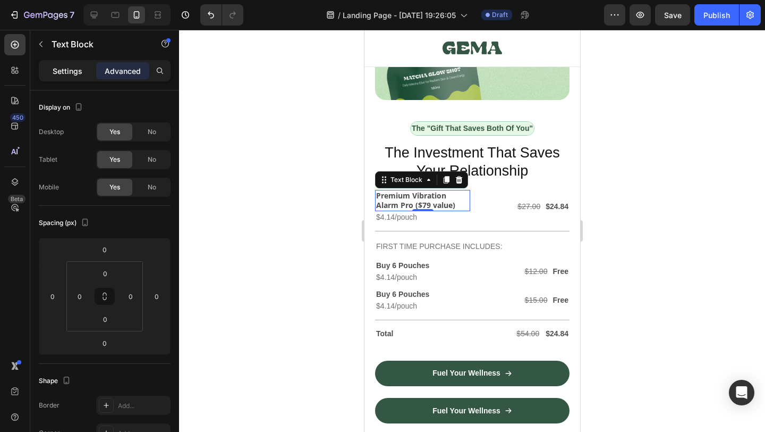
click at [71, 71] on p "Settings" at bounding box center [68, 70] width 30 height 11
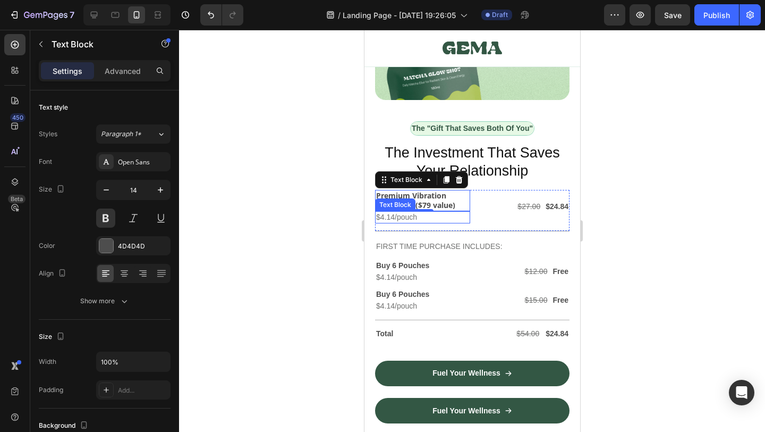
click at [467, 218] on p "$4.14/pouch" at bounding box center [422, 217] width 93 height 10
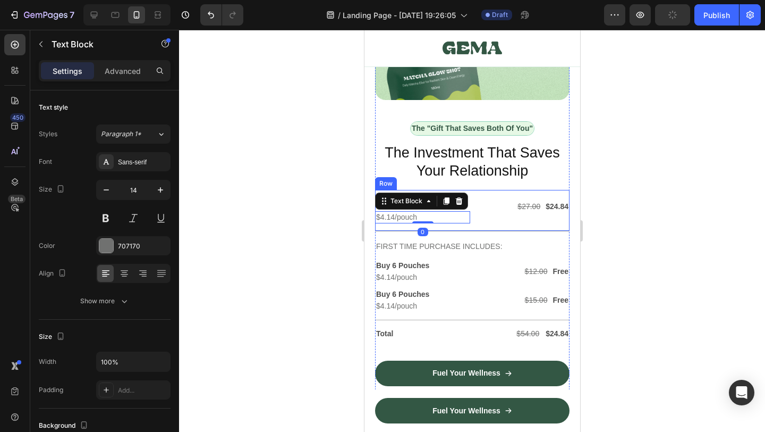
click at [473, 210] on div "Premium Vibration Alarm Pro ($79 value) Text Block $4.14/pouch Text Block 0 $27…" at bounding box center [472, 210] width 195 height 41
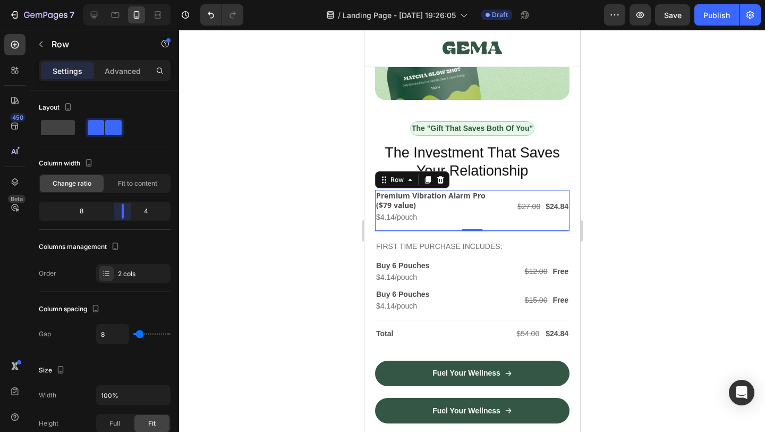
drag, startPoint x: 102, startPoint y: 212, endPoint x: 14, endPoint y: 196, distance: 89.0
click at [125, 0] on body "7 Version history / Landing Page - [DATE] 19:26:05 Draft Preview Save Publish 4…" at bounding box center [382, 0] width 765 height 0
click at [637, 245] on div at bounding box center [472, 231] width 586 height 402
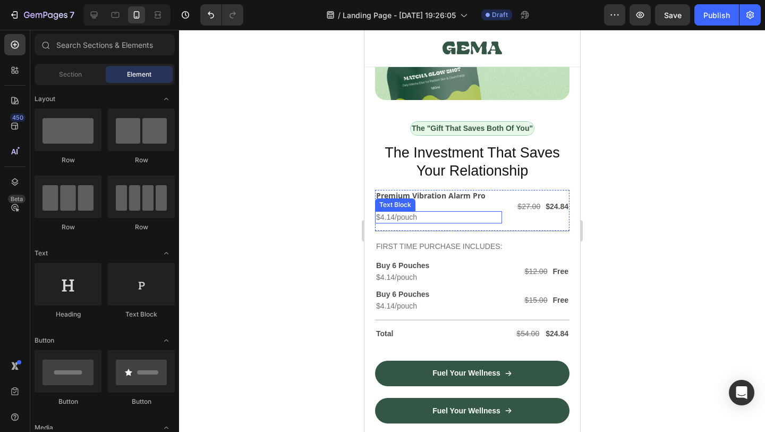
click at [396, 220] on p "$4.14/pouch" at bounding box center [438, 217] width 125 height 10
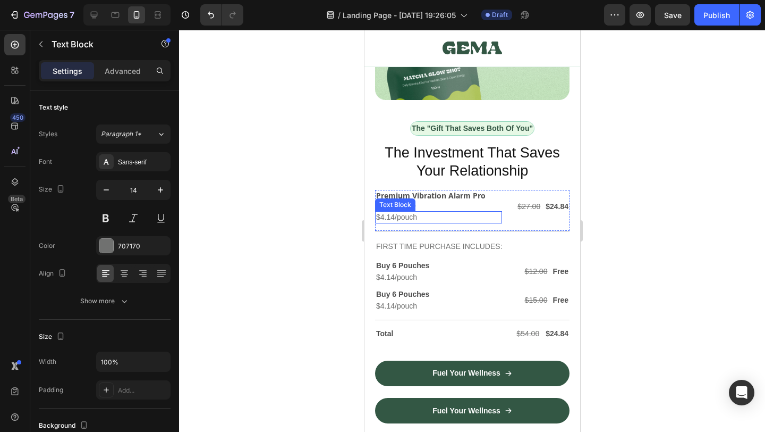
click at [396, 220] on p "$4.14/pouch" at bounding box center [438, 217] width 125 height 10
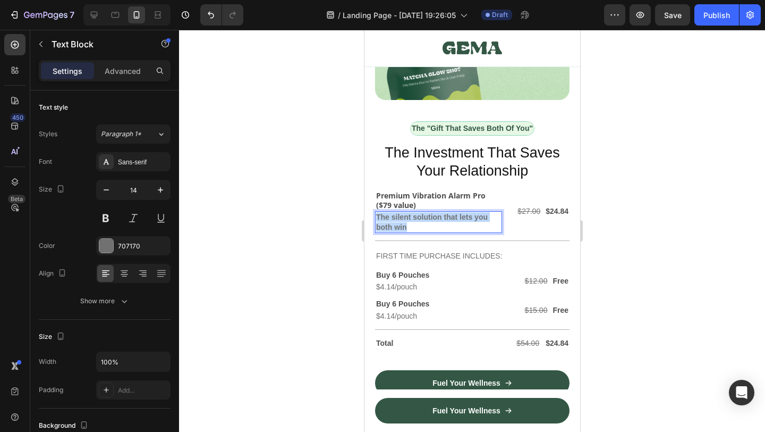
drag, startPoint x: 420, startPoint y: 223, endPoint x: 367, endPoint y: 213, distance: 53.6
click at [368, 213] on div "Image Row The "Gift That Saves Both Of You" Text Block Row ⁠⁠⁠⁠⁠⁠⁠ The Investme…" at bounding box center [472, 164] width 216 height 595
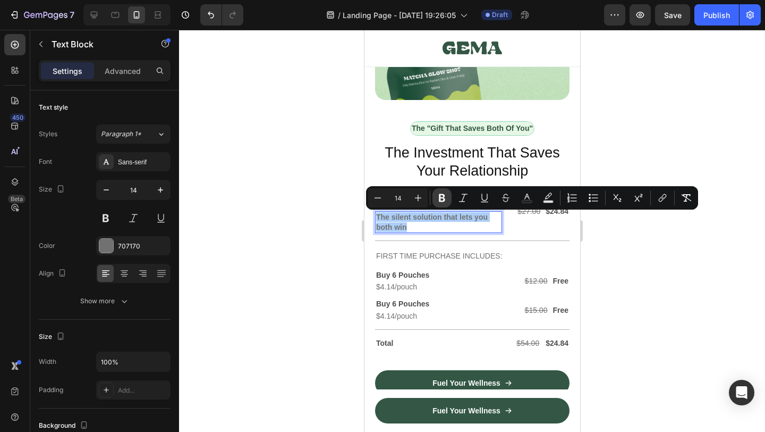
click at [440, 198] on icon "Editor contextual toolbar" at bounding box center [442, 198] width 6 height 8
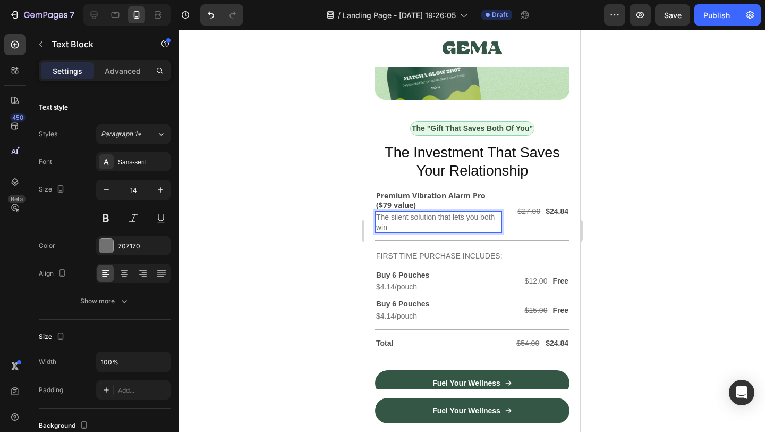
click at [660, 247] on div at bounding box center [472, 231] width 586 height 402
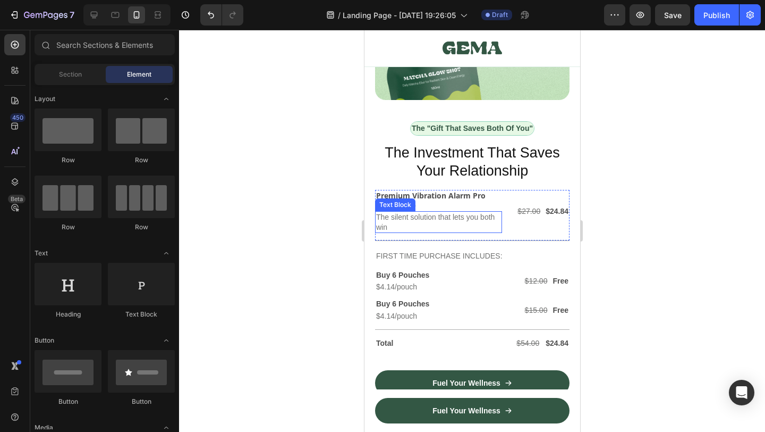
click at [446, 221] on p "The silent solution that lets you both win" at bounding box center [438, 221] width 125 height 19
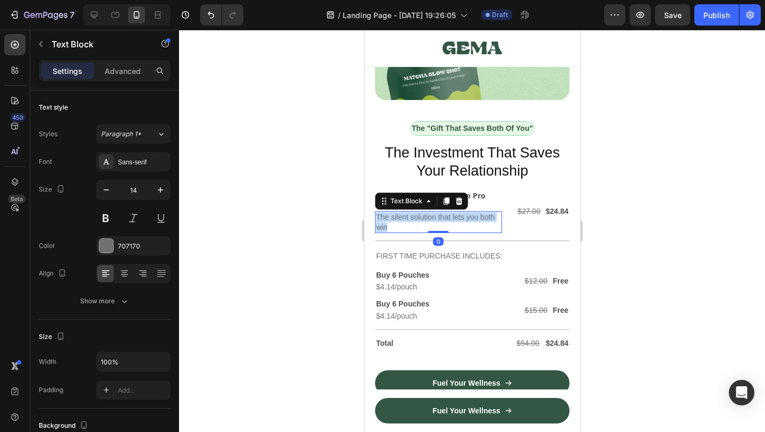
click at [446, 221] on p "The silent solution that lets you both win" at bounding box center [438, 221] width 125 height 19
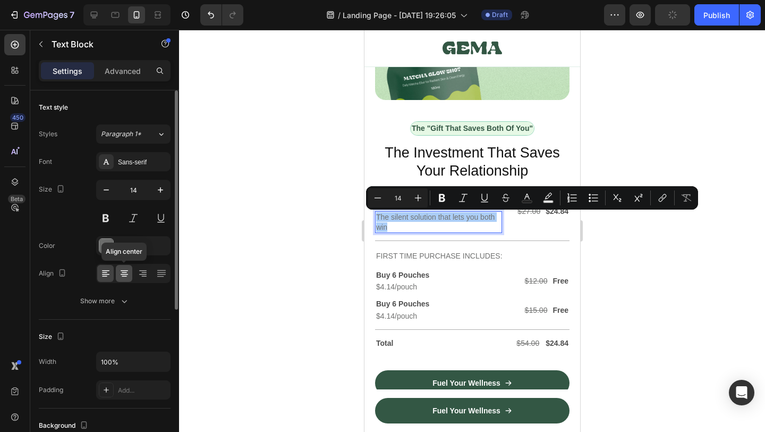
click at [123, 276] on icon at bounding box center [124, 276] width 5 height 1
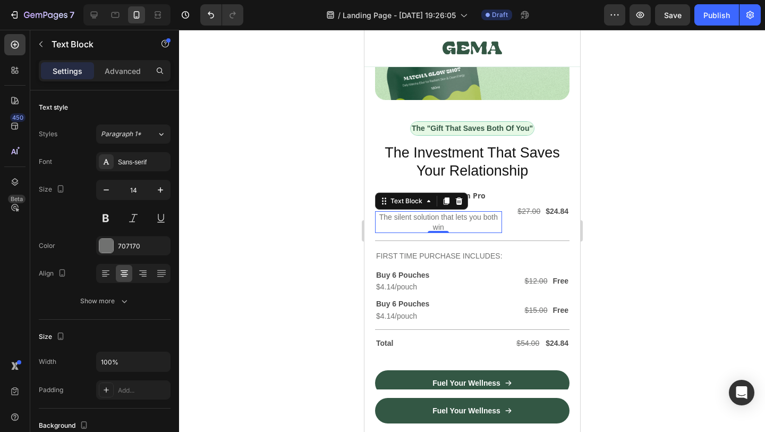
click at [636, 279] on div at bounding box center [472, 231] width 586 height 402
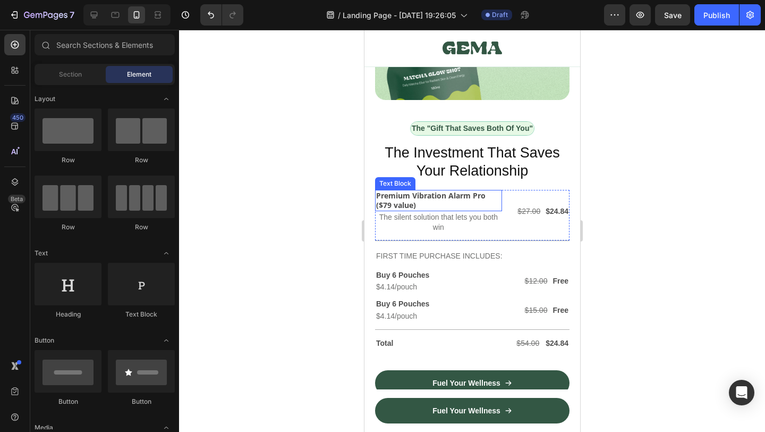
click at [434, 196] on strong "Premium Vibration Alarm Pro ($79 value)" at bounding box center [430, 200] width 109 height 20
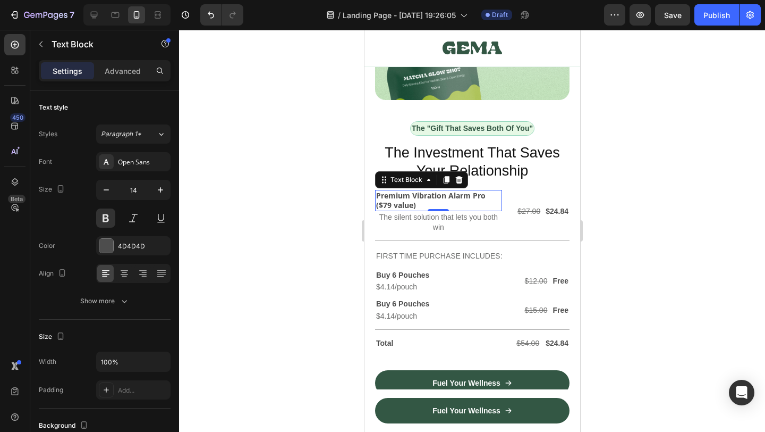
click at [434, 196] on strong "Premium Vibration Alarm Pro ($79 value)" at bounding box center [430, 200] width 109 height 20
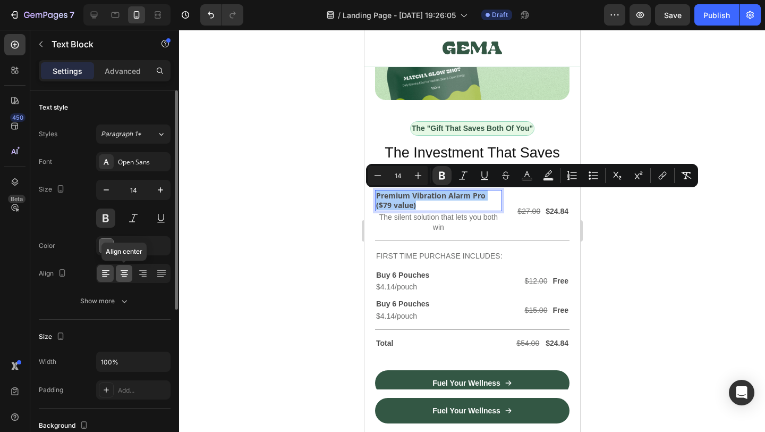
click at [120, 271] on icon at bounding box center [124, 273] width 11 height 11
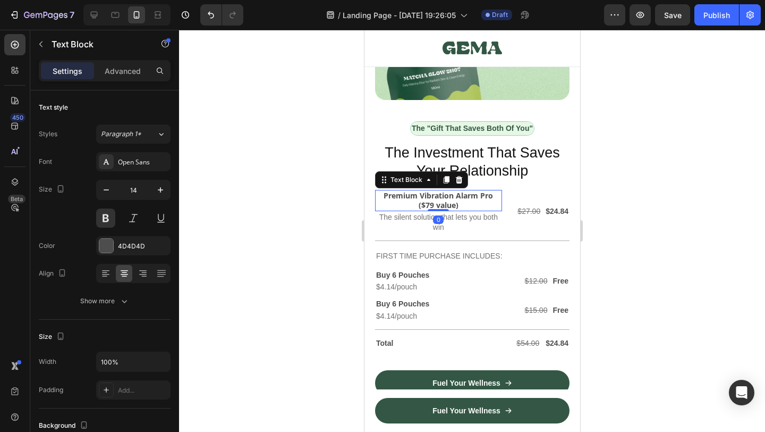
click at [229, 238] on div at bounding box center [472, 231] width 586 height 402
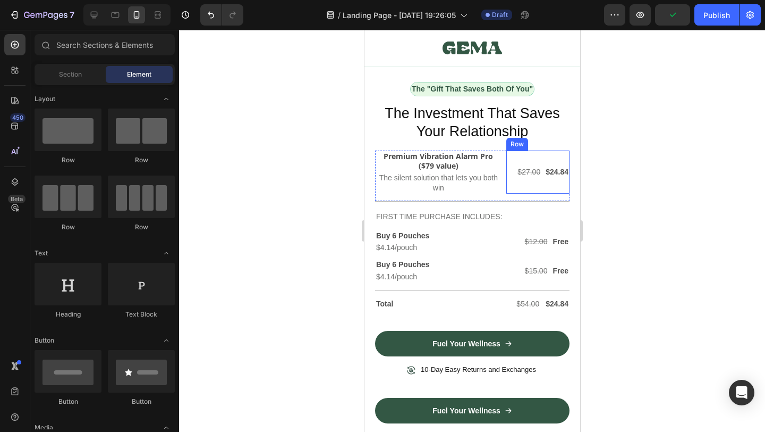
scroll to position [4539, 0]
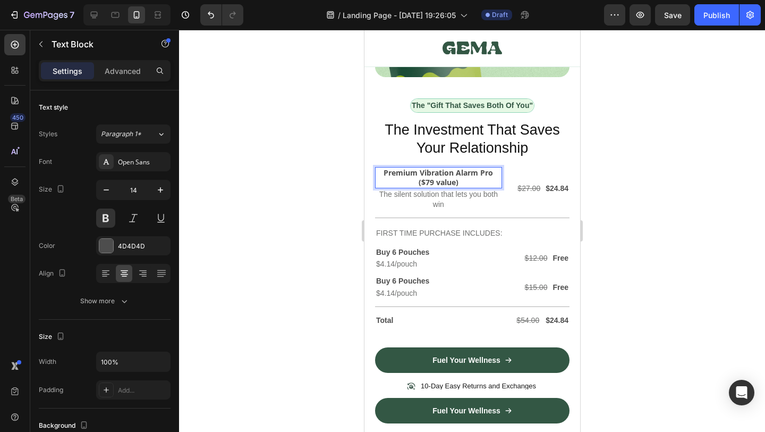
click at [452, 182] on strong "Premium Vibration Alarm Pro ($79 value)" at bounding box center [437, 177] width 109 height 20
click at [612, 212] on div at bounding box center [472, 231] width 586 height 402
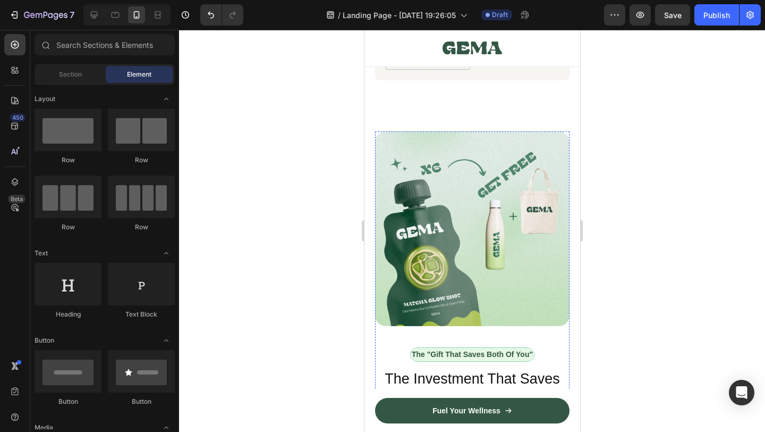
scroll to position [4388, 0]
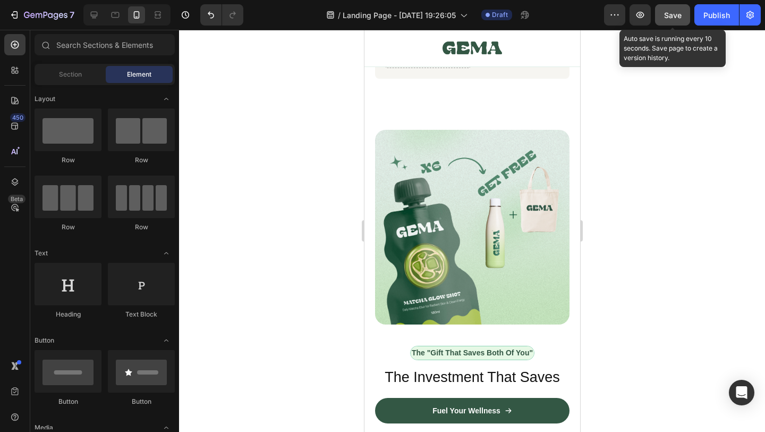
click at [676, 22] on button "Save" at bounding box center [672, 14] width 35 height 21
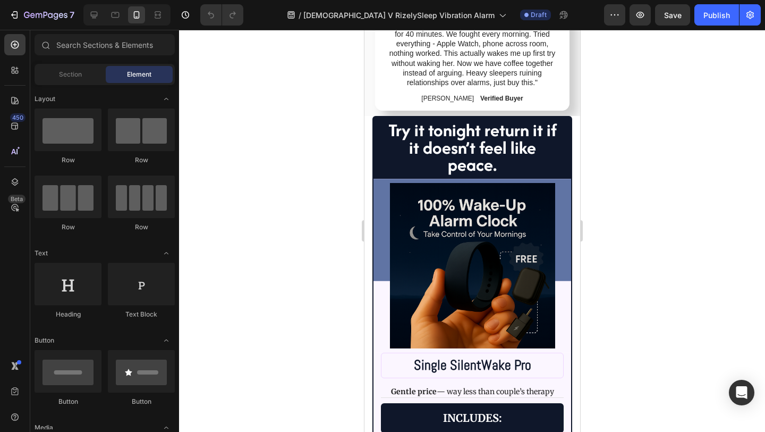
scroll to position [3896, 0]
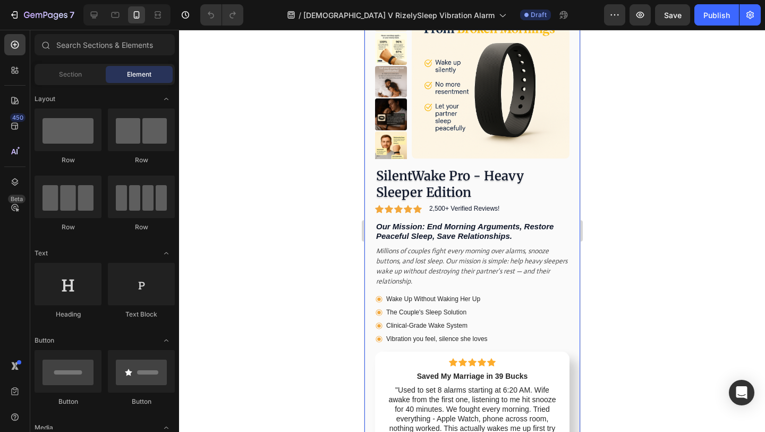
click at [454, 193] on div "Product Images SilentWake Pro - Heavy Sleeper Edition Product Title Icon Icon I…" at bounding box center [472, 234] width 216 height 513
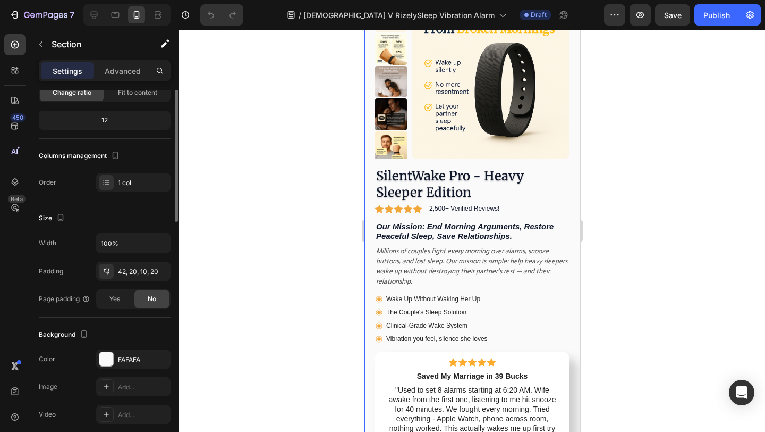
scroll to position [0, 0]
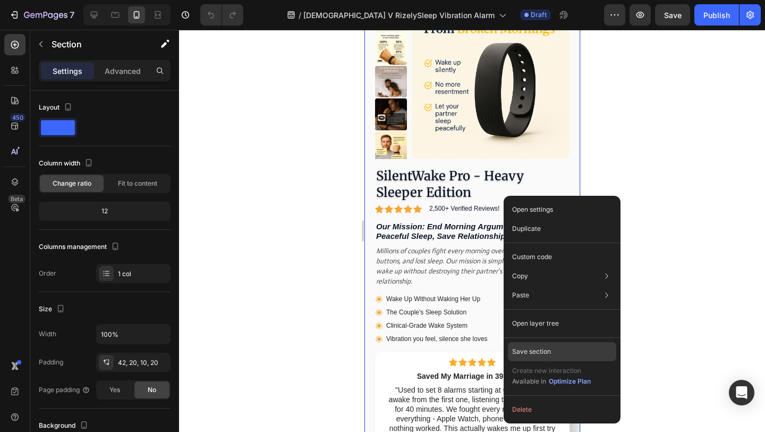
click at [565, 351] on div "Save section" at bounding box center [562, 351] width 108 height 19
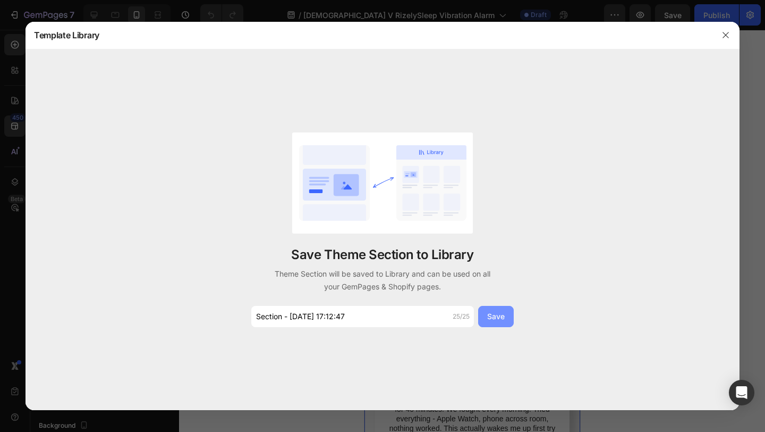
click at [494, 317] on div "Save" at bounding box center [496, 315] width 18 height 11
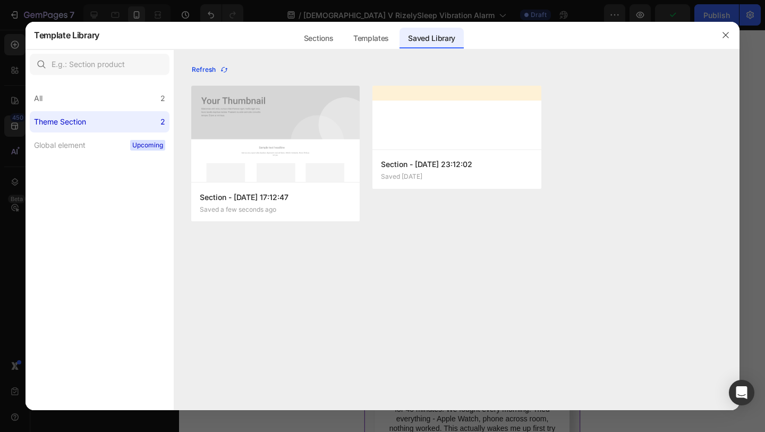
click at [224, 72] on icon "button" at bounding box center [224, 69] width 9 height 9
click at [224, 71] on icon "button" at bounding box center [224, 69] width 9 height 9
click at [336, 200] on icon "button" at bounding box center [341, 202] width 11 height 11
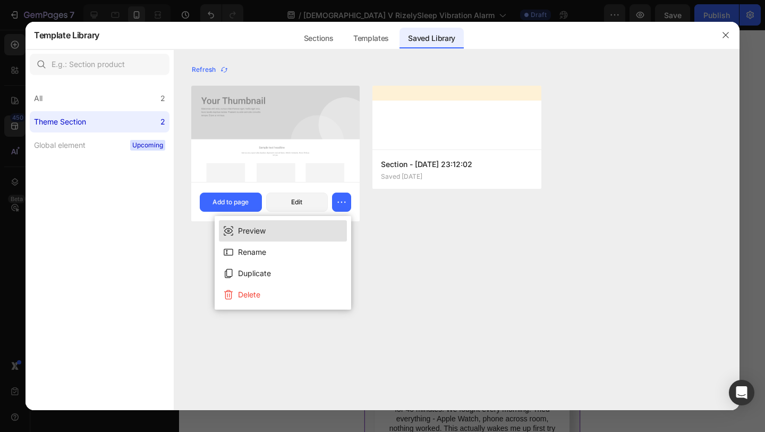
click at [278, 227] on button "Preview" at bounding box center [283, 230] width 128 height 21
